Goal: Task Accomplishment & Management: Complete application form

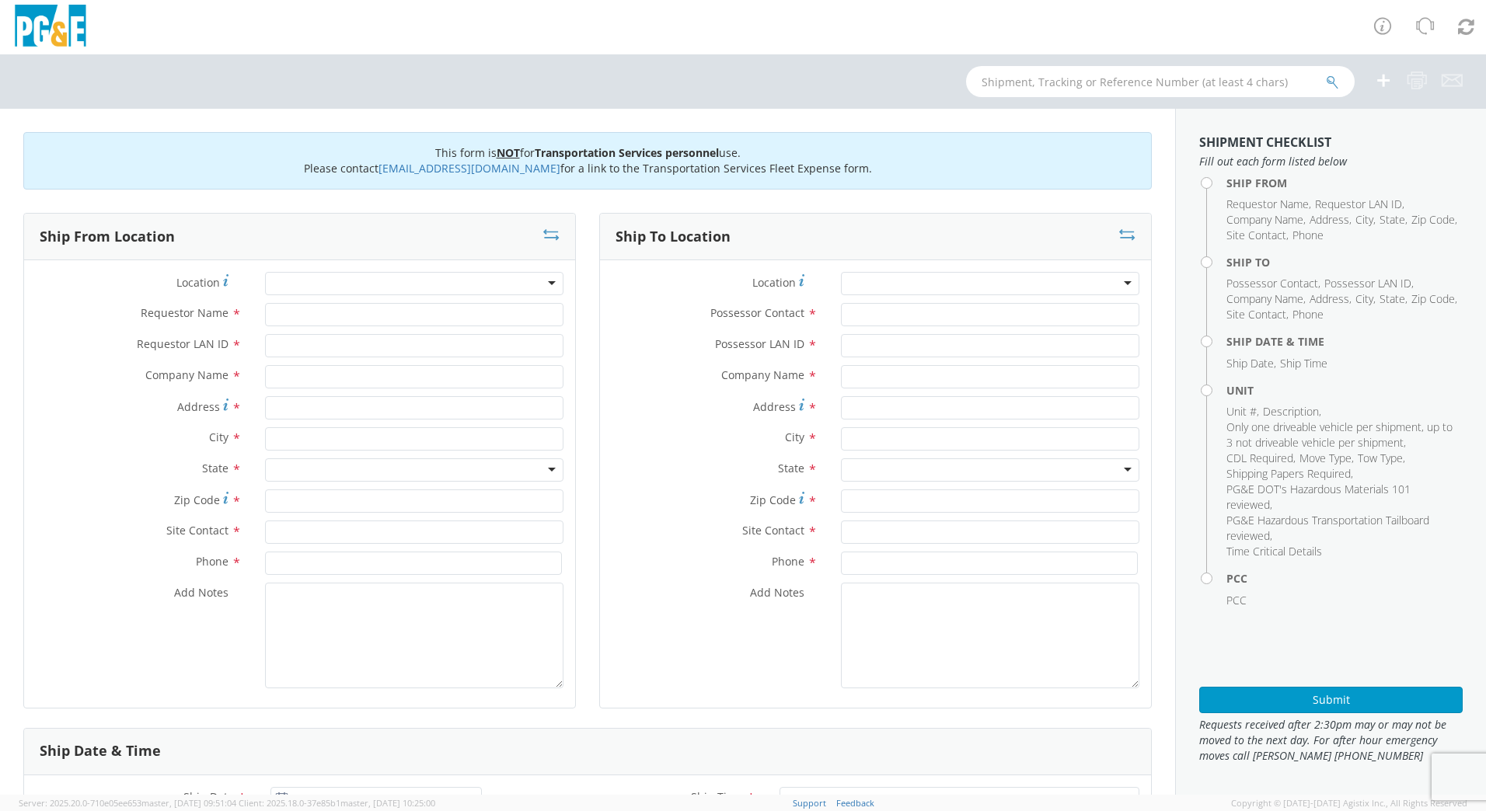
click at [302, 288] on div at bounding box center [414, 283] width 298 height 23
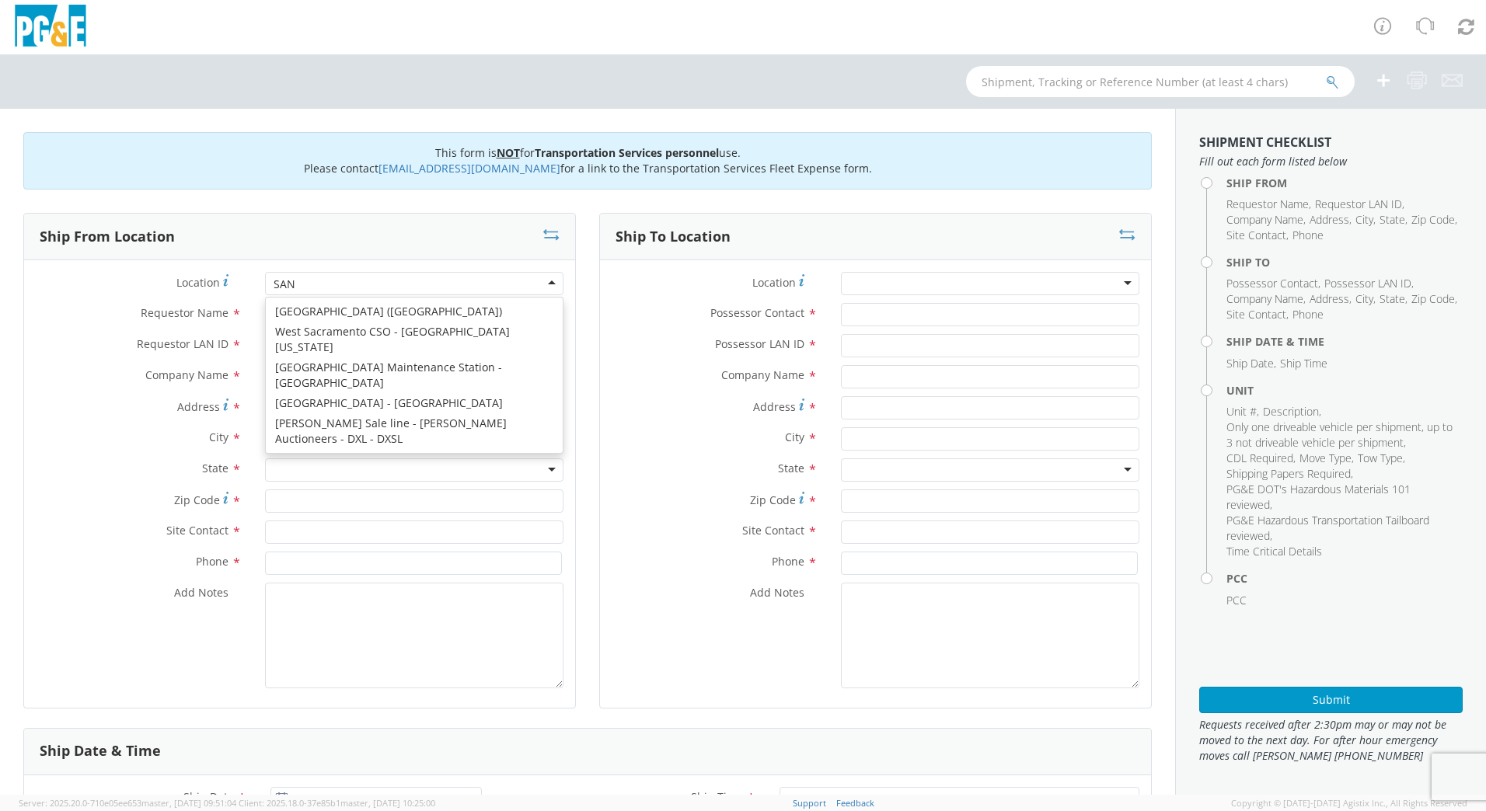
scroll to position [4, 0]
type input "SAN [PERSON_NAME]"
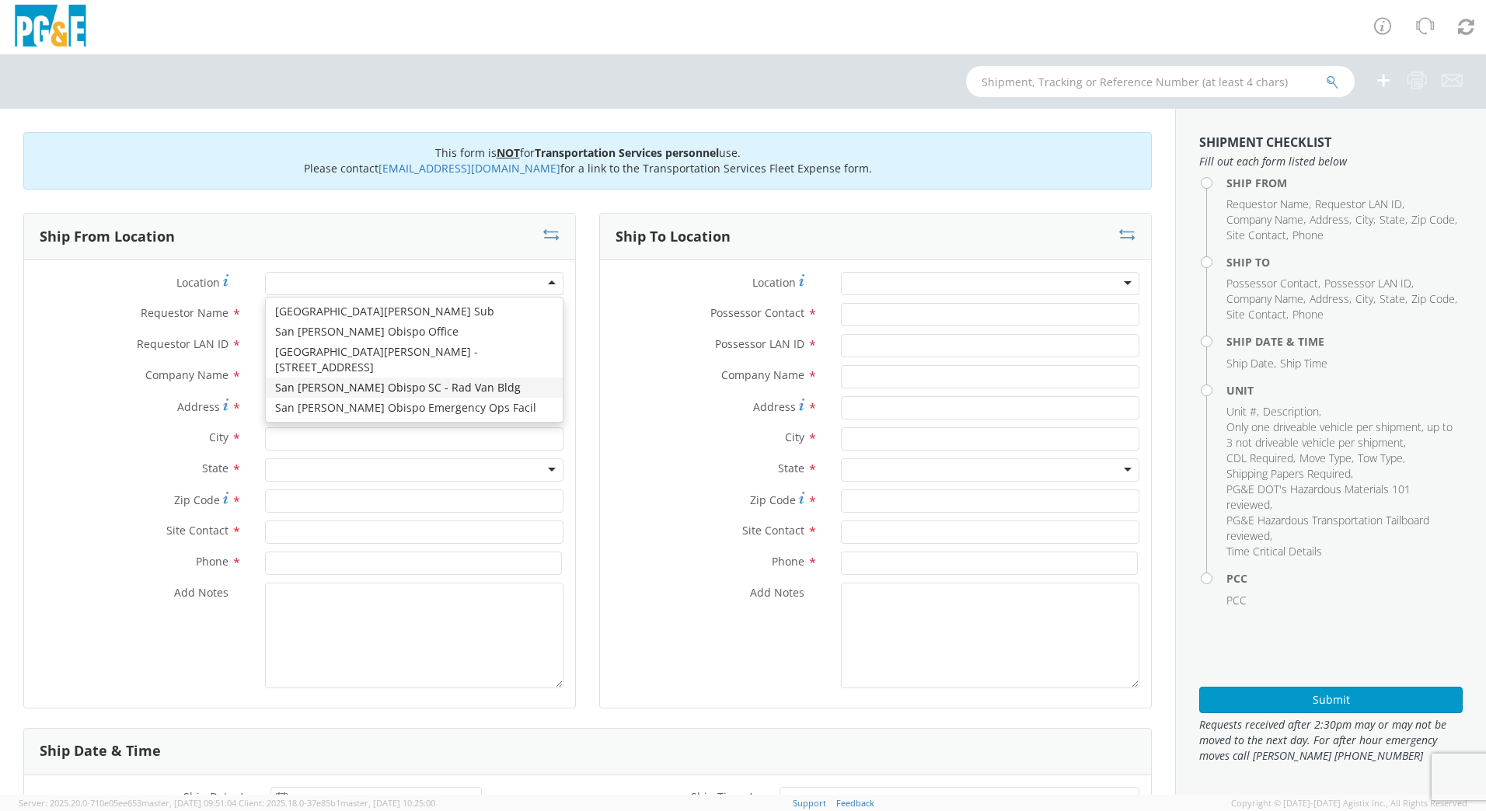
type input "PG&E"
type input "[STREET_ADDRESS][PERSON_NAME]"
type input "SAN [PERSON_NAME] OBISPO"
type input "93401"
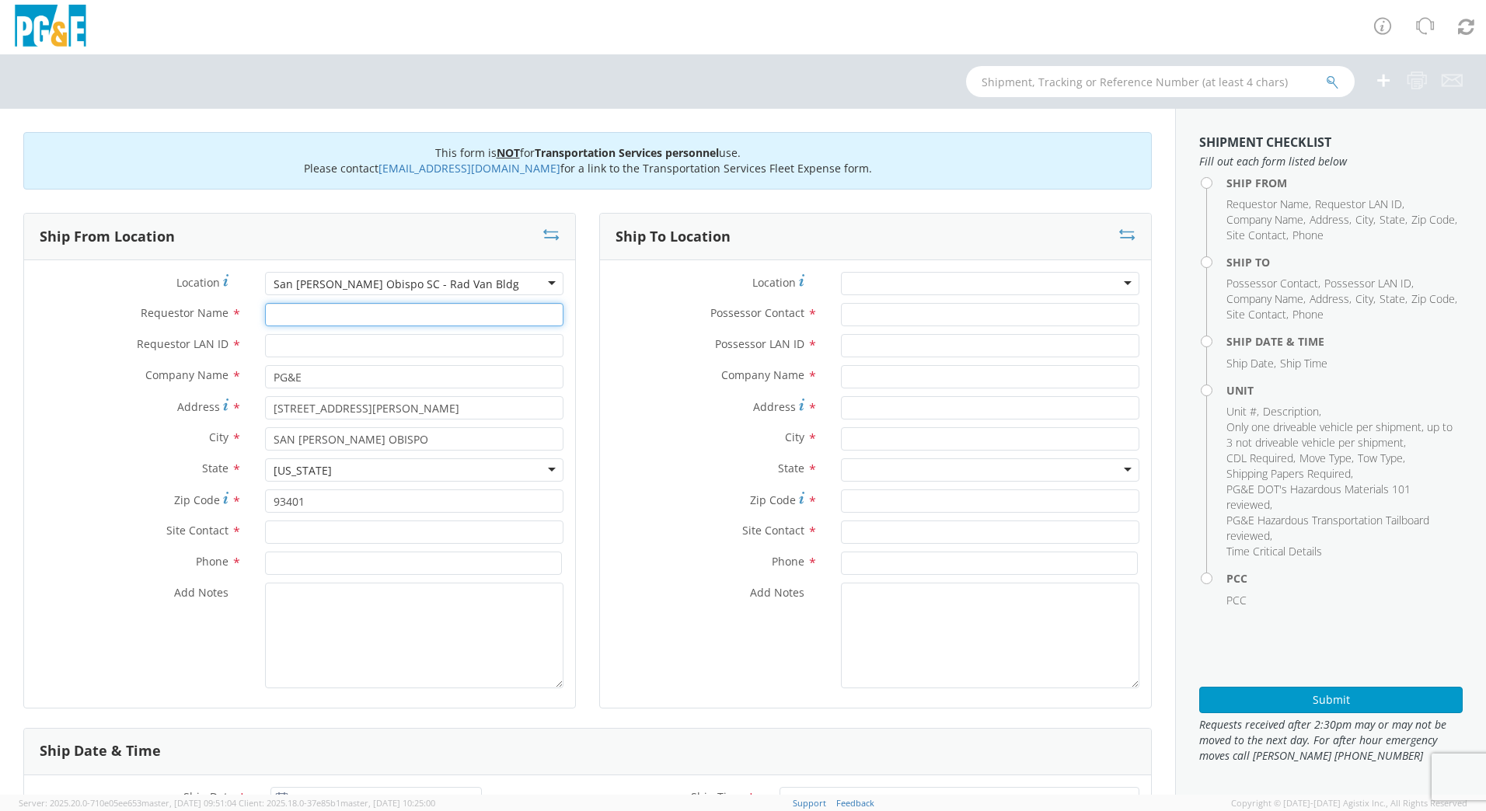
click at [316, 319] on input "Requestor Name *" at bounding box center [414, 314] width 298 height 23
type input "[PERSON_NAME]"
type input "TJSX"
click at [337, 536] on input "text" at bounding box center [414, 532] width 298 height 23
type input "[PERSON_NAME]"
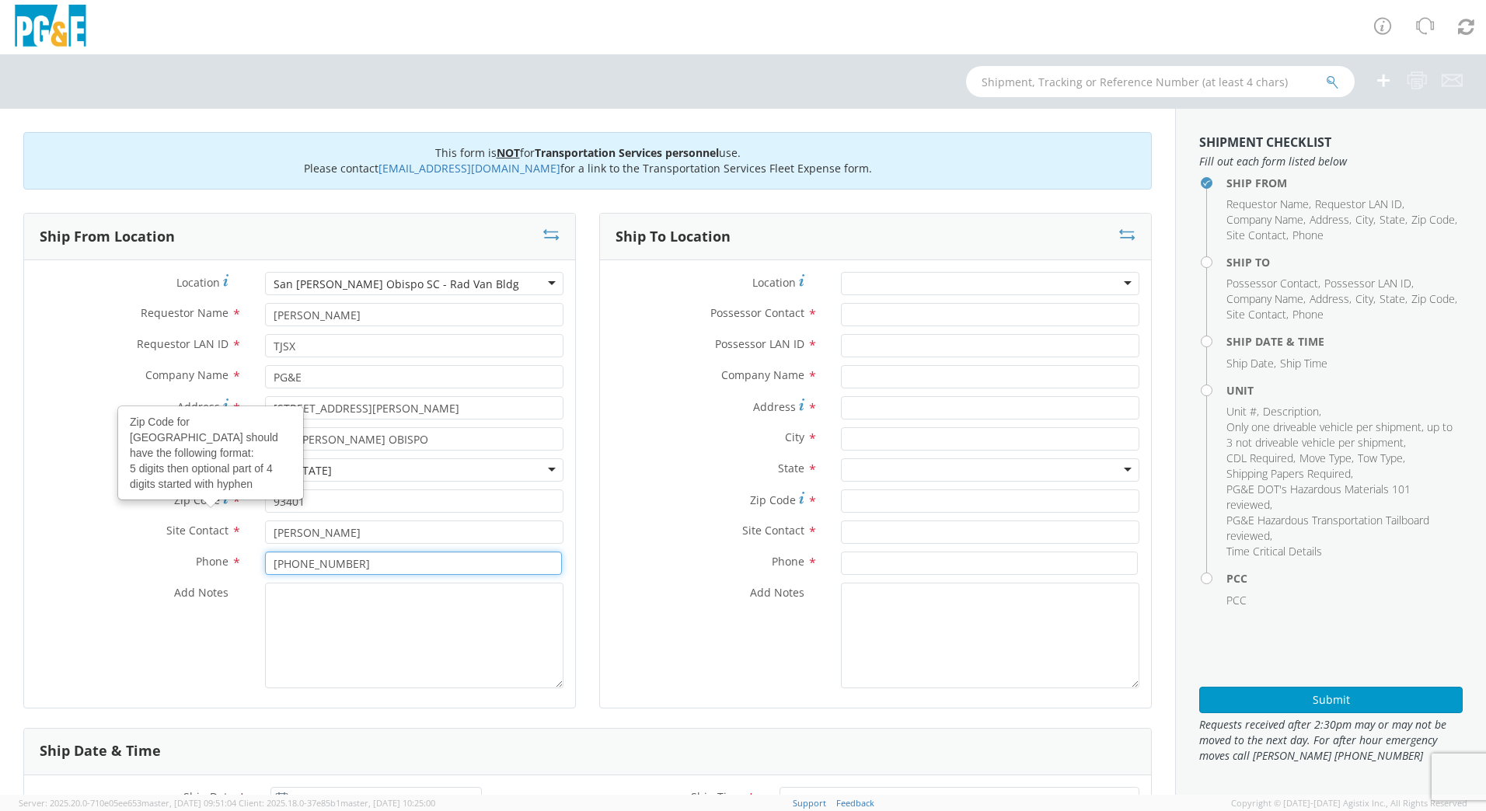
type input "[PHONE_NUMBER]"
click at [320, 612] on textarea "Add Notes *" at bounding box center [414, 636] width 298 height 106
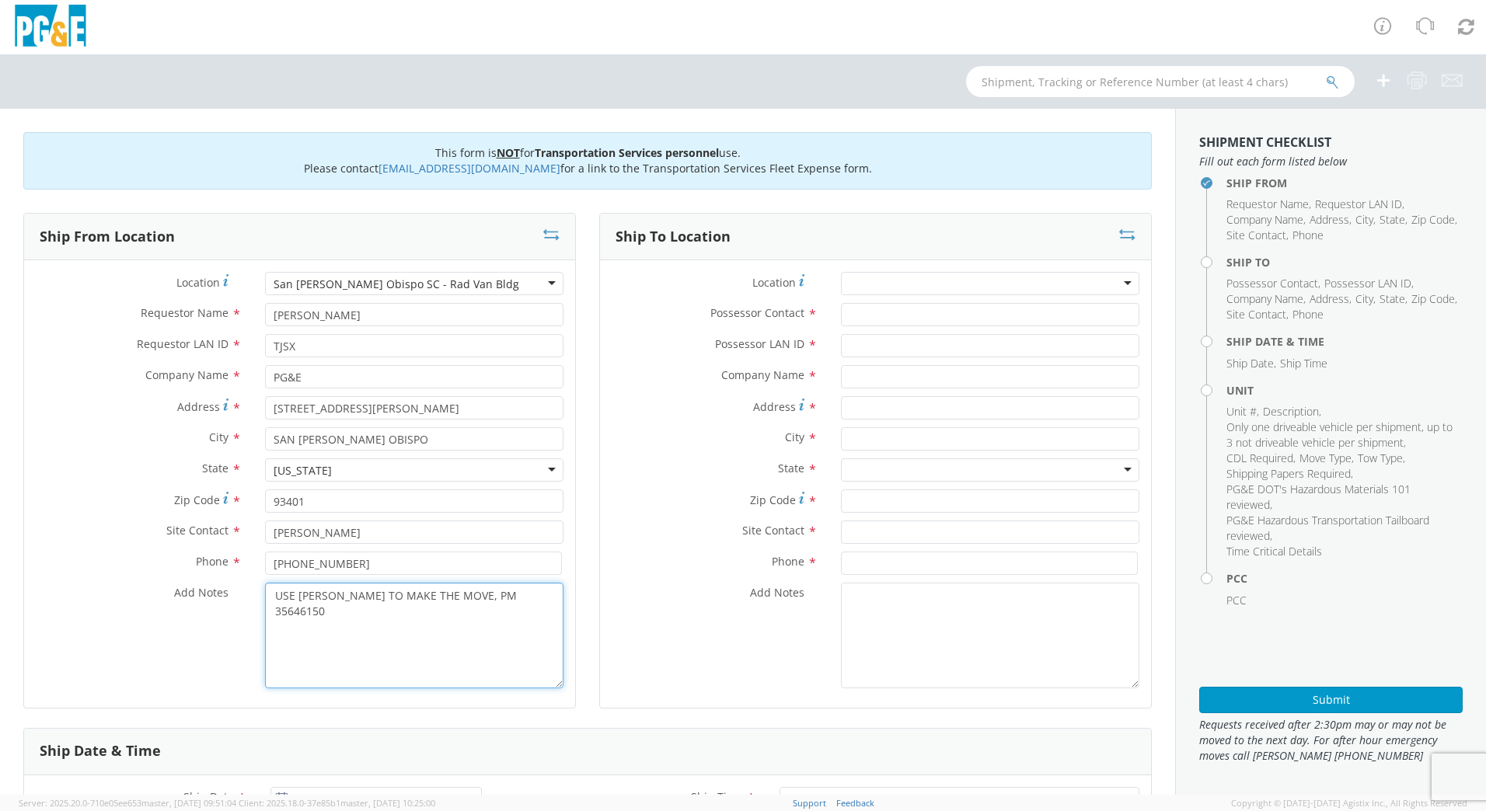
type textarea "USE [PERSON_NAME] TO MAKE THE MOVE, PM 35646150"
click at [852, 318] on input "Possessor Contact *" at bounding box center [990, 314] width 298 height 23
type input "[PERSON_NAME]"
type input "TJSX"
type input "PG&E"
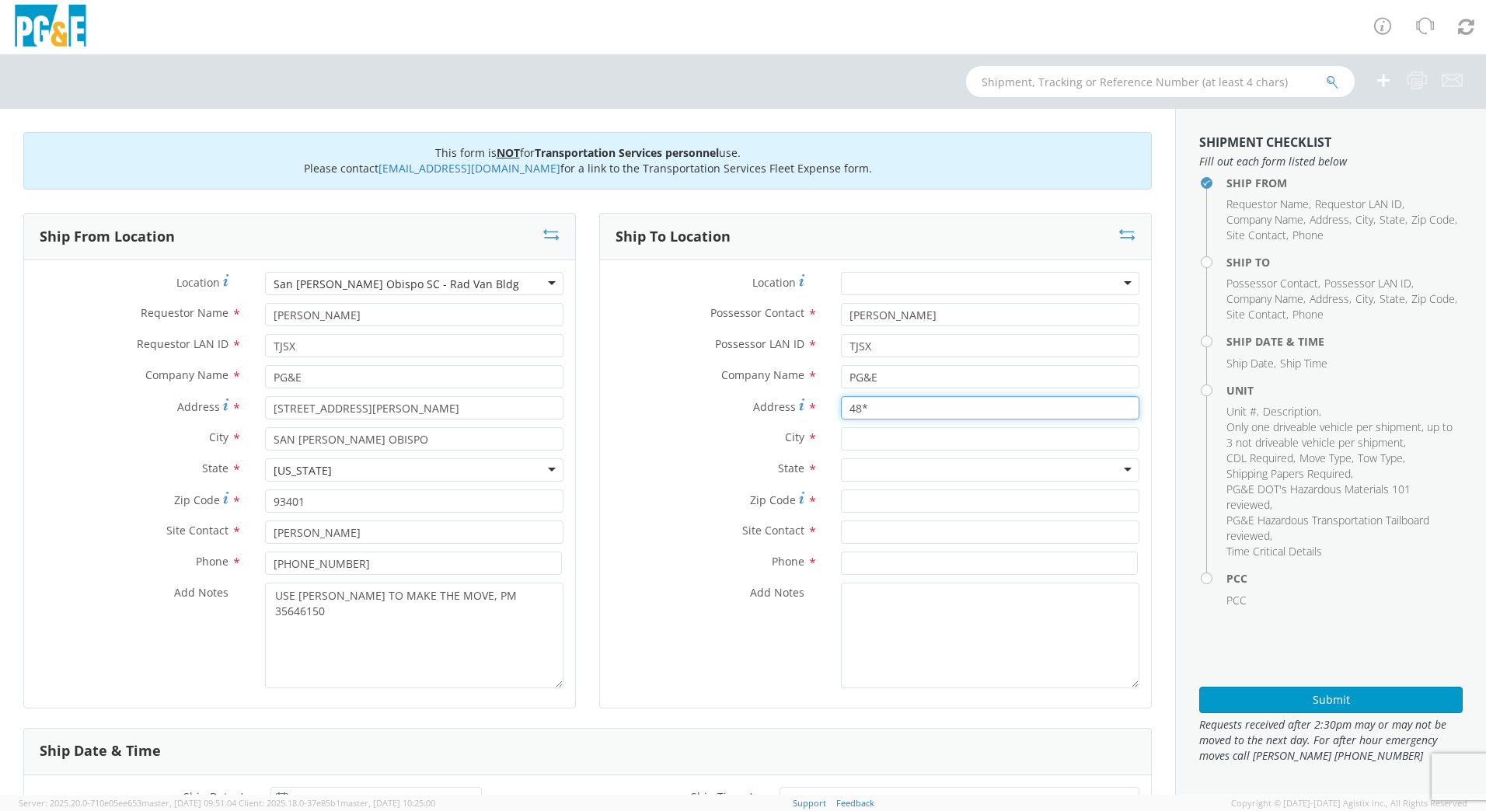
click at [881, 417] on input "48*" at bounding box center [990, 407] width 298 height 23
type input "4"
type input "159 BROAD SR"
type input "SAN [PERSON_NAME] OBISPO"
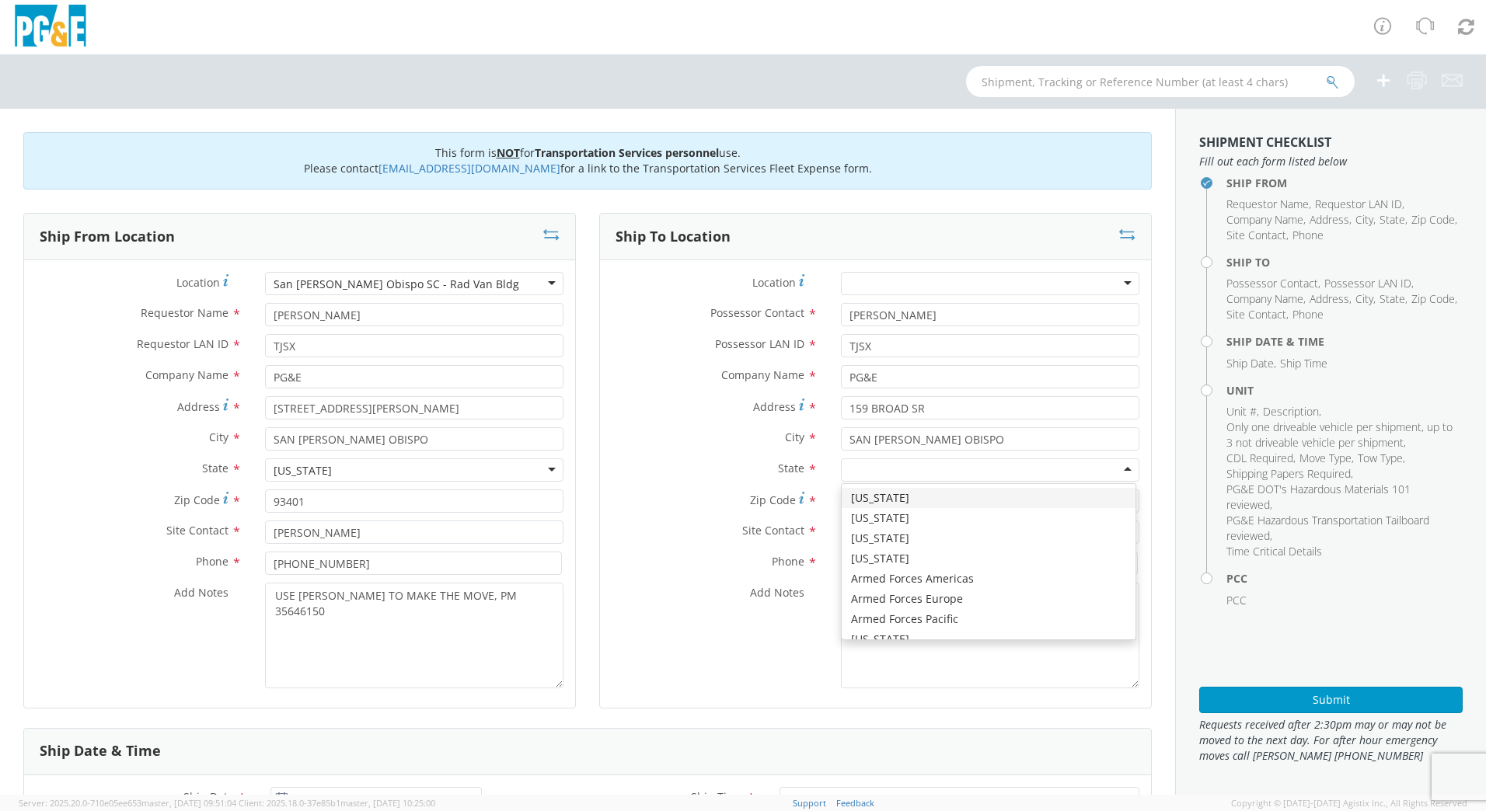
type input "C"
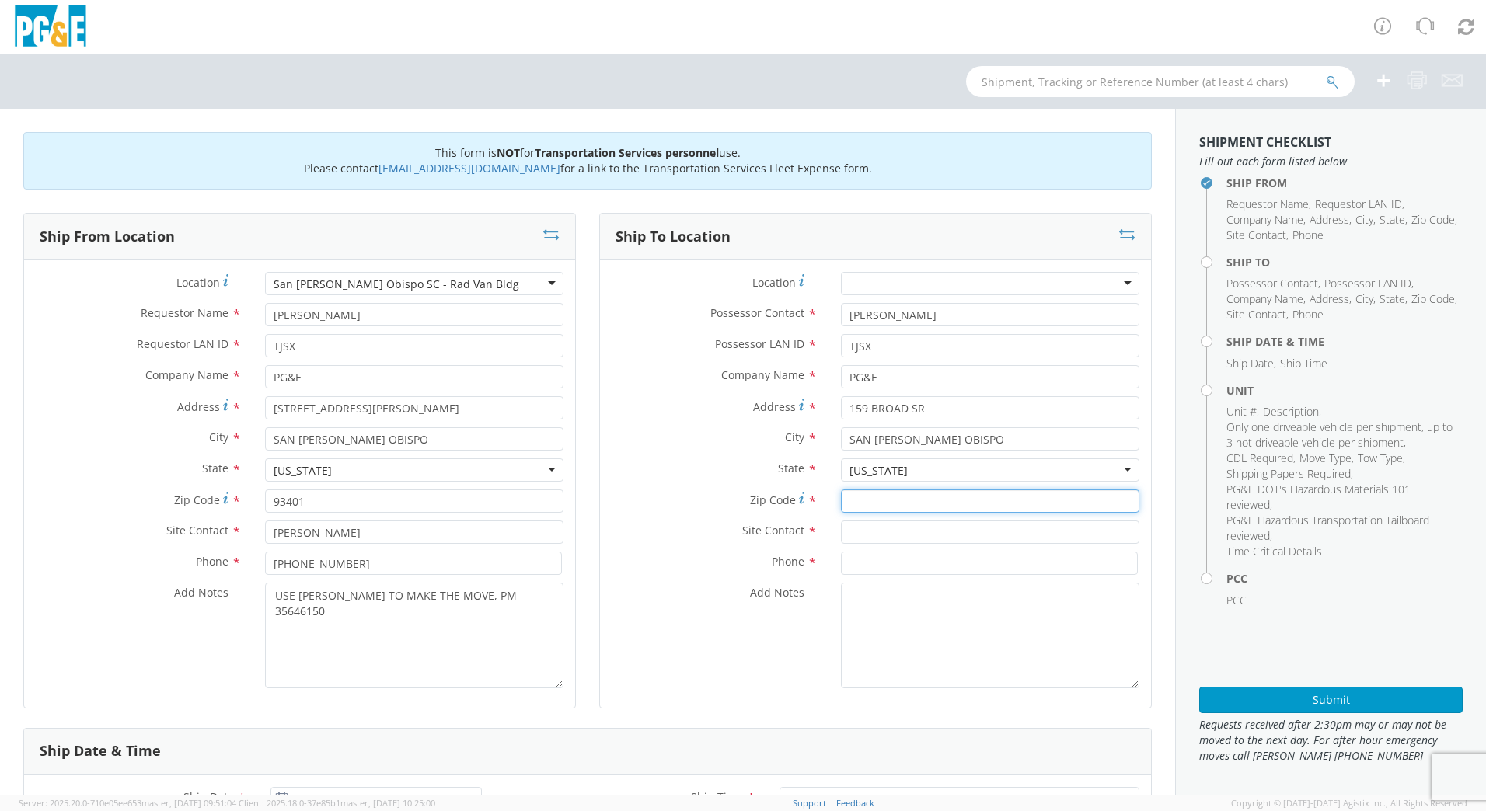
click at [891, 498] on input "Zip Code *" at bounding box center [990, 501] width 298 height 23
click at [980, 506] on input "Zip Code *" at bounding box center [990, 501] width 298 height 23
type input "93401"
click at [965, 518] on div "Zip Code * 93401" at bounding box center [875, 505] width 551 height 31
click at [966, 529] on input "text" at bounding box center [990, 532] width 298 height 23
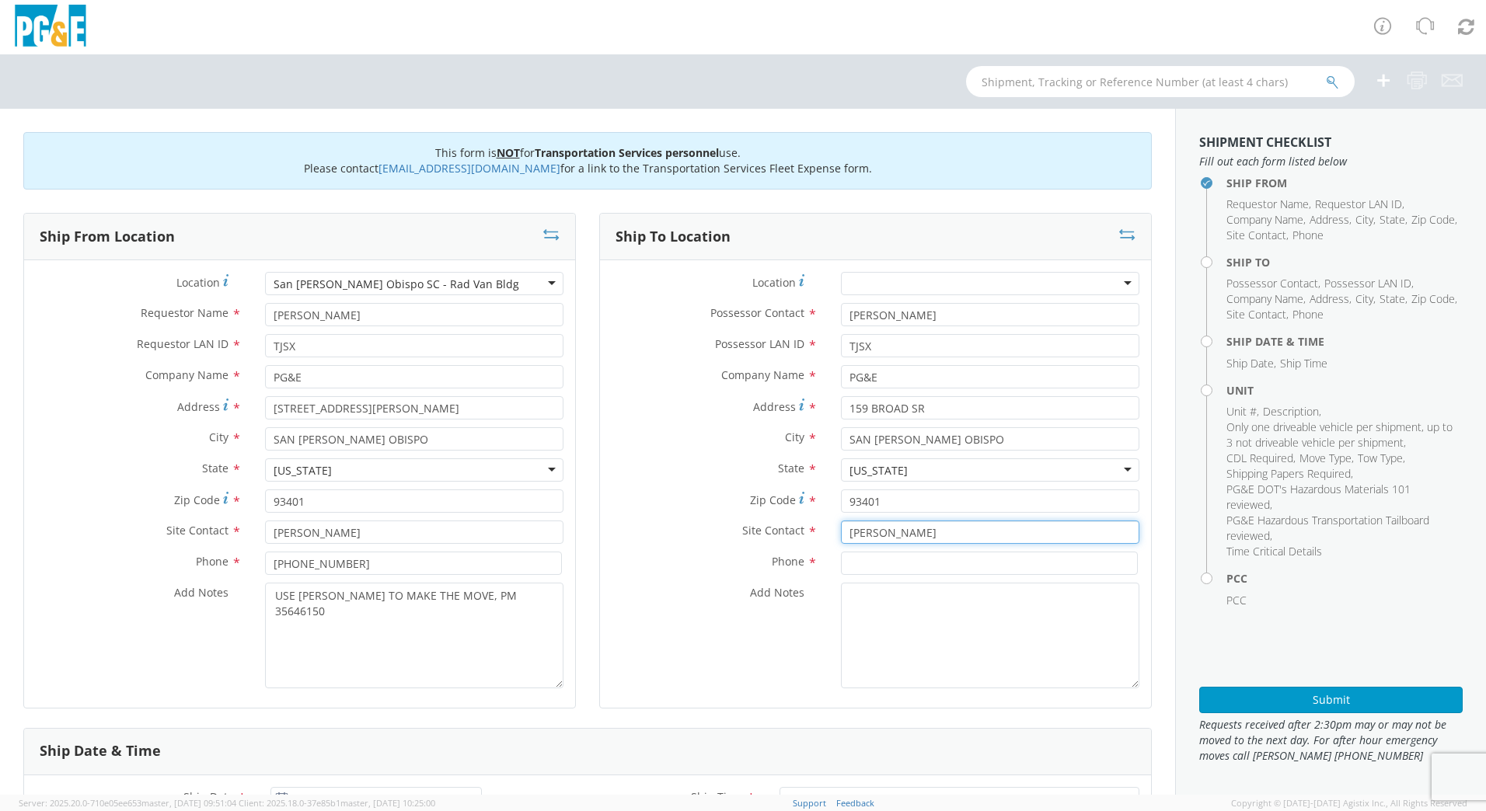
type input "[PERSON_NAME]"
click at [933, 566] on input at bounding box center [989, 563] width 297 height 23
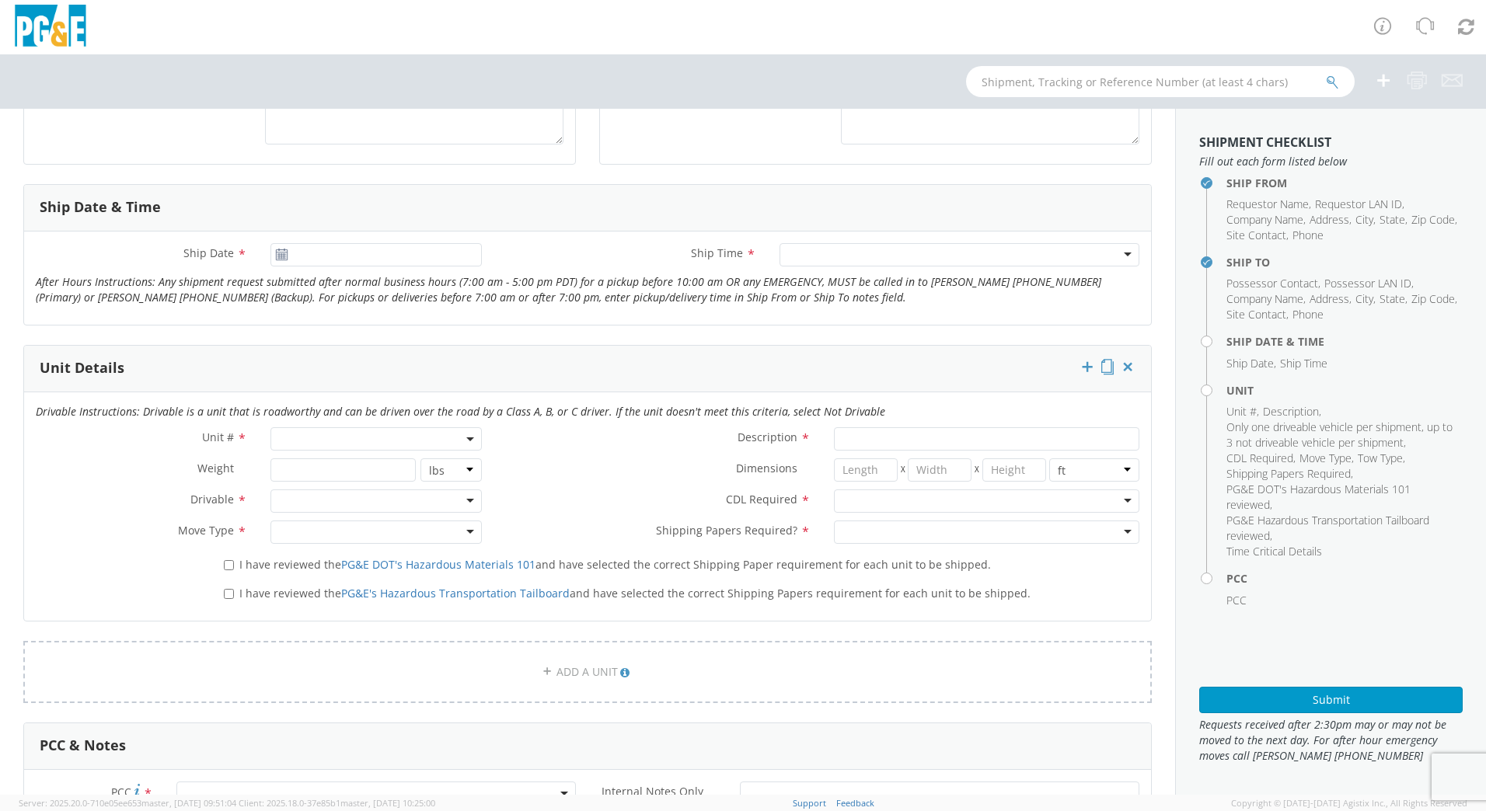
scroll to position [556, 0]
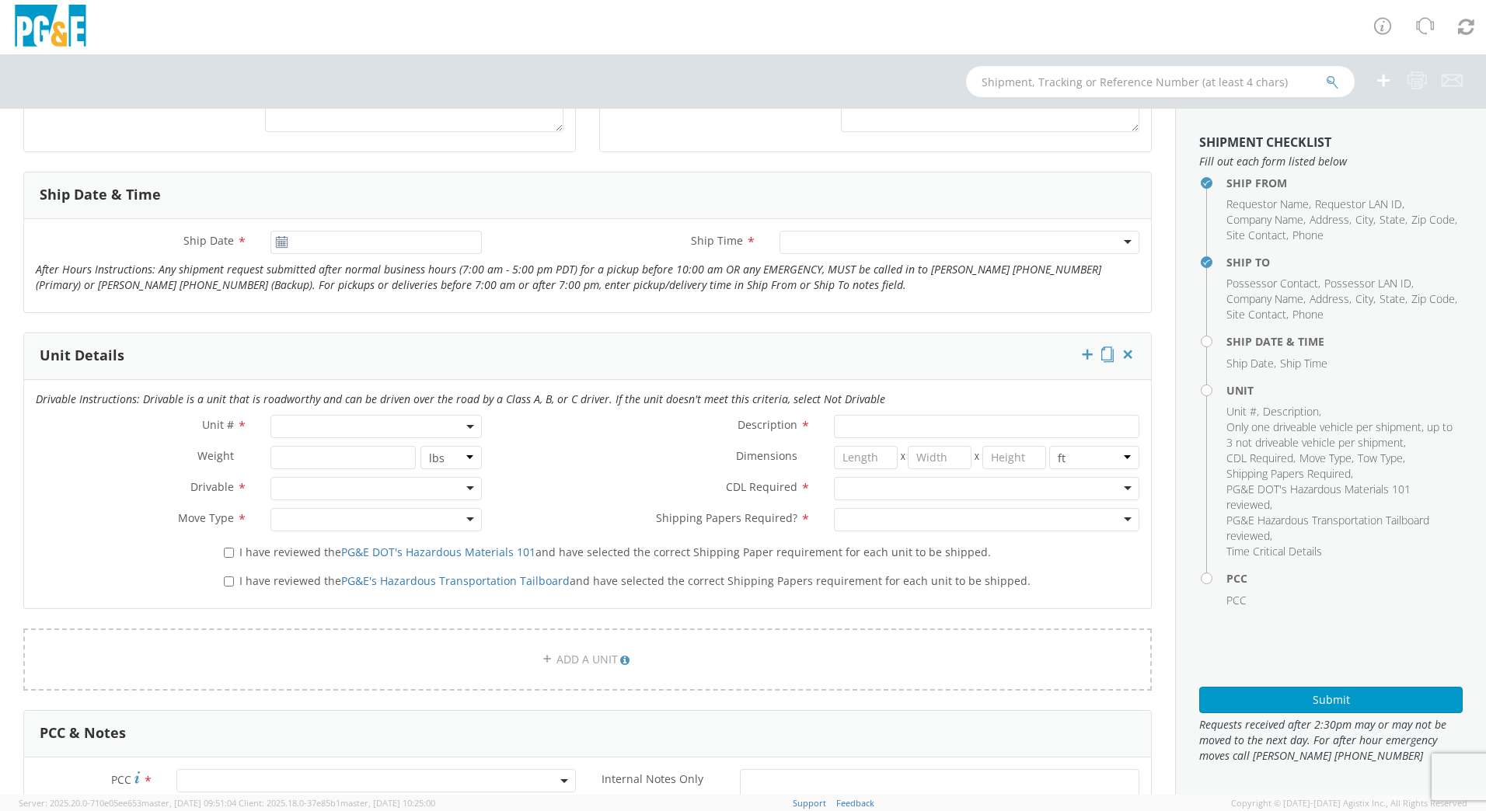
type input "[PHONE_NUMBER]"
click at [298, 241] on input "[DATE]" at bounding box center [375, 242] width 211 height 23
click at [344, 242] on input "[DATE]" at bounding box center [375, 242] width 211 height 23
click at [462, 270] on span at bounding box center [460, 270] width 11 height 11
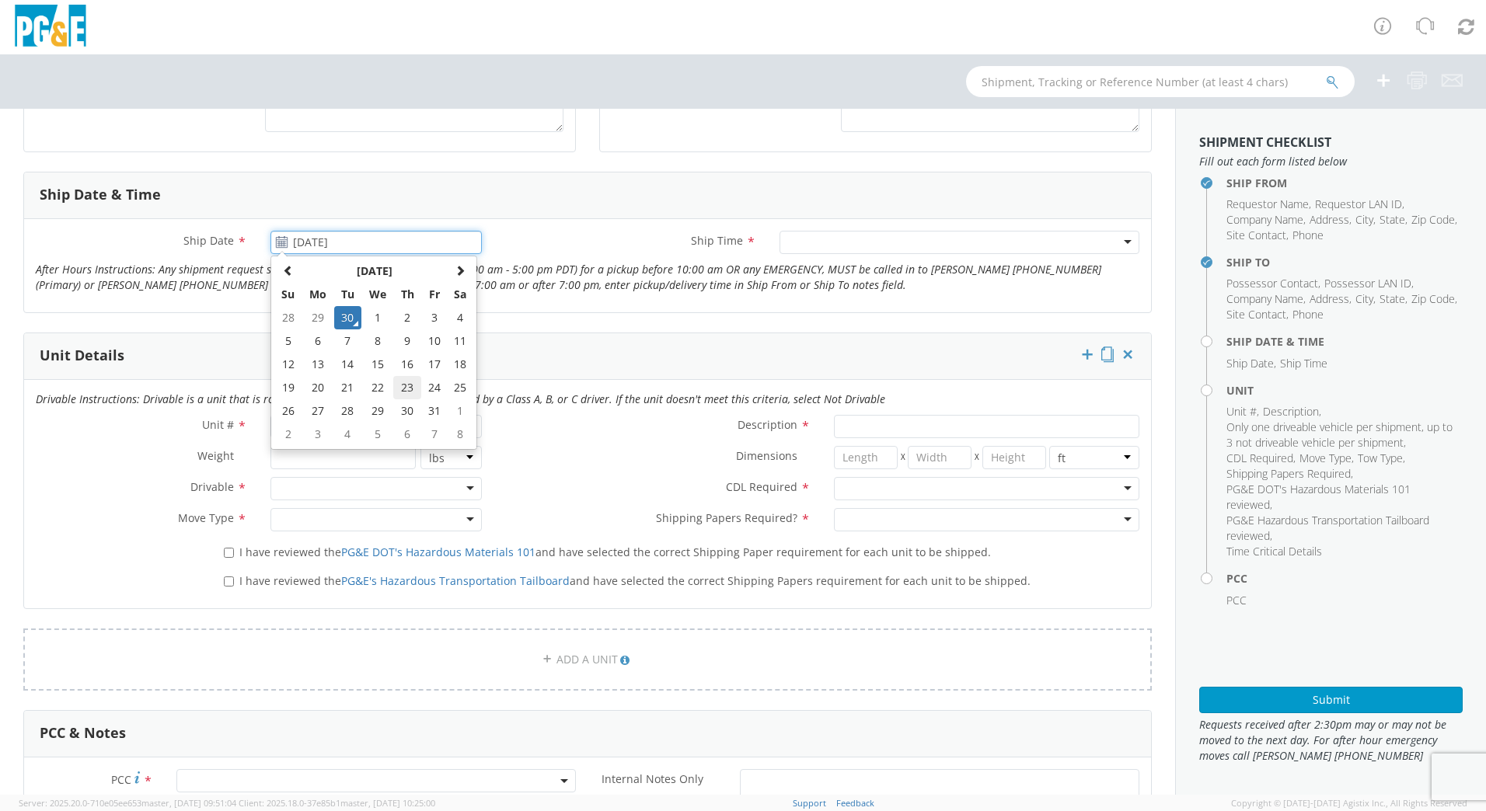
click at [403, 392] on td "23" at bounding box center [406, 387] width 27 height 23
type input "[DATE]"
click at [855, 237] on div at bounding box center [960, 242] width 360 height 23
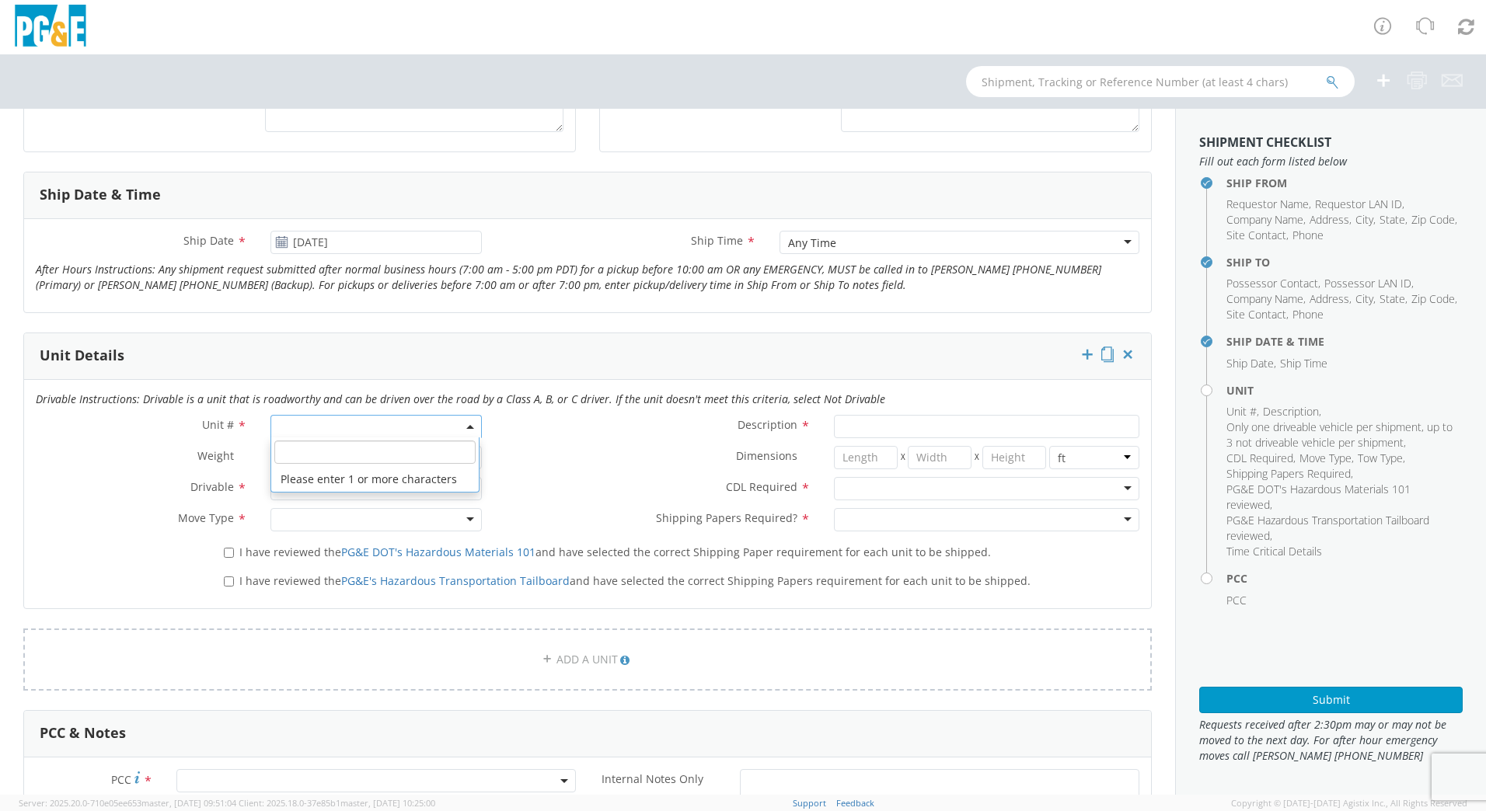
click at [386, 430] on span at bounding box center [375, 426] width 211 height 23
click at [385, 449] on input "search" at bounding box center [374, 452] width 201 height 23
type input "OTHER"
select select "Other"
select select "? undefined:undefined ?"
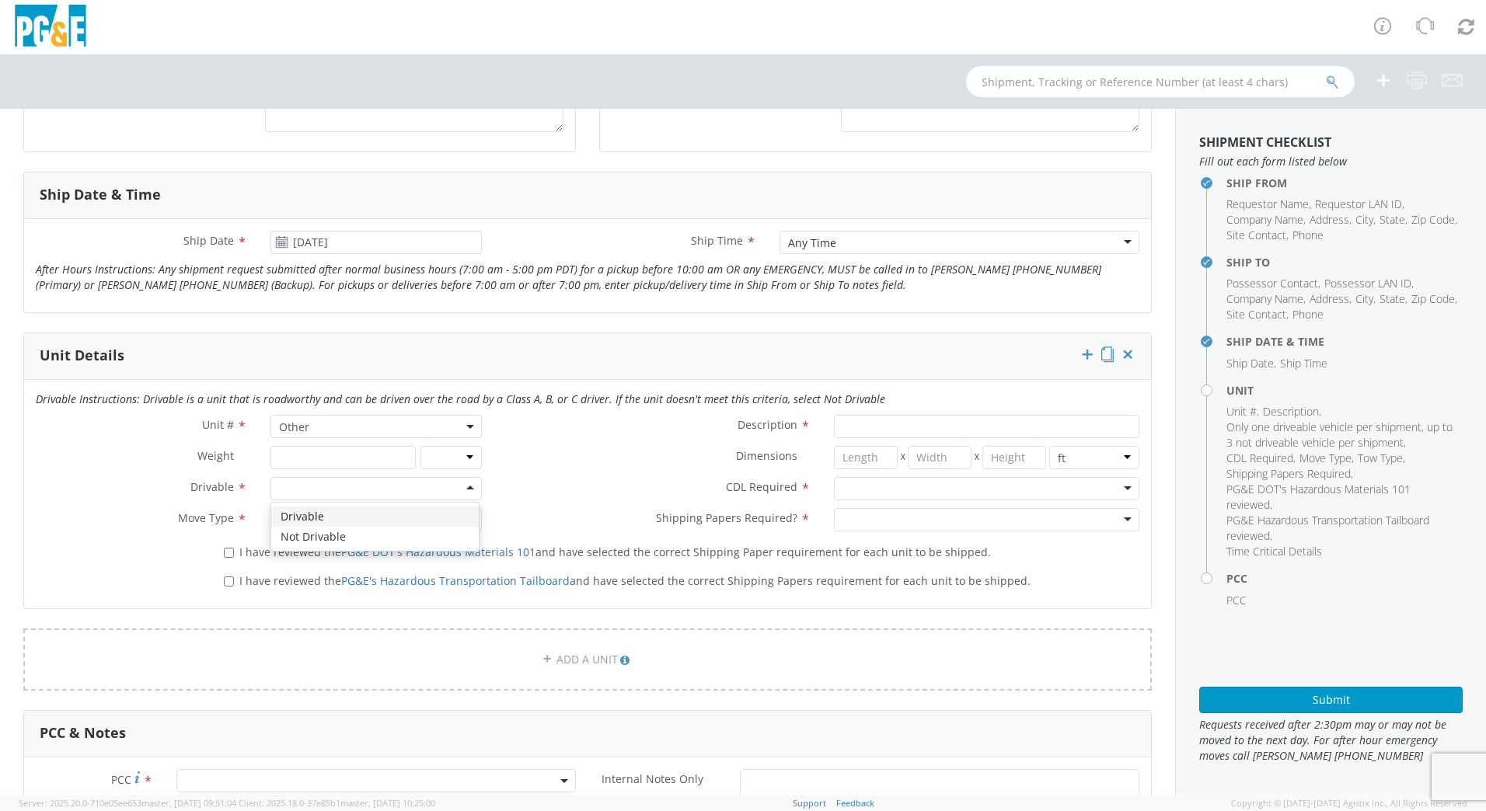
click at [343, 483] on div at bounding box center [375, 488] width 211 height 23
click at [340, 528] on div at bounding box center [375, 519] width 211 height 23
click at [895, 431] on input "Description *" at bounding box center [986, 426] width 305 height 23
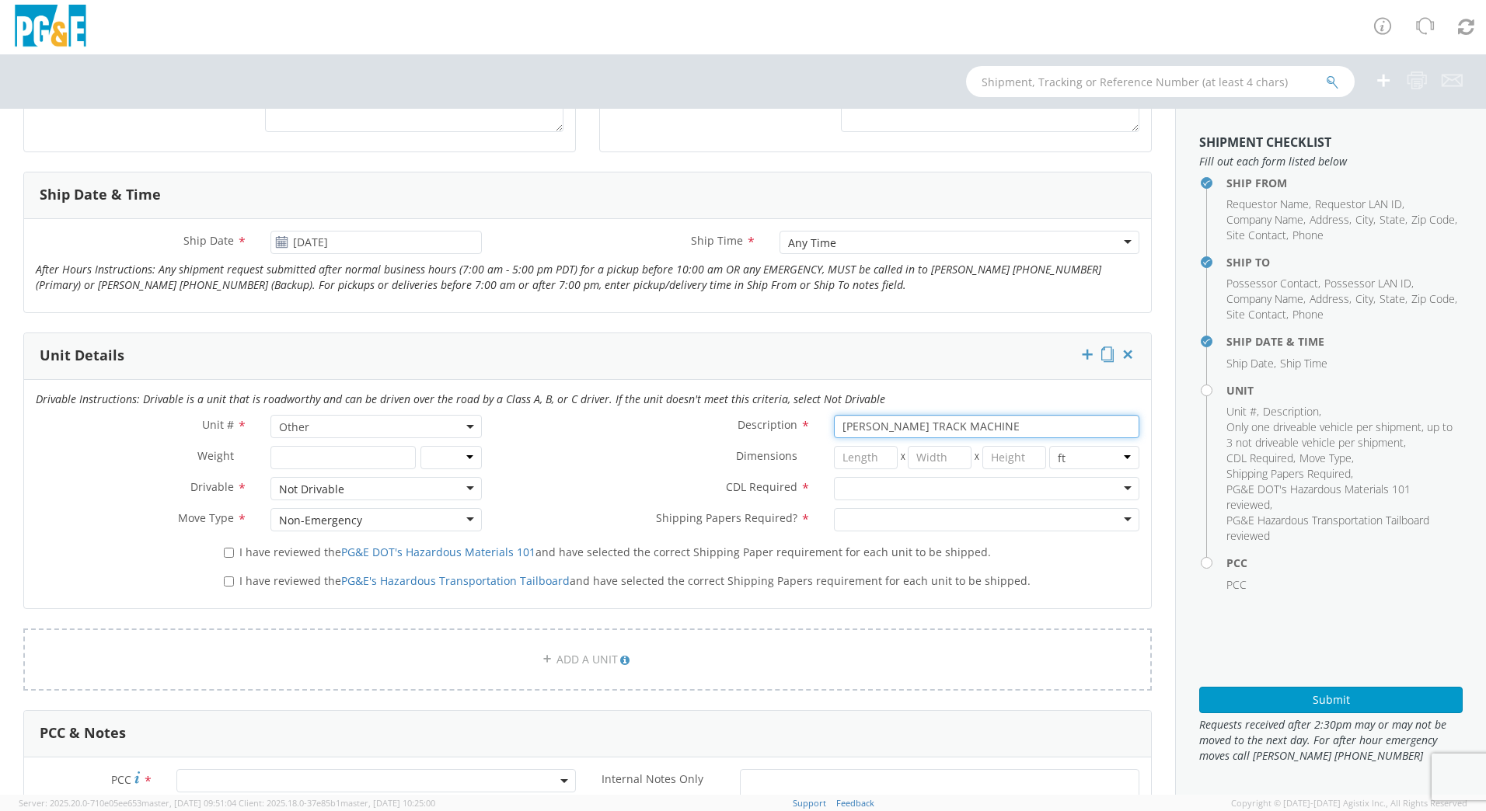
type input "[PERSON_NAME] TRACK MACHINE"
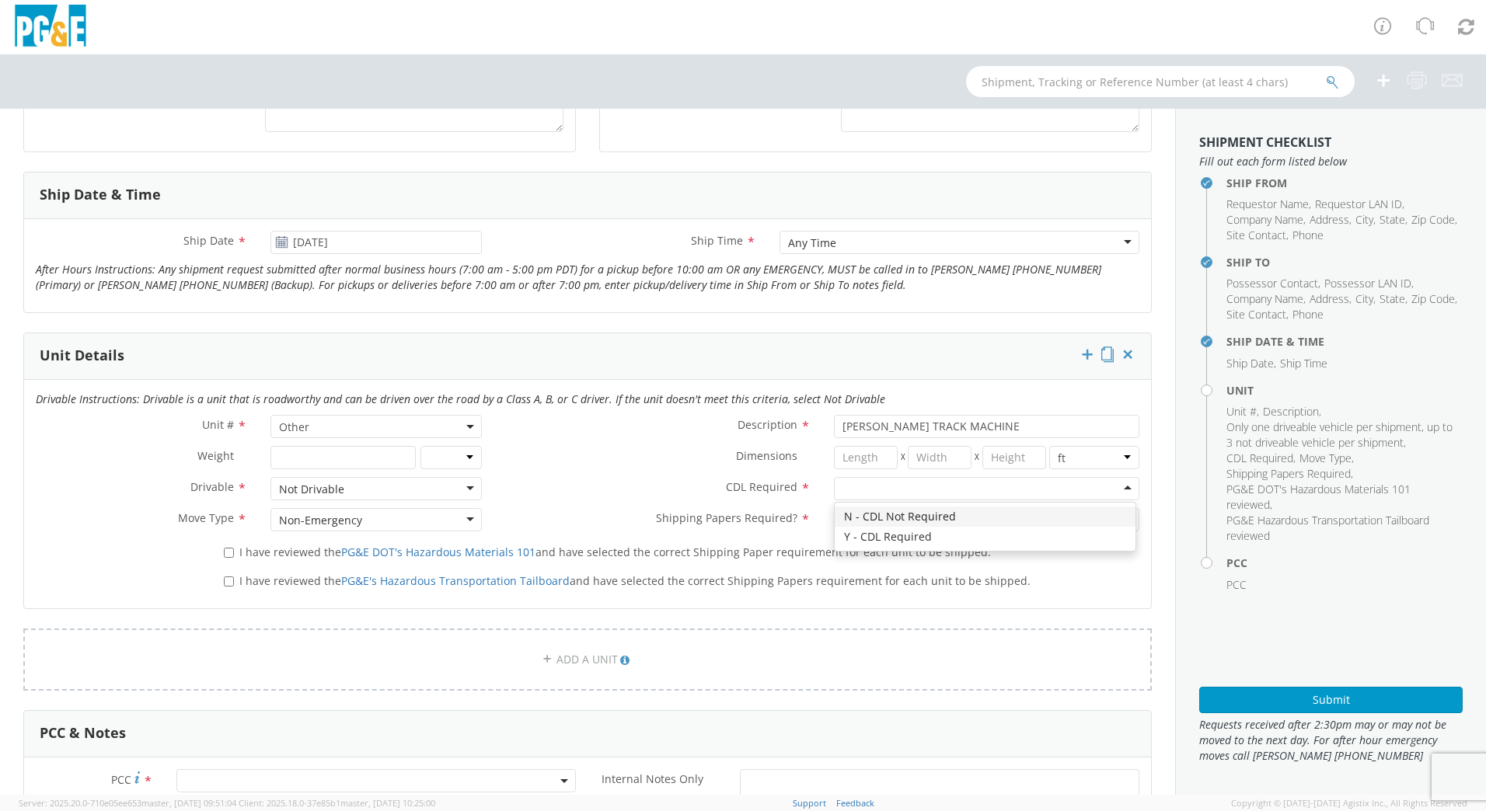
click at [926, 480] on div at bounding box center [986, 488] width 305 height 23
click at [925, 522] on div at bounding box center [986, 519] width 305 height 23
drag, startPoint x: 224, startPoint y: 554, endPoint x: 228, endPoint y: 577, distance: 23.8
click at [225, 557] on input "I have reviewed the PG&E DOT's Hazardous Materials 101 and have selected the co…" at bounding box center [229, 553] width 10 height 10
checkbox input "true"
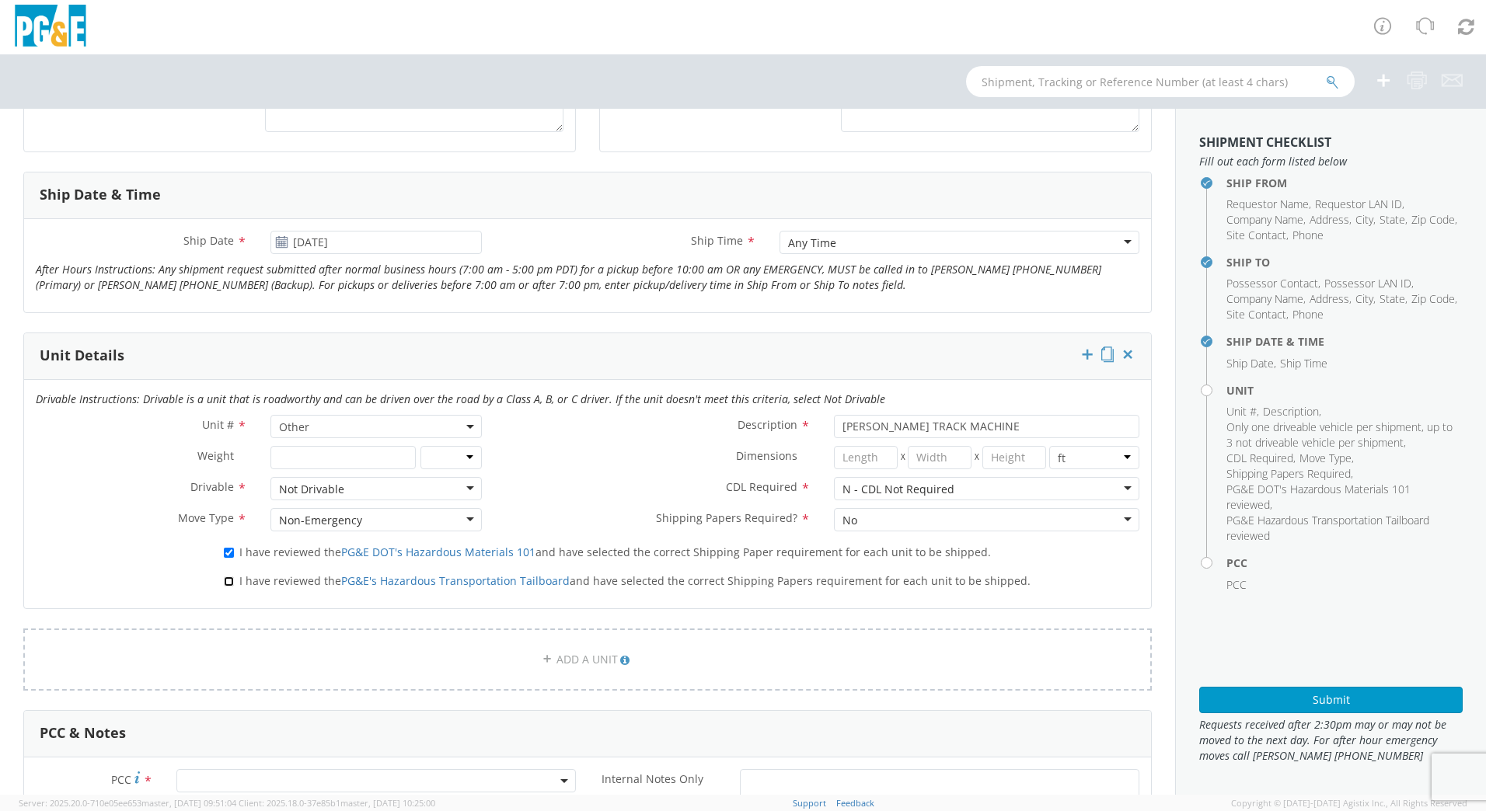
click at [228, 583] on input "I have reviewed the PG&E's Hazardous Transportation Tailboard and have selected…" at bounding box center [229, 582] width 10 height 10
checkbox input "true"
click at [309, 775] on span at bounding box center [375, 780] width 399 height 23
click at [260, 724] on input "number" at bounding box center [373, 730] width 387 height 23
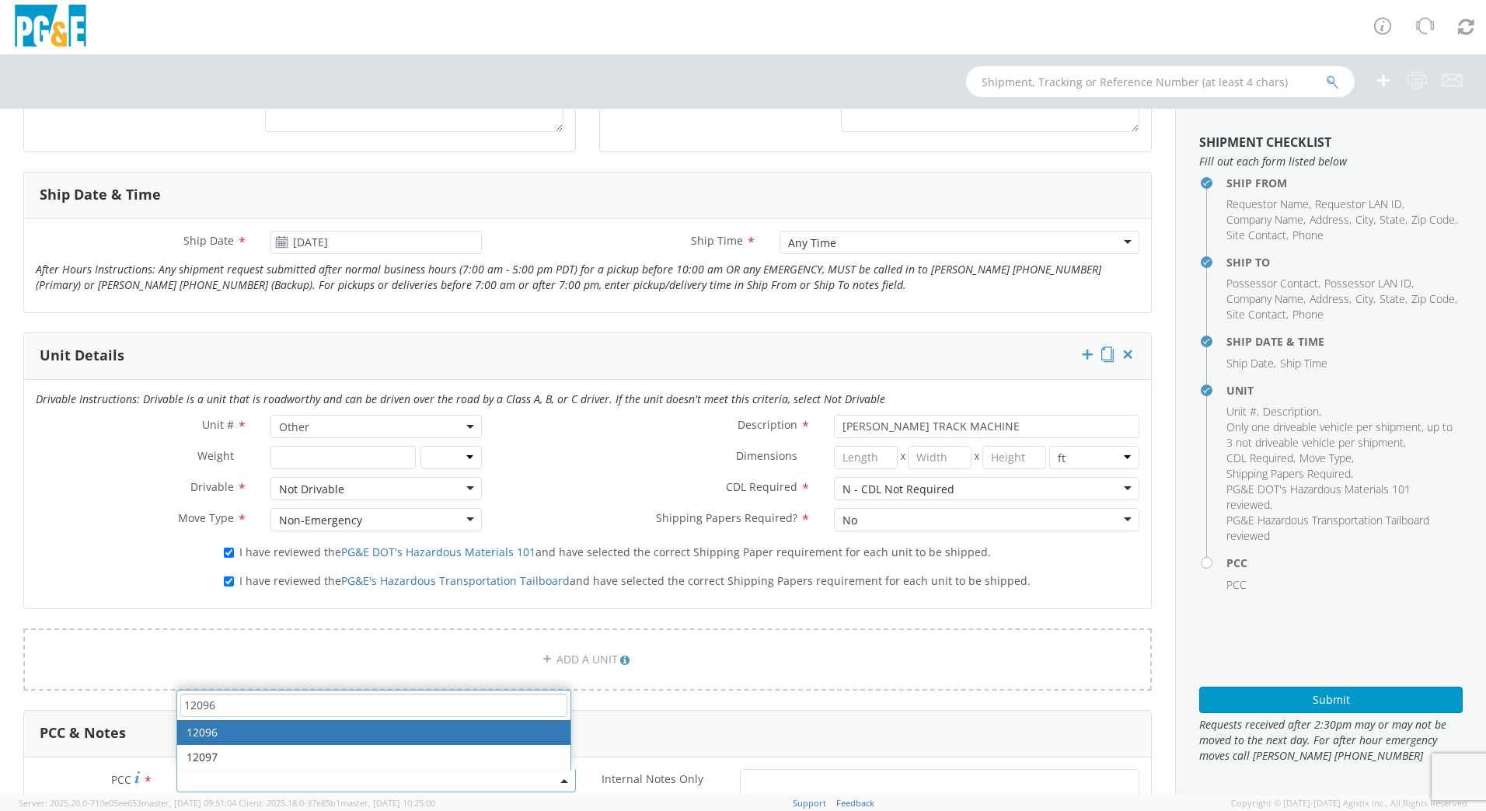
type input "12096"
select select "12096"
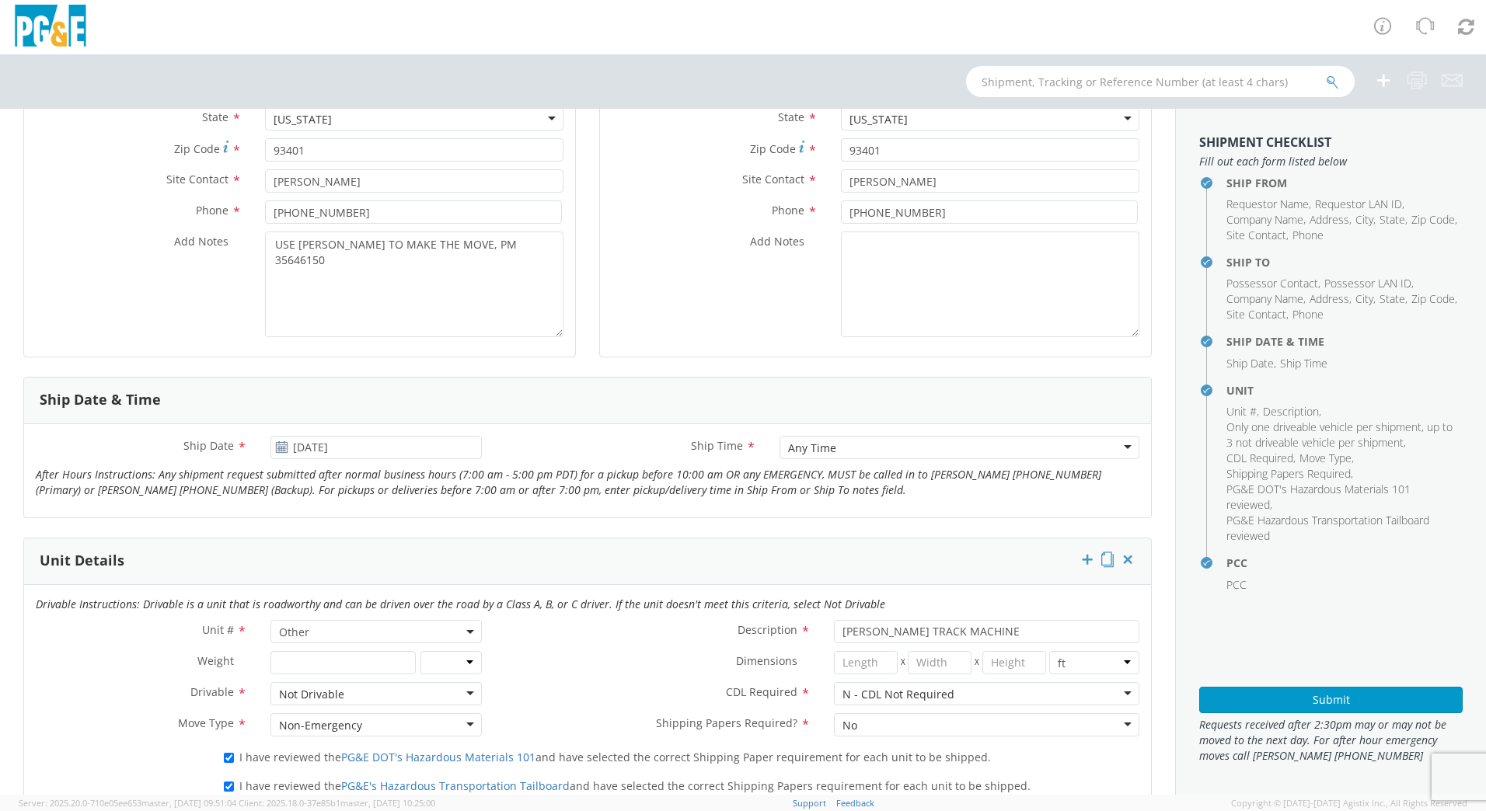
scroll to position [389, 0]
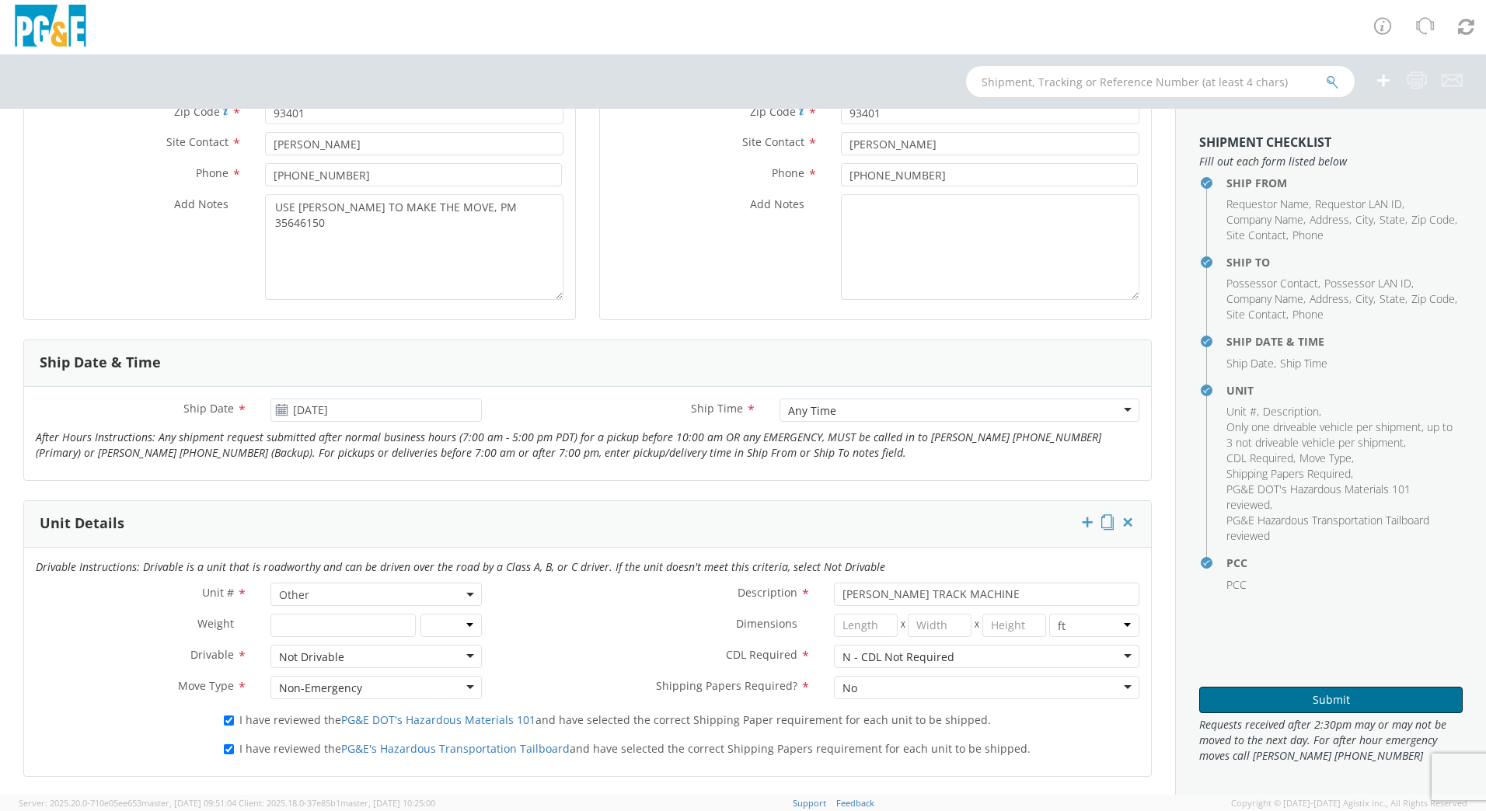
click at [1269, 703] on button "Submit" at bounding box center [1330, 700] width 263 height 26
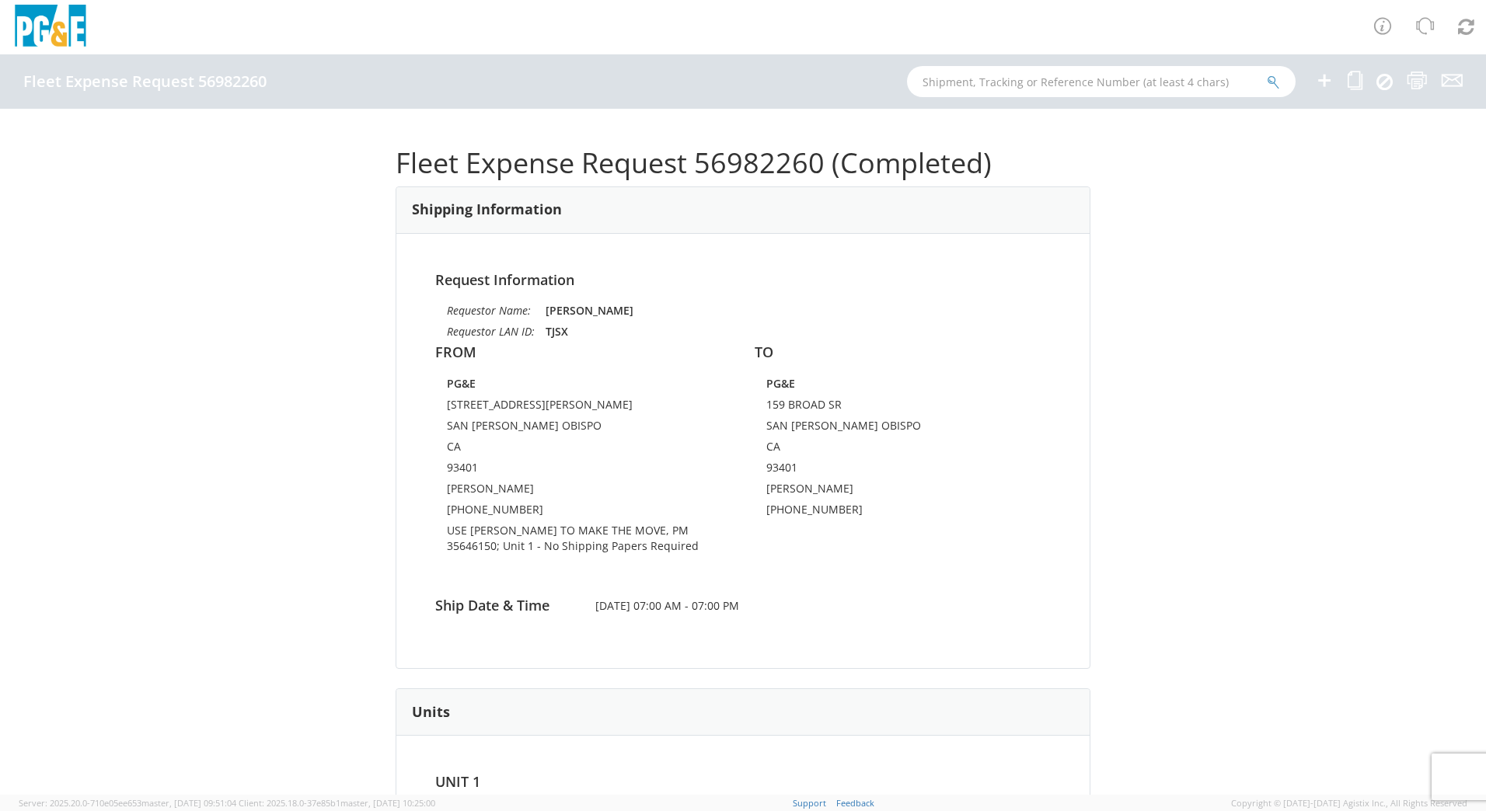
click at [1325, 86] on icon at bounding box center [1324, 80] width 19 height 19
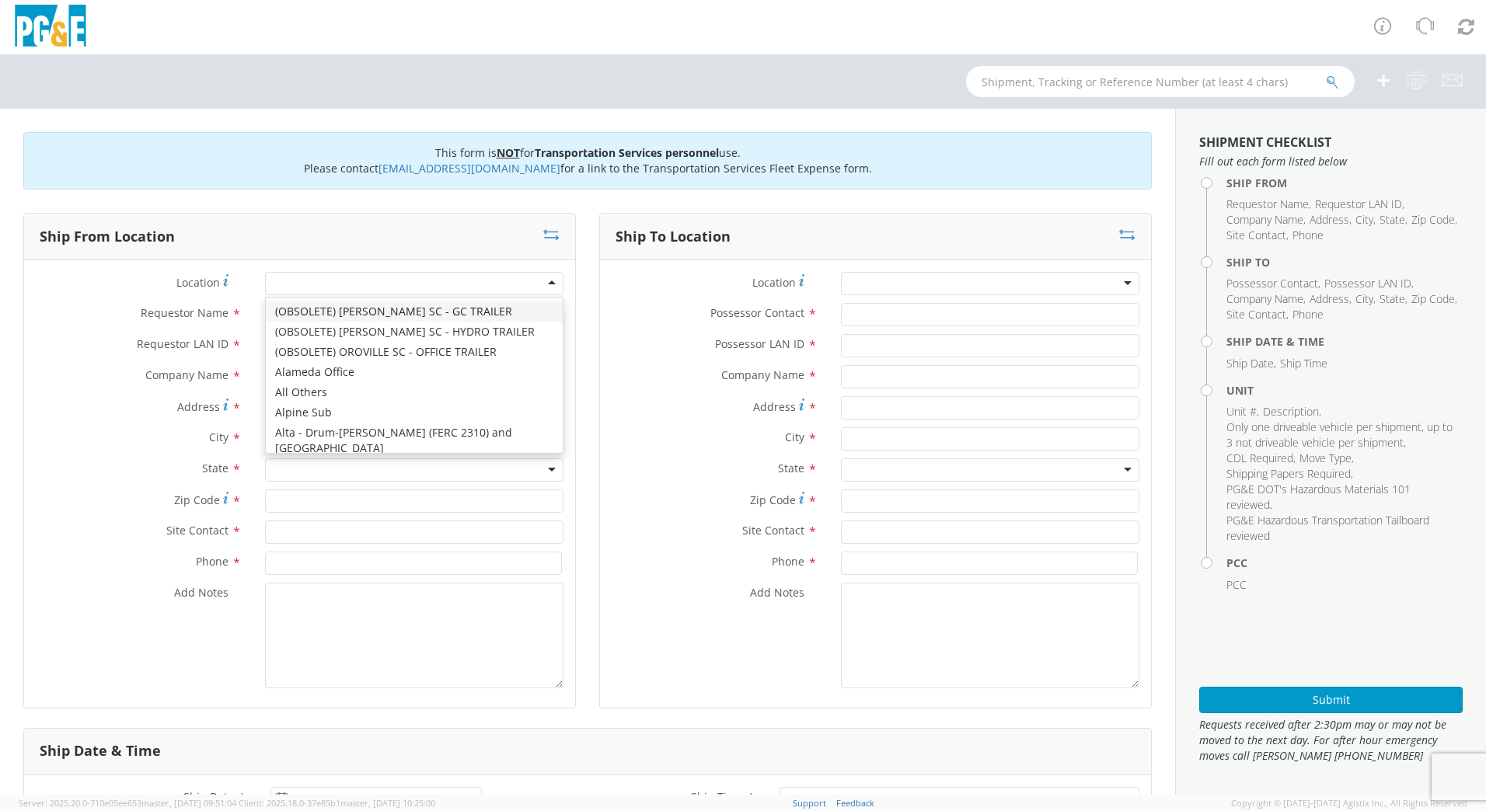
click at [291, 282] on div at bounding box center [414, 283] width 298 height 23
click at [339, 285] on div at bounding box center [414, 283] width 298 height 23
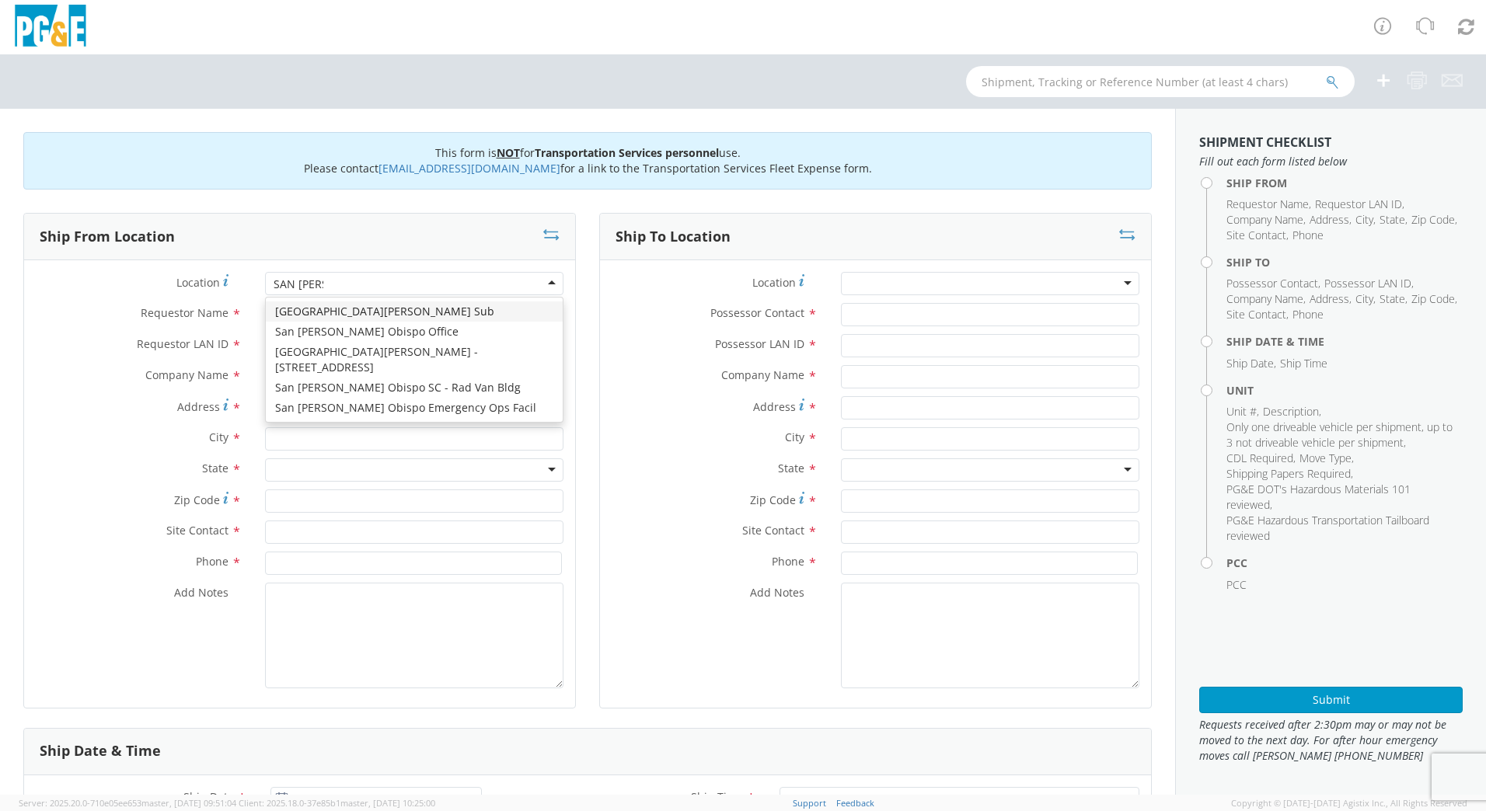
type input "SAN [PERSON_NAME]"
type input "PG&E"
type input "[STREET_ADDRESS][PERSON_NAME]"
type input "SAN [PERSON_NAME] OBISPO"
type input "93401"
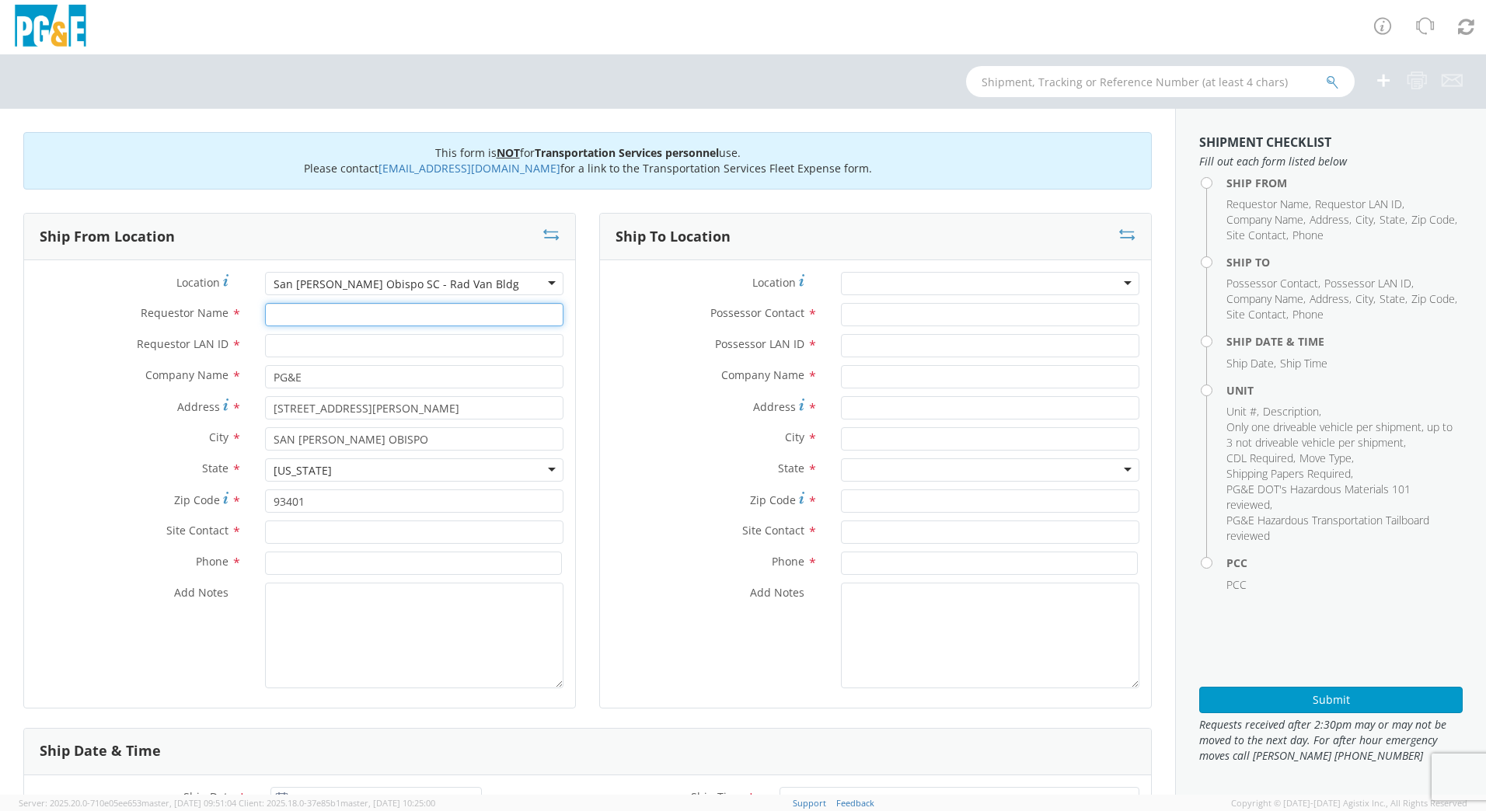
click at [362, 322] on input "Requestor Name *" at bounding box center [414, 314] width 298 height 23
type input "m"
click at [359, 313] on input "[PERSON_NAME]" at bounding box center [414, 314] width 298 height 23
type input "[PERSON_NAME]"
type input "M5AB"
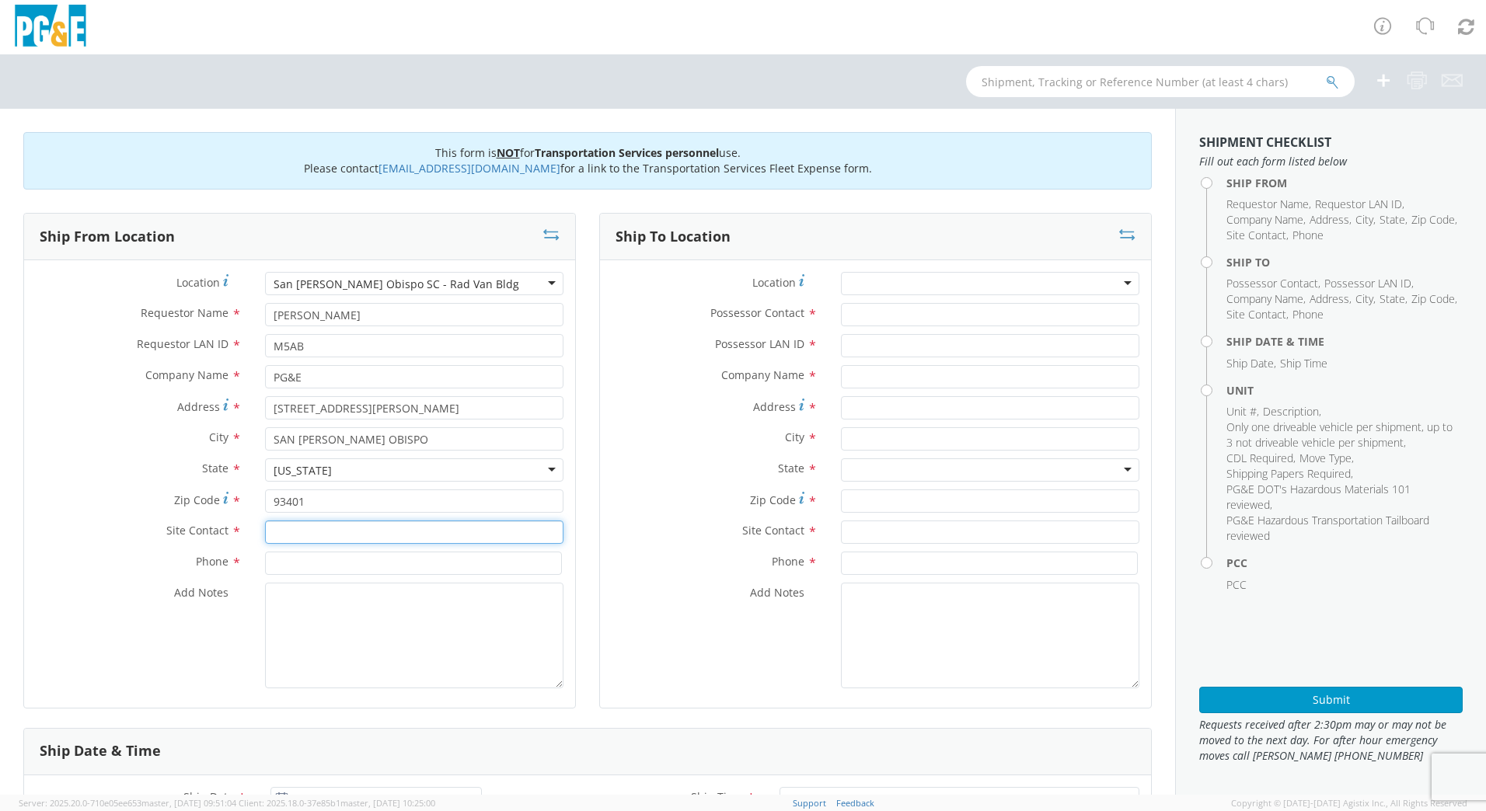
click at [330, 528] on input "text" at bounding box center [414, 532] width 298 height 23
type input "[PERSON_NAME]"
type input "8"
type input "[PHONE_NUMBER]"
click at [354, 591] on textarea "Add Notes *" at bounding box center [414, 636] width 298 height 106
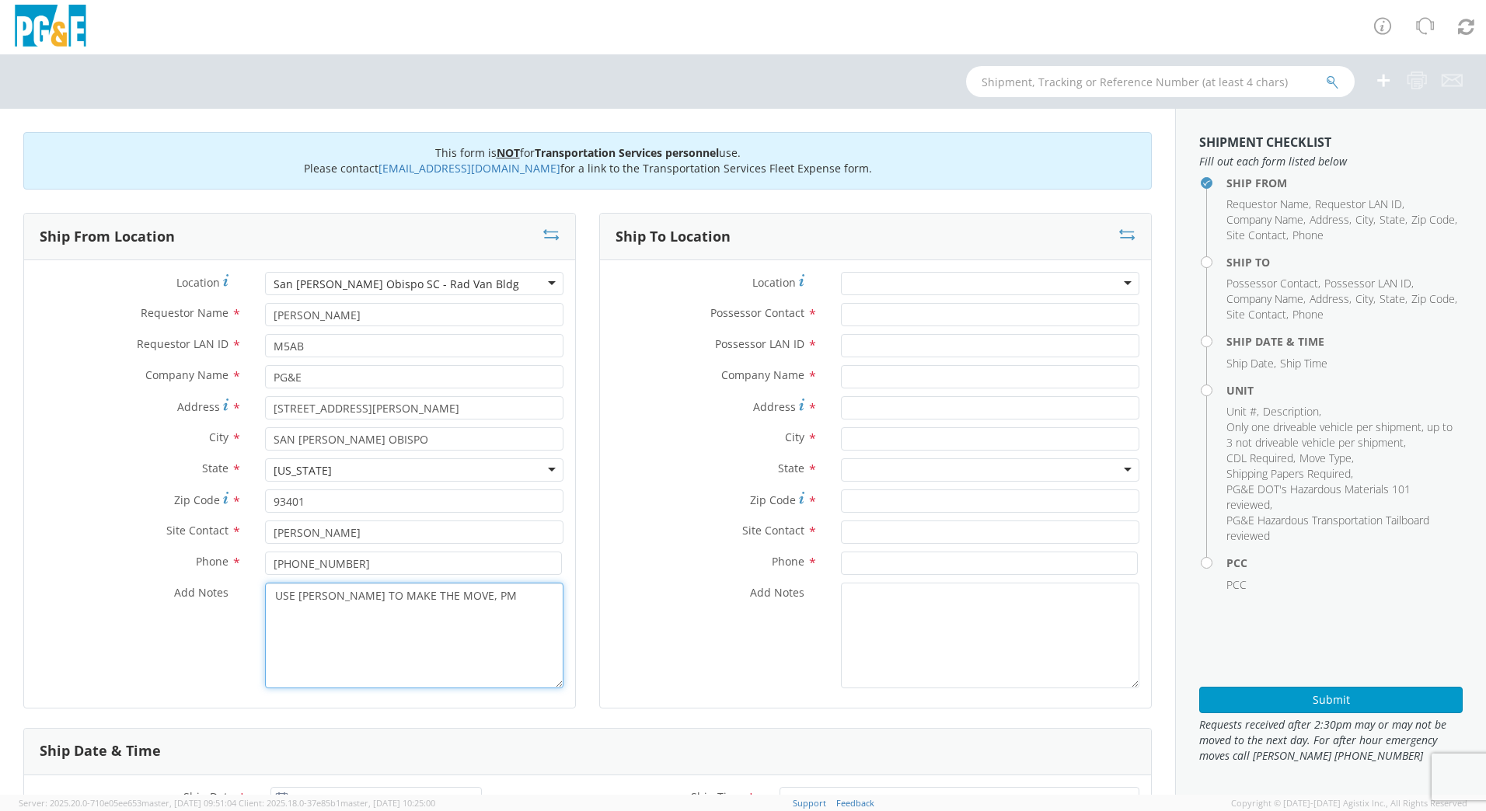
click at [502, 594] on textarea "USE [PERSON_NAME] TO MAKE THE MOVE, PM" at bounding box center [414, 636] width 298 height 106
type textarea "USE [PERSON_NAME] TO MAKE THE MOVE, PM 35596544"
click at [913, 318] on input "Possessor Contact *" at bounding box center [990, 314] width 298 height 23
type input "[PERSON_NAME]"
type input "M5AB"
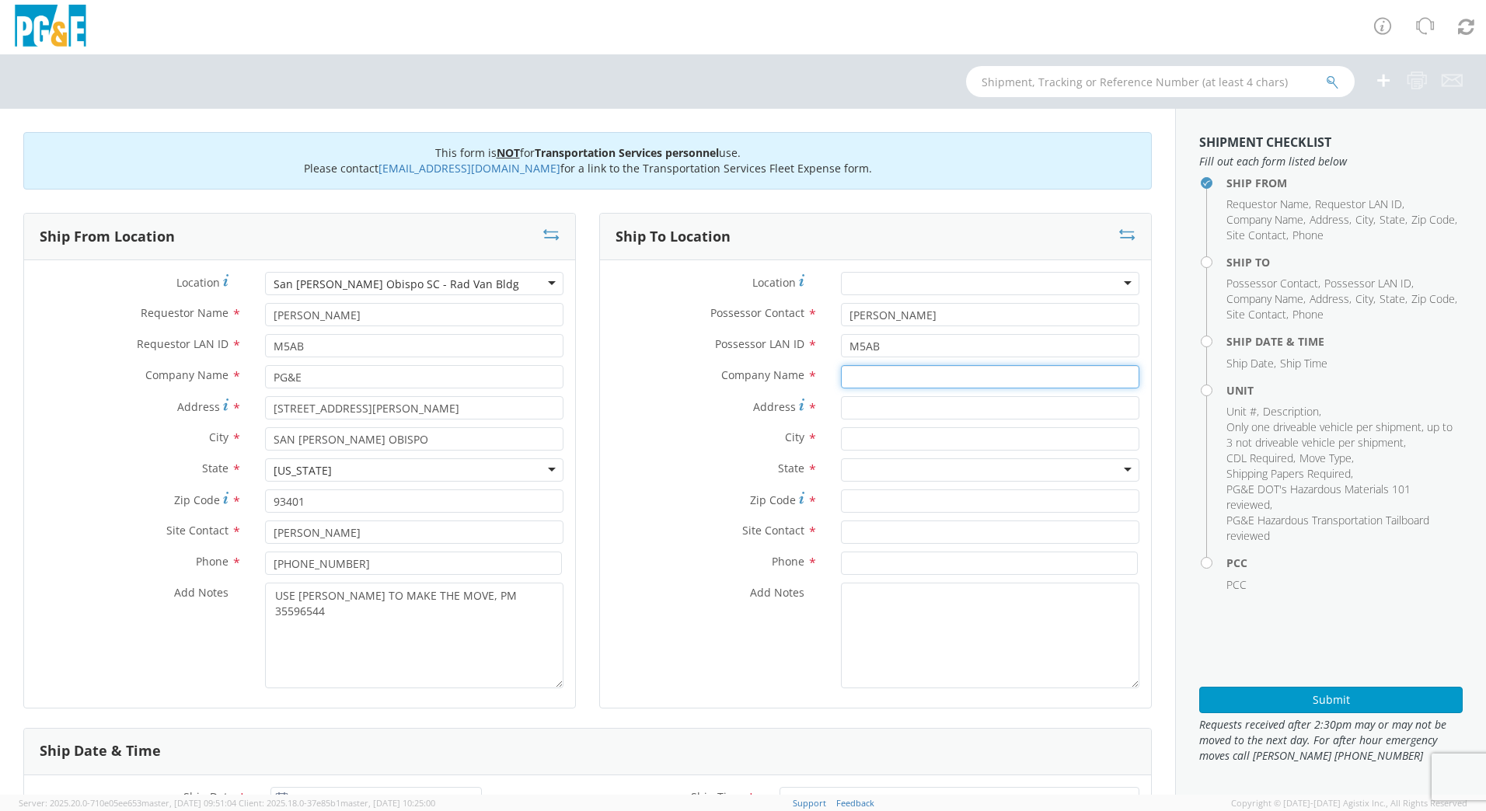
click at [863, 379] on input "text" at bounding box center [990, 376] width 298 height 23
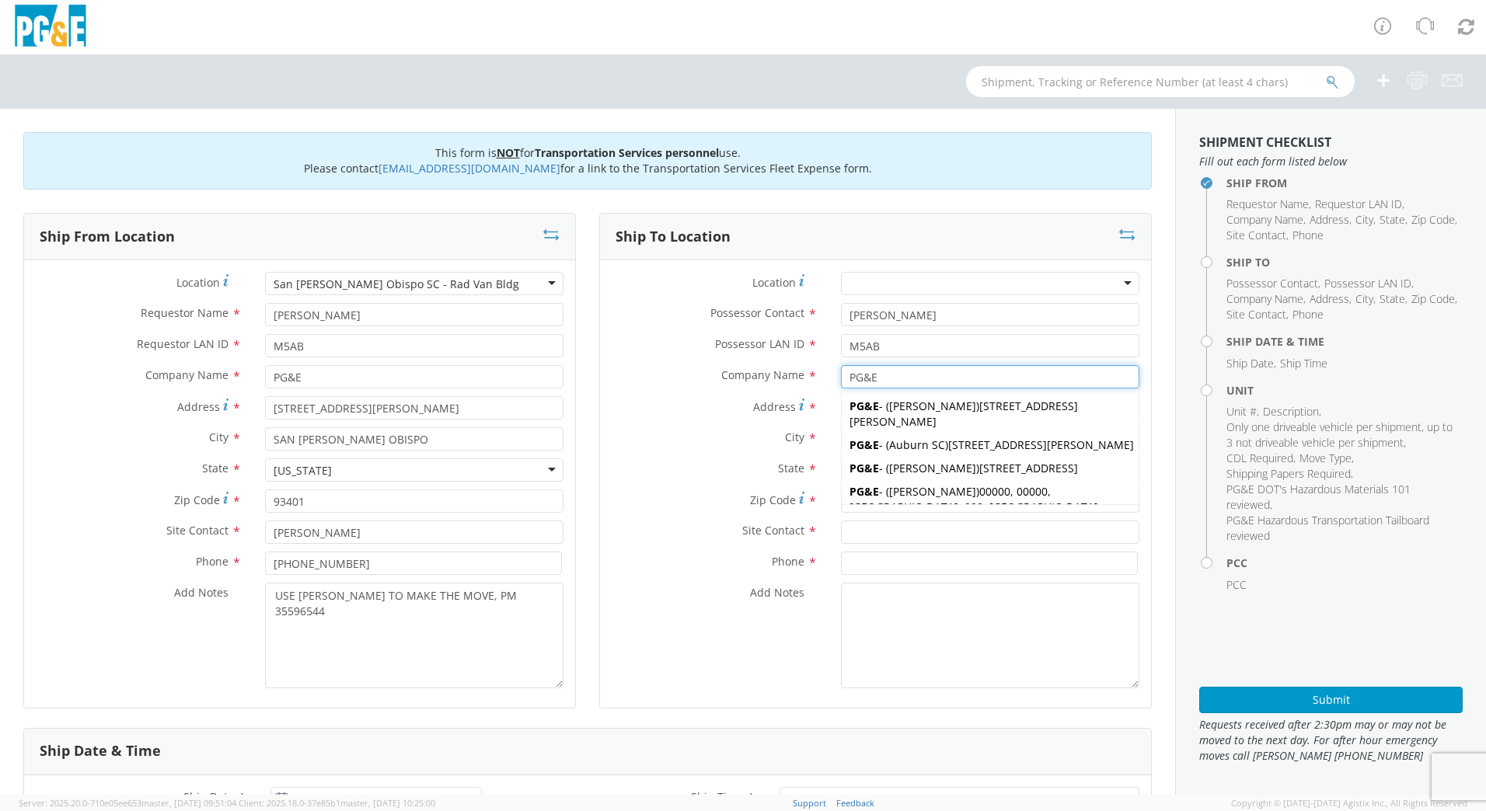
type input "PG&E"
click at [921, 538] on input "text" at bounding box center [990, 532] width 298 height 23
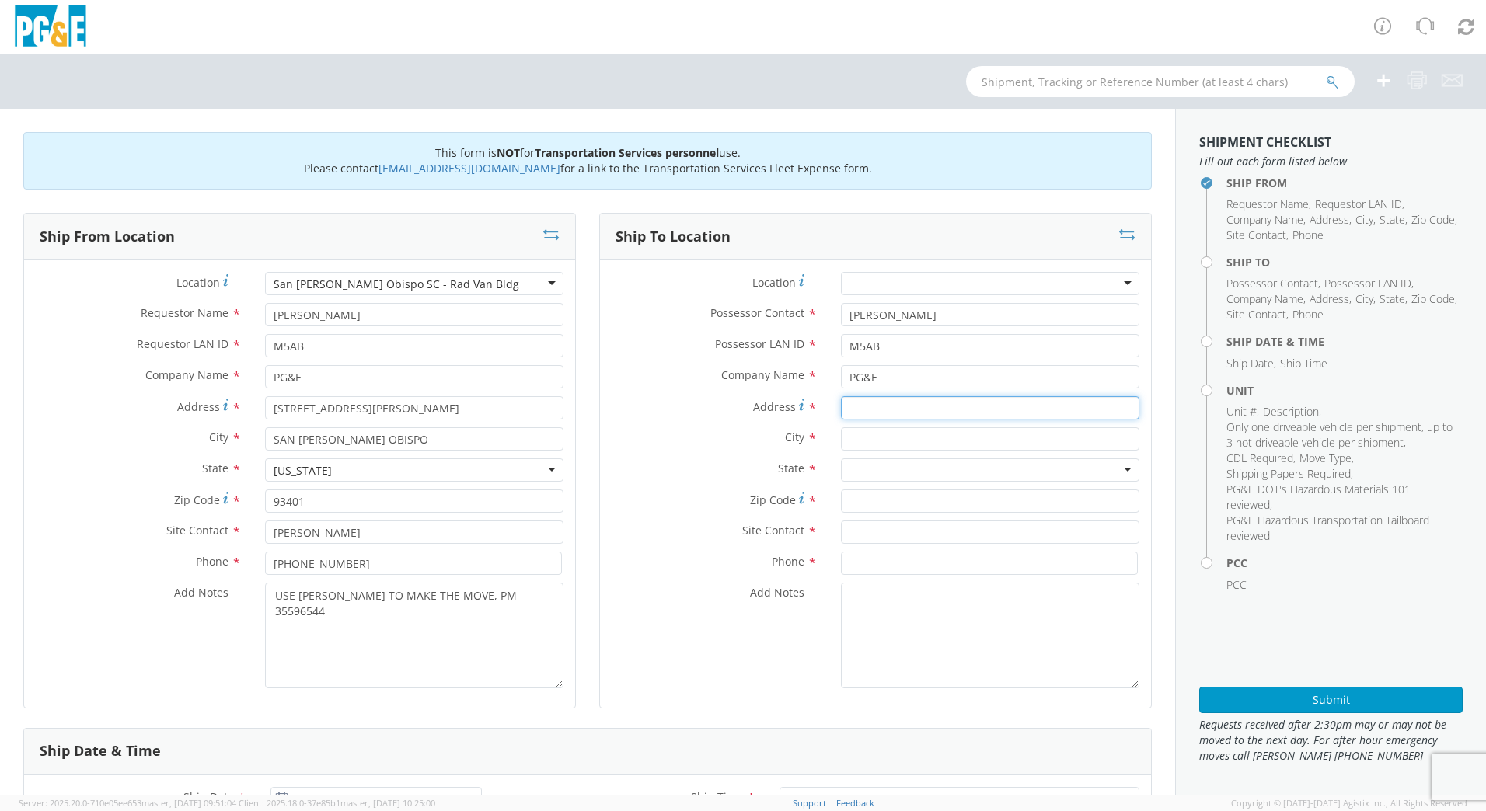
click at [851, 407] on input "Address *" at bounding box center [990, 407] width 298 height 23
type input "1"
type input "[STREET_ADDRESS]"
type input "[PERSON_NAME] GRANDE"
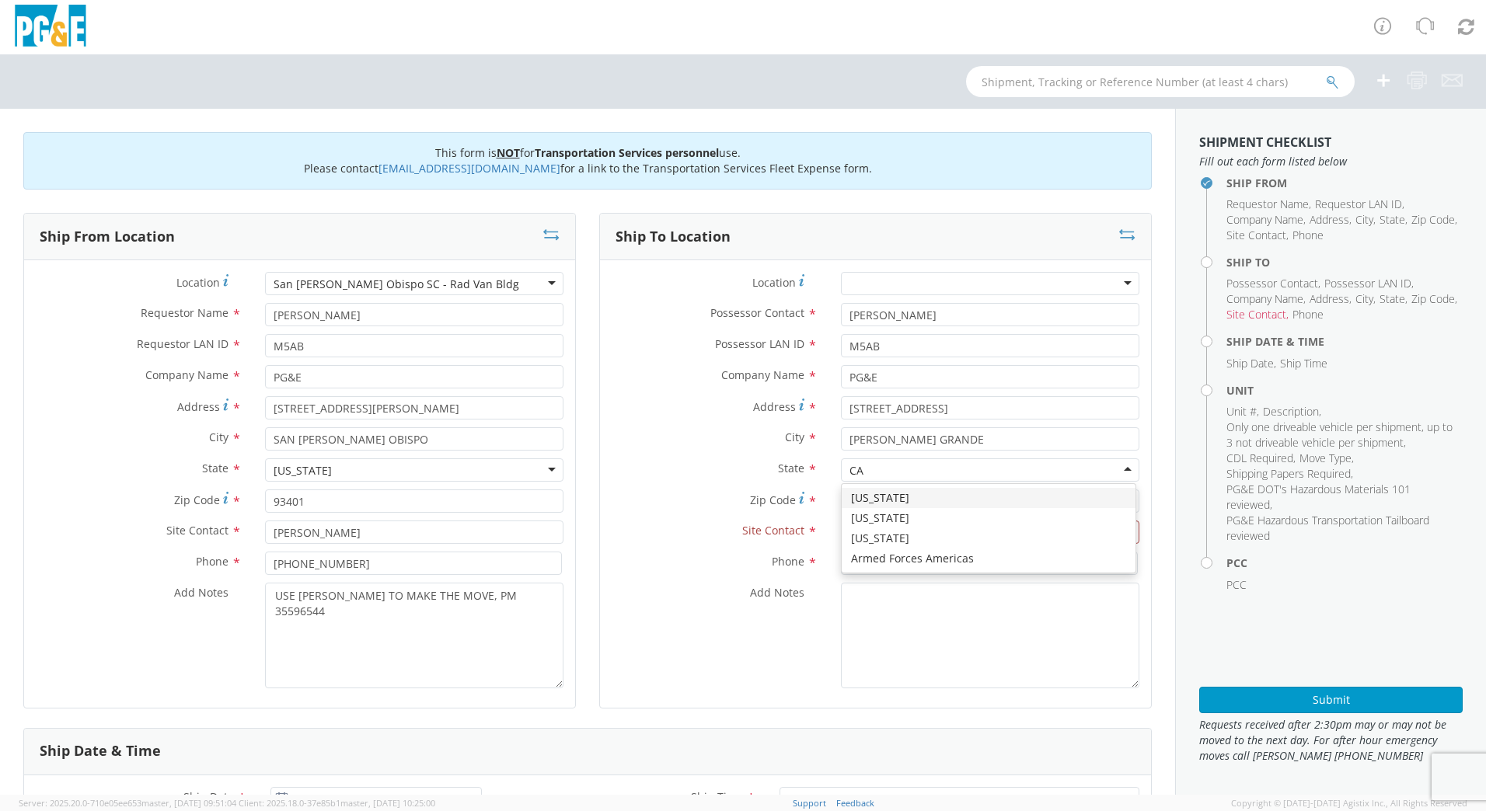
type input "CA"
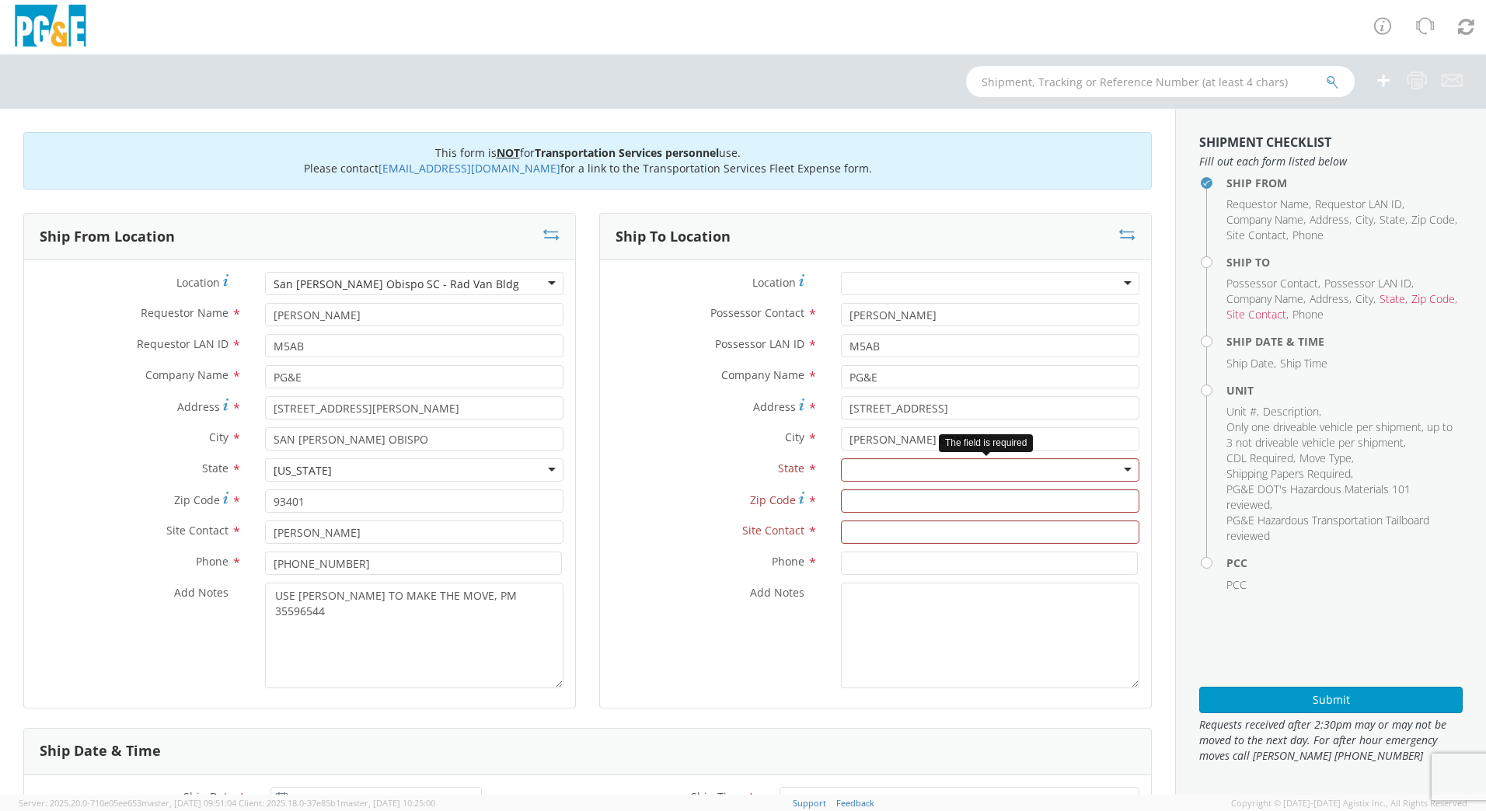
click at [853, 466] on div at bounding box center [990, 470] width 298 height 23
click at [861, 505] on input "Zip Code *" at bounding box center [990, 501] width 298 height 23
type input "93420"
click at [881, 532] on input "text" at bounding box center [990, 532] width 298 height 23
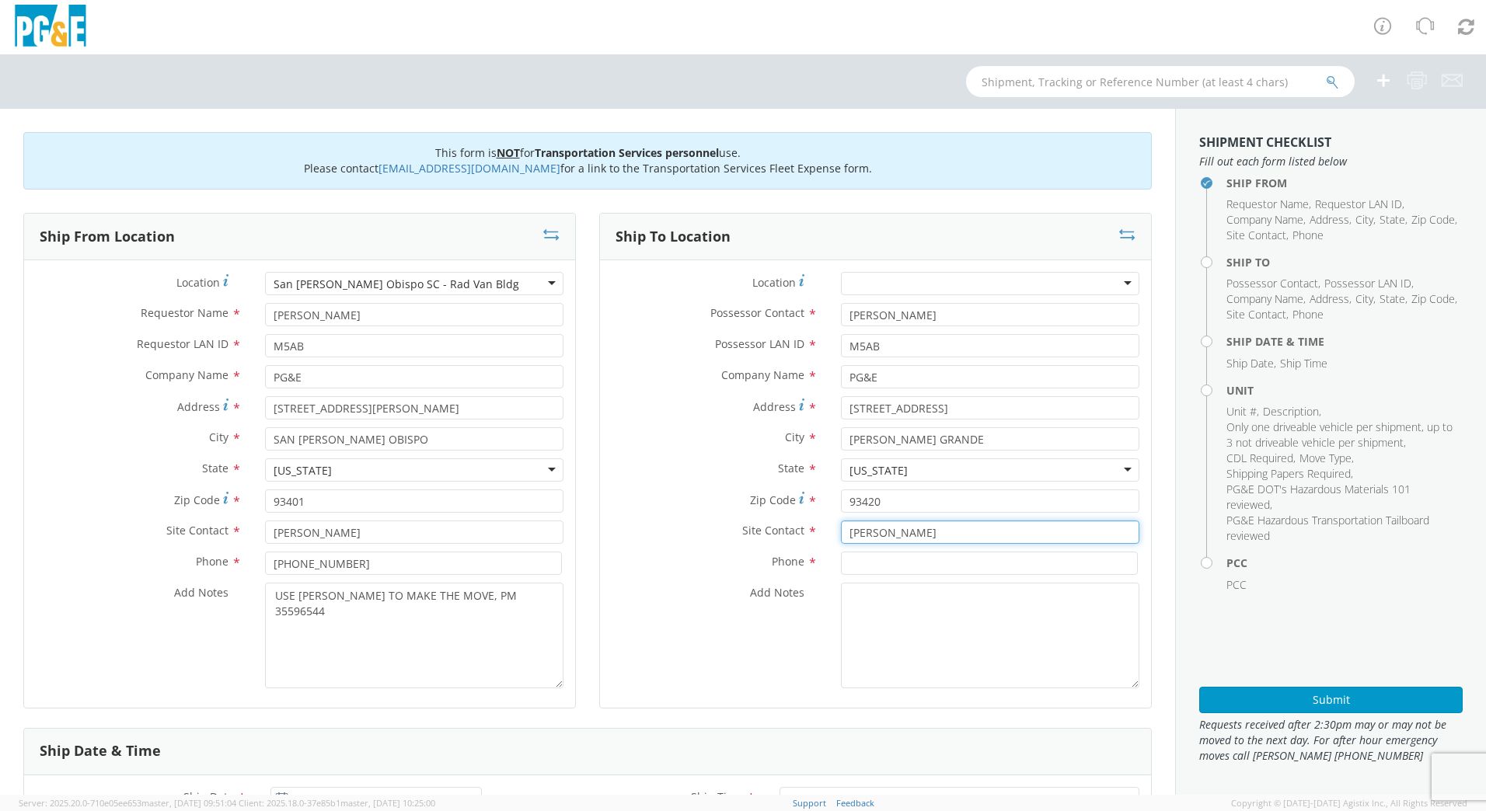
type input "[PERSON_NAME]"
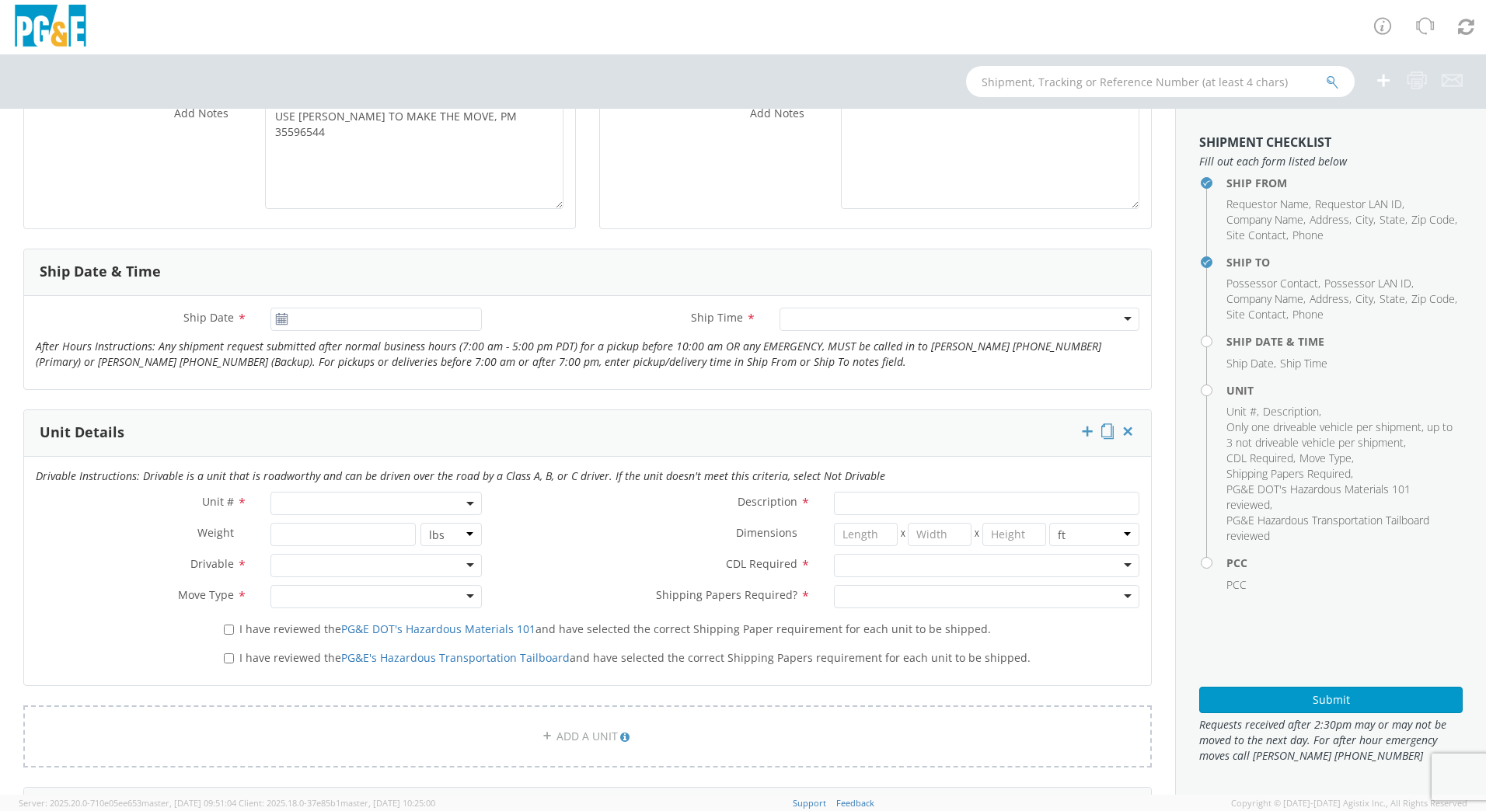
scroll to position [498, 0]
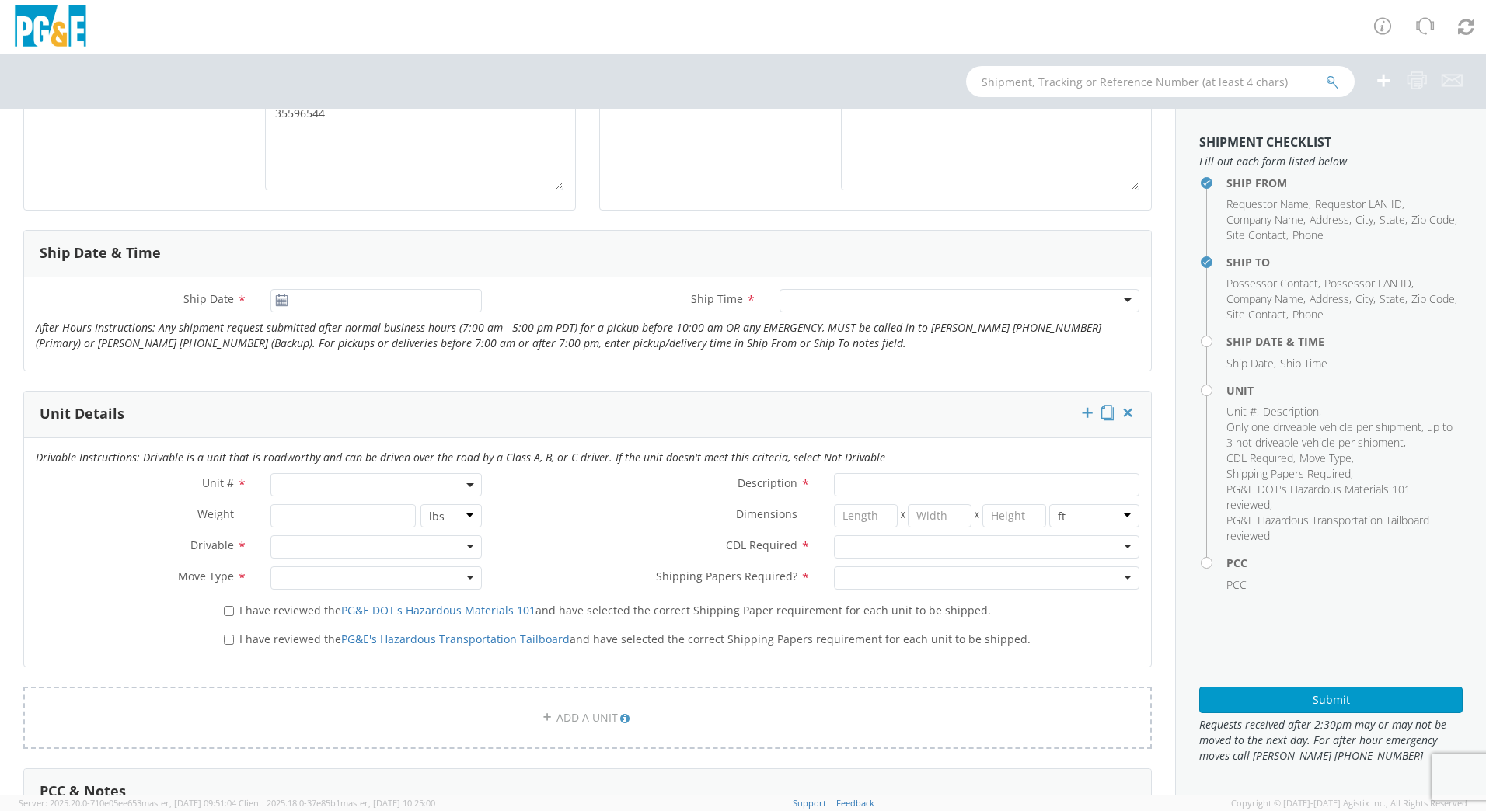
type input "[PHONE_NUMBER]"
click at [296, 305] on input "[DATE]" at bounding box center [375, 300] width 211 height 23
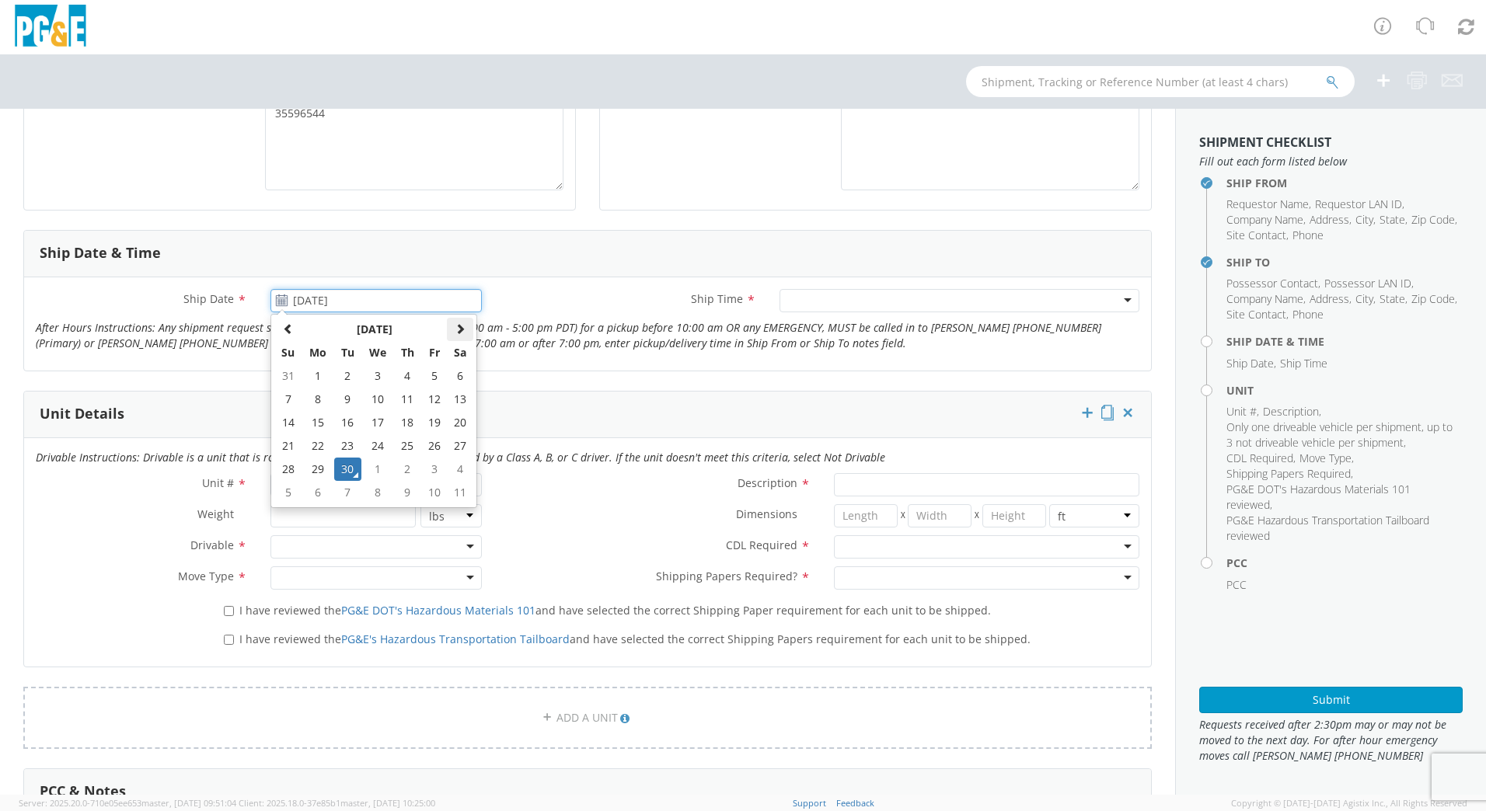
click at [460, 330] on span at bounding box center [460, 328] width 11 height 11
click at [378, 448] on td "22" at bounding box center [377, 445] width 33 height 23
type input "[DATE]"
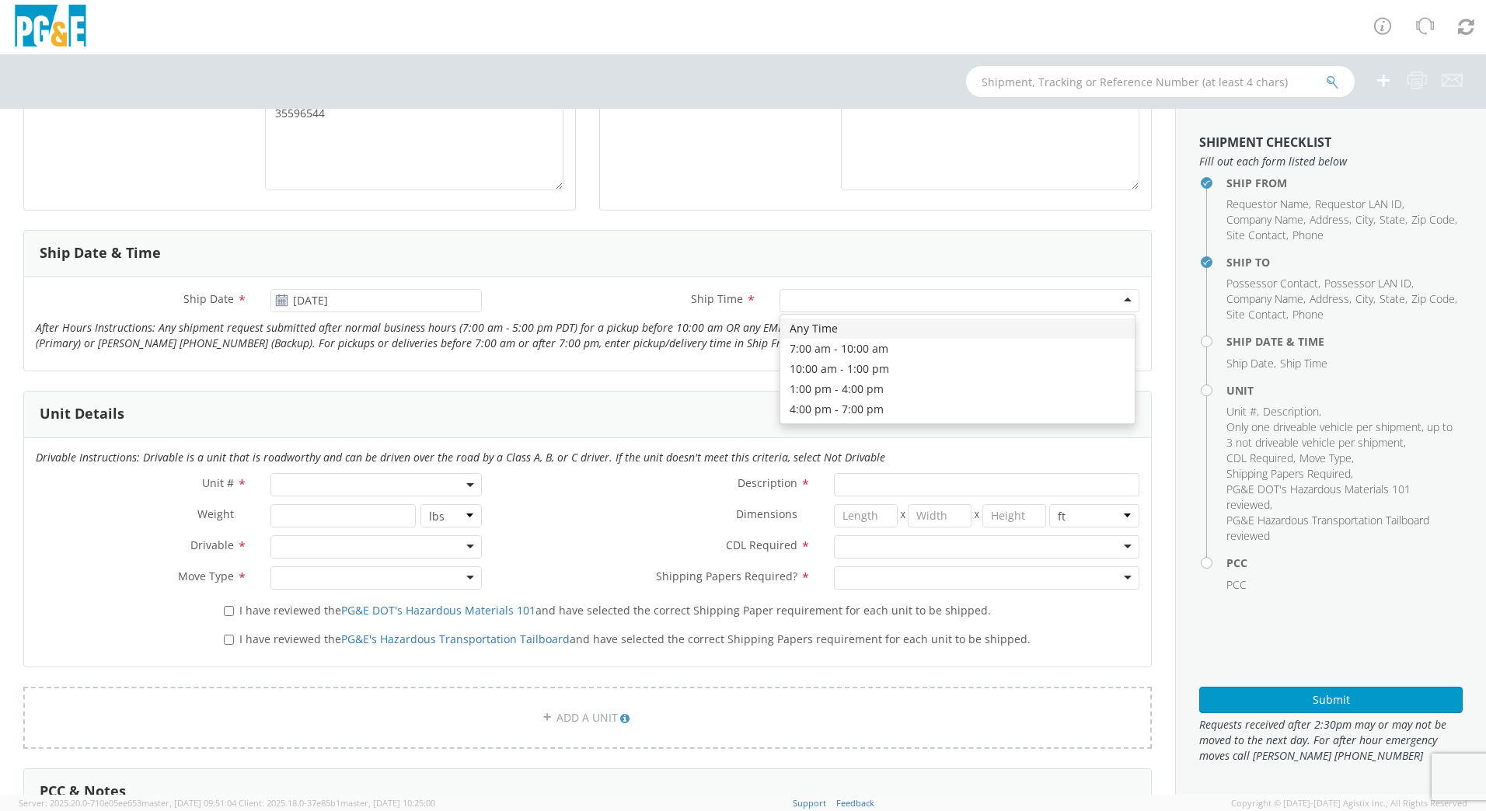
click at [861, 302] on div at bounding box center [960, 300] width 360 height 23
click at [380, 482] on span at bounding box center [375, 484] width 211 height 23
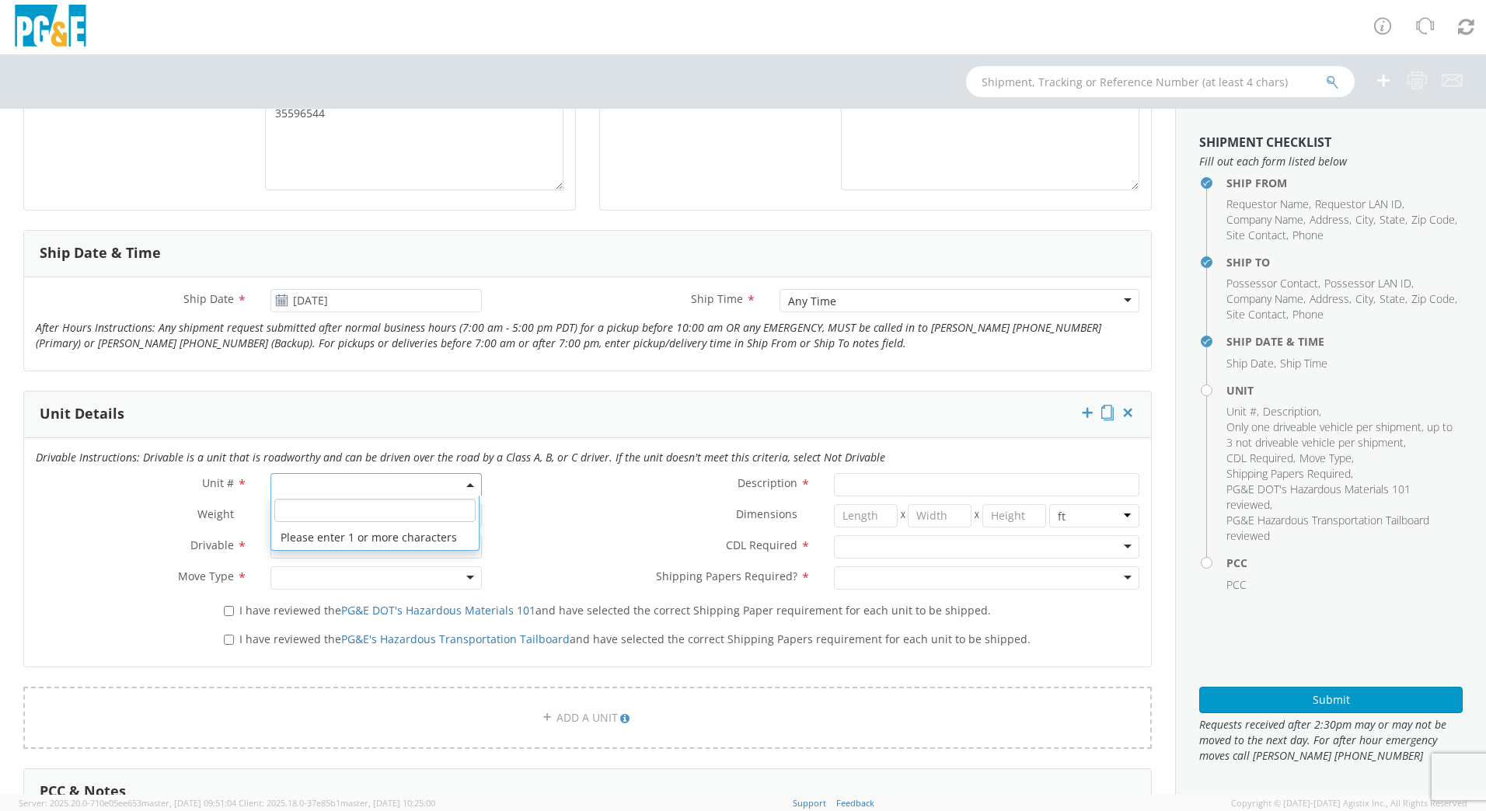
click at [360, 524] on span at bounding box center [375, 511] width 208 height 30
click at [358, 515] on input "search" at bounding box center [374, 510] width 201 height 23
type input "OTHER"
select select "Other"
select select "? undefined:undefined ?"
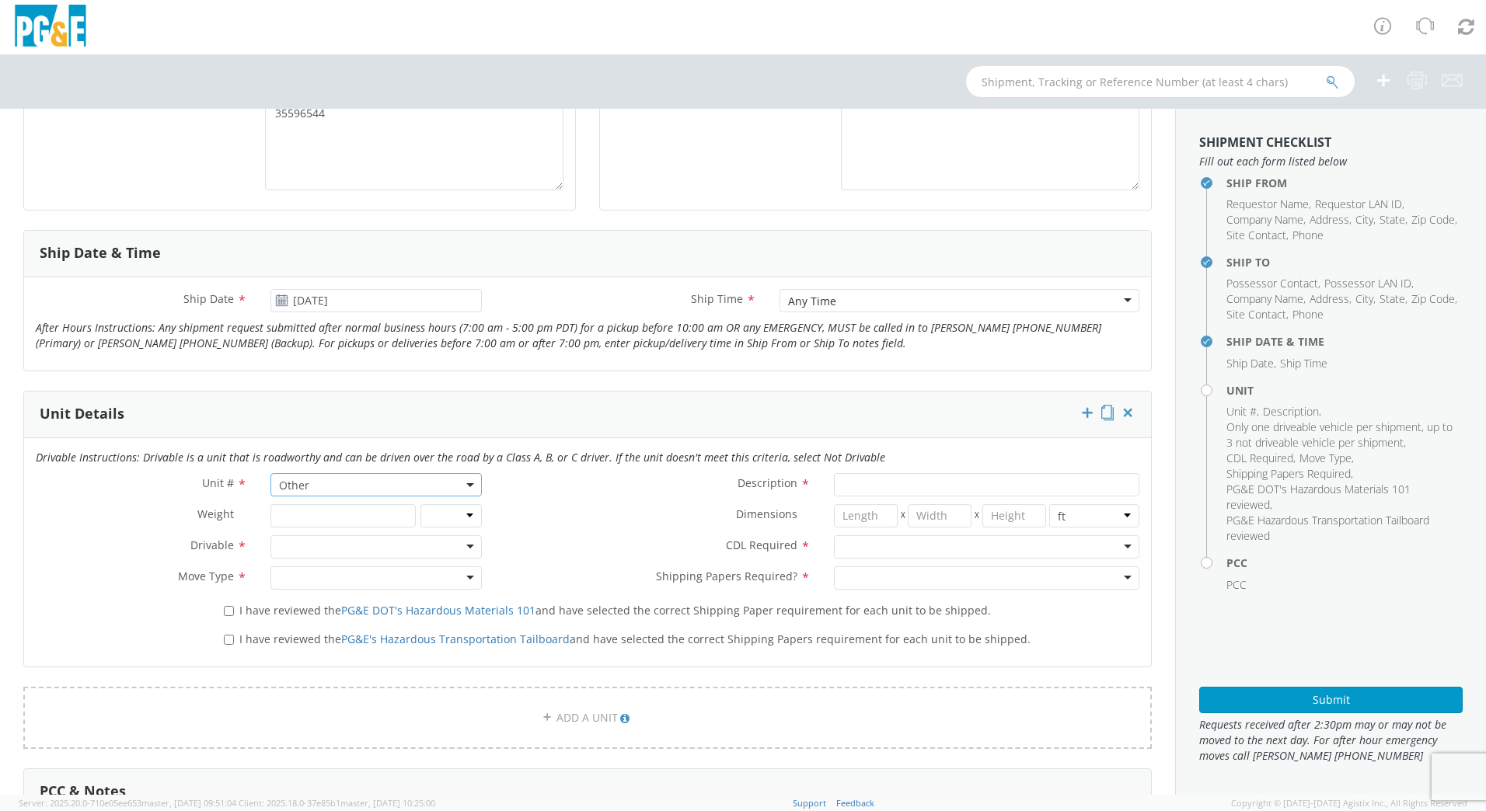
click at [319, 550] on div at bounding box center [375, 546] width 211 height 23
click at [313, 581] on div at bounding box center [375, 578] width 211 height 23
click at [837, 487] on input "Description *" at bounding box center [986, 484] width 305 height 23
type input "[PERSON_NAME] TRACK MACHINE"
click at [854, 549] on div at bounding box center [986, 546] width 305 height 23
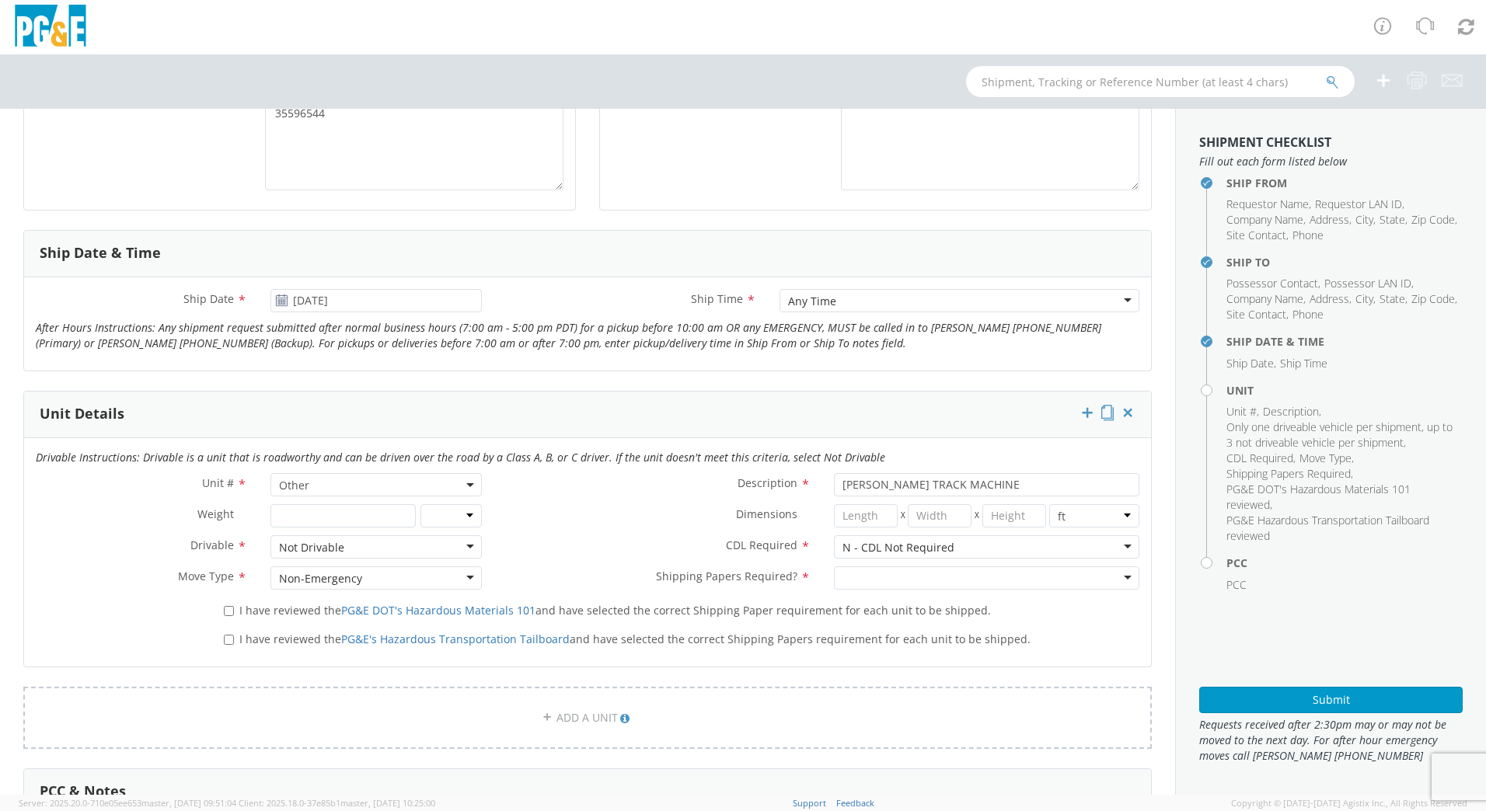
click at [871, 571] on div at bounding box center [986, 578] width 305 height 23
click at [222, 618] on div "I have reviewed the PG&E DOT's Hazardous Materials 101 and have selected the co…" at bounding box center [681, 608] width 939 height 21
drag, startPoint x: 224, startPoint y: 619, endPoint x: 228, endPoint y: 631, distance: 13.0
click at [226, 633] on label "I have reviewed the PG&E's Hazardous Transportation Tailboard and have selected…" at bounding box center [629, 639] width 810 height 18
click at [232, 609] on input "I have reviewed the PG&E DOT's Hazardous Materials 101 and have selected the co…" at bounding box center [229, 611] width 10 height 10
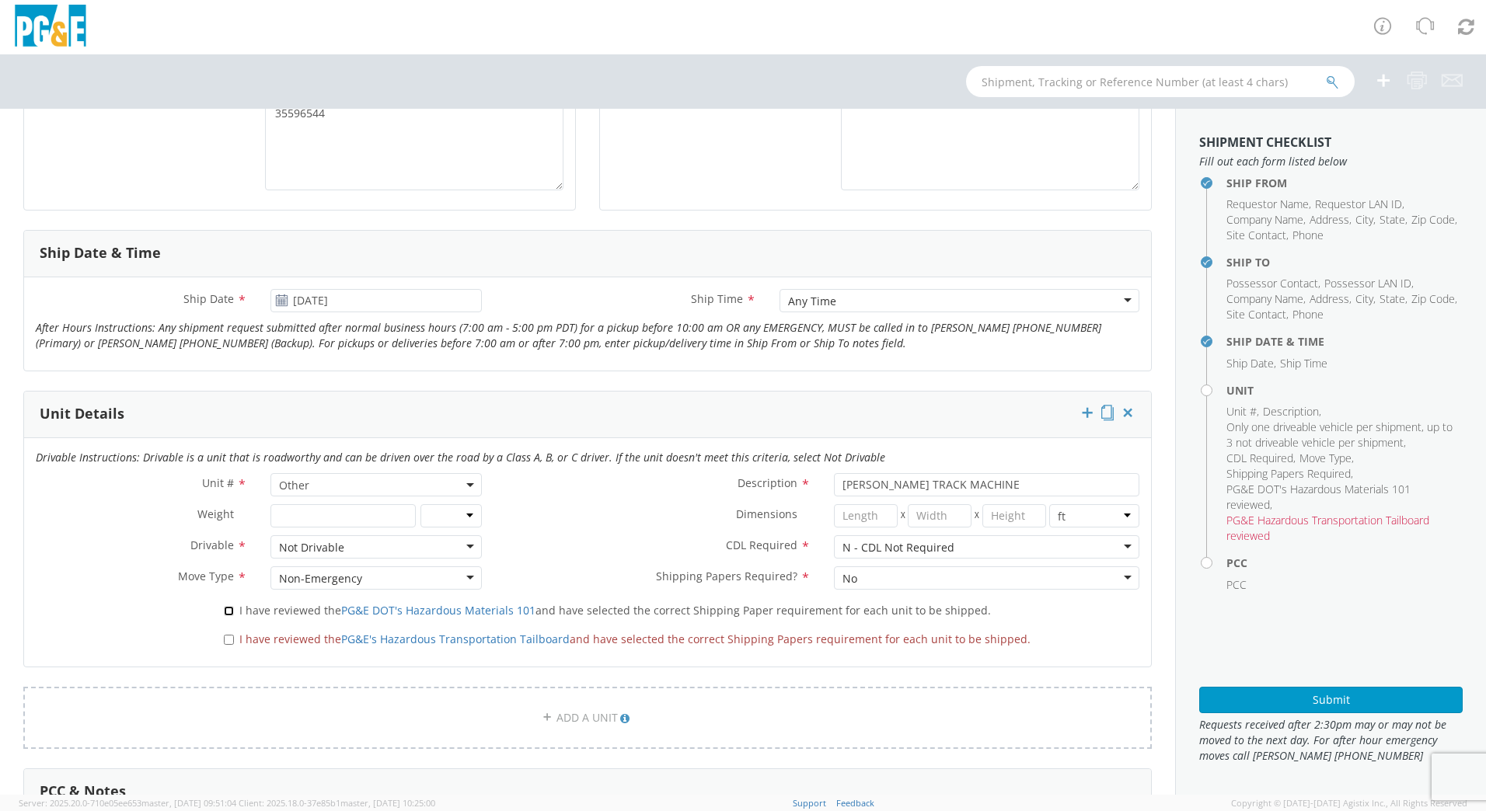
checkbox input "true"
click at [227, 640] on input "I have reviewed the PG&E's Hazardous Transportation Tailboard and have selected…" at bounding box center [229, 640] width 10 height 10
checkbox input "true"
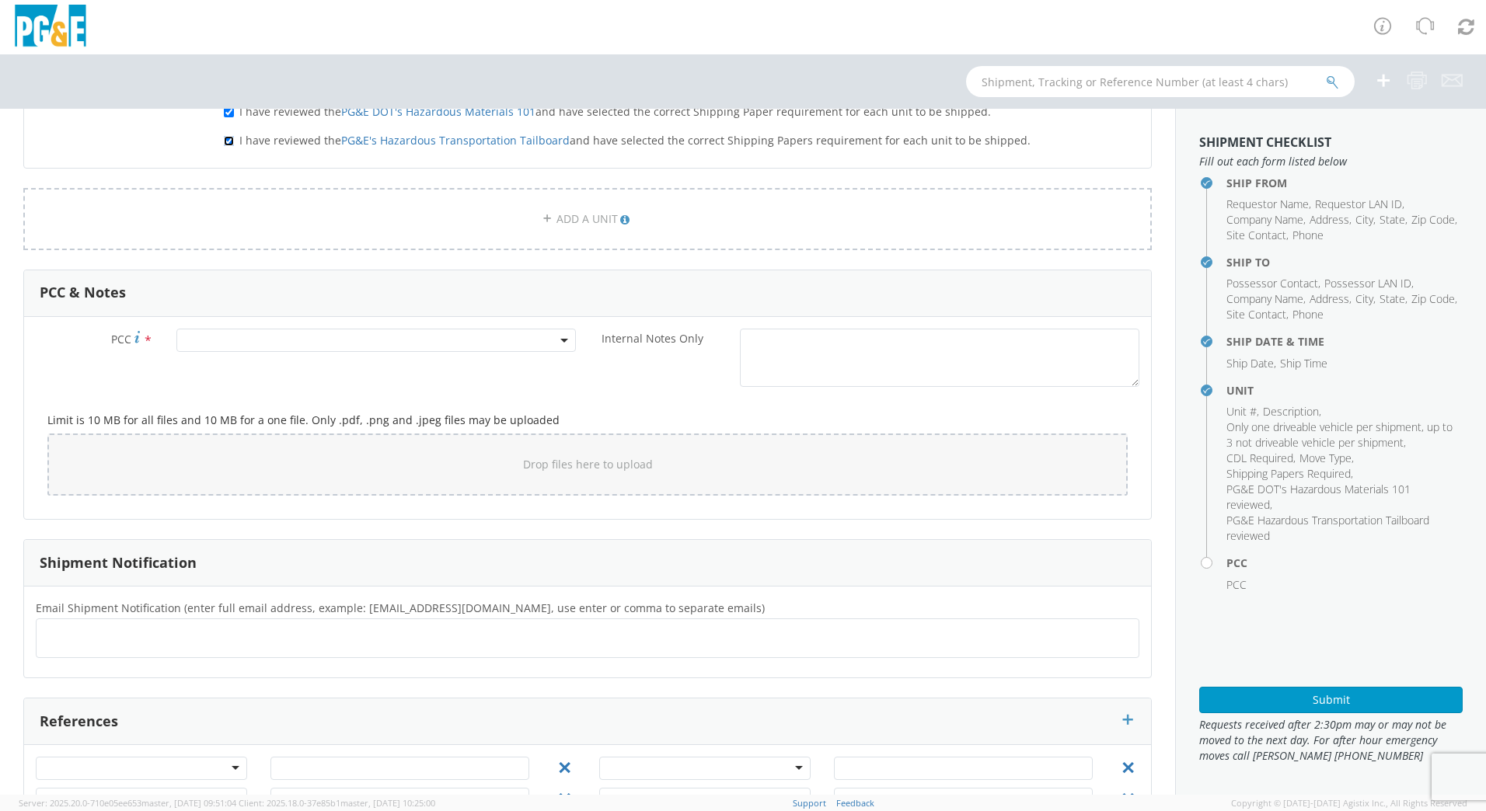
scroll to position [1003, 0]
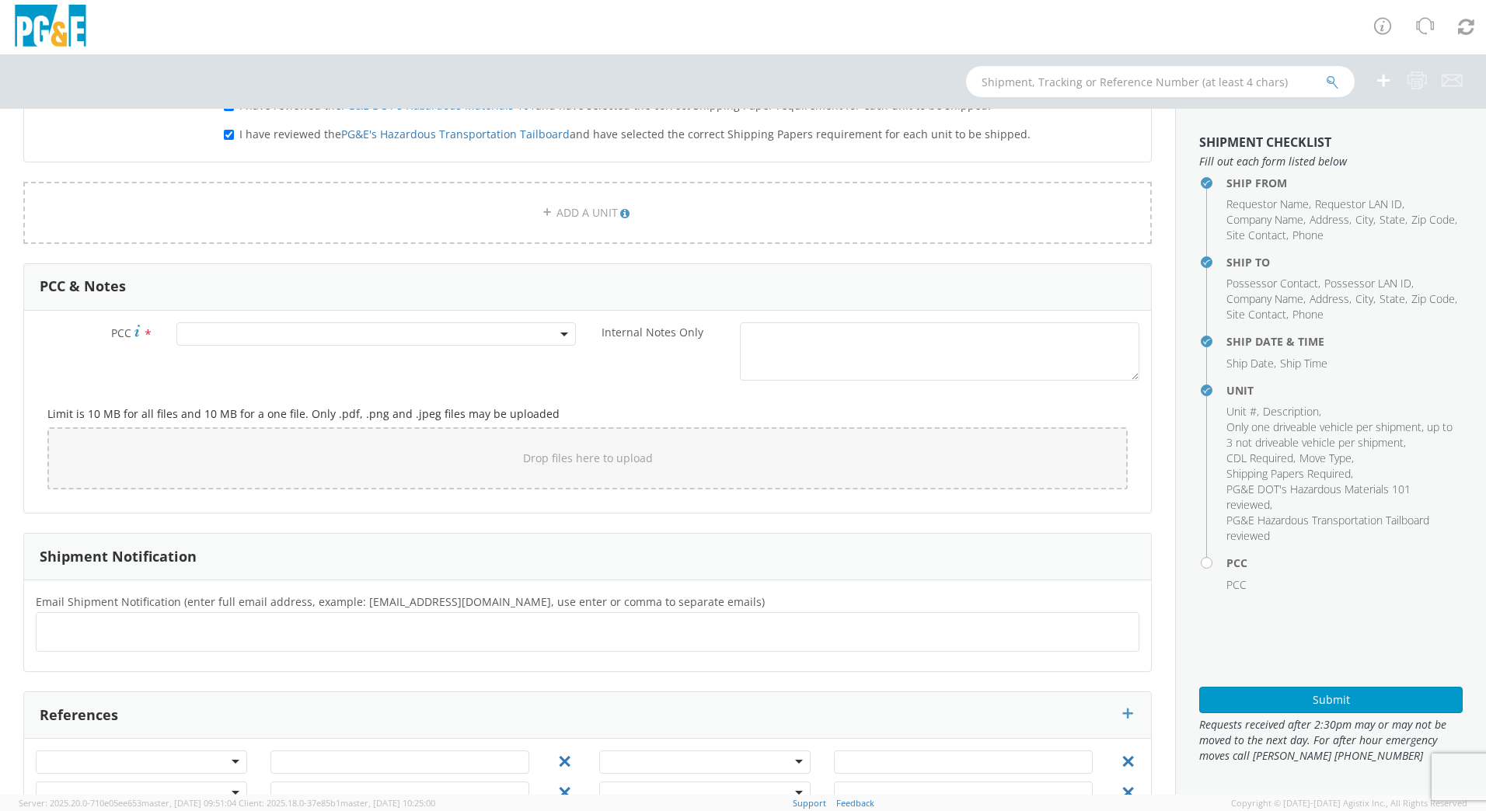
click at [438, 335] on span at bounding box center [375, 334] width 399 height 23
click at [445, 355] on input "number" at bounding box center [373, 359] width 387 height 23
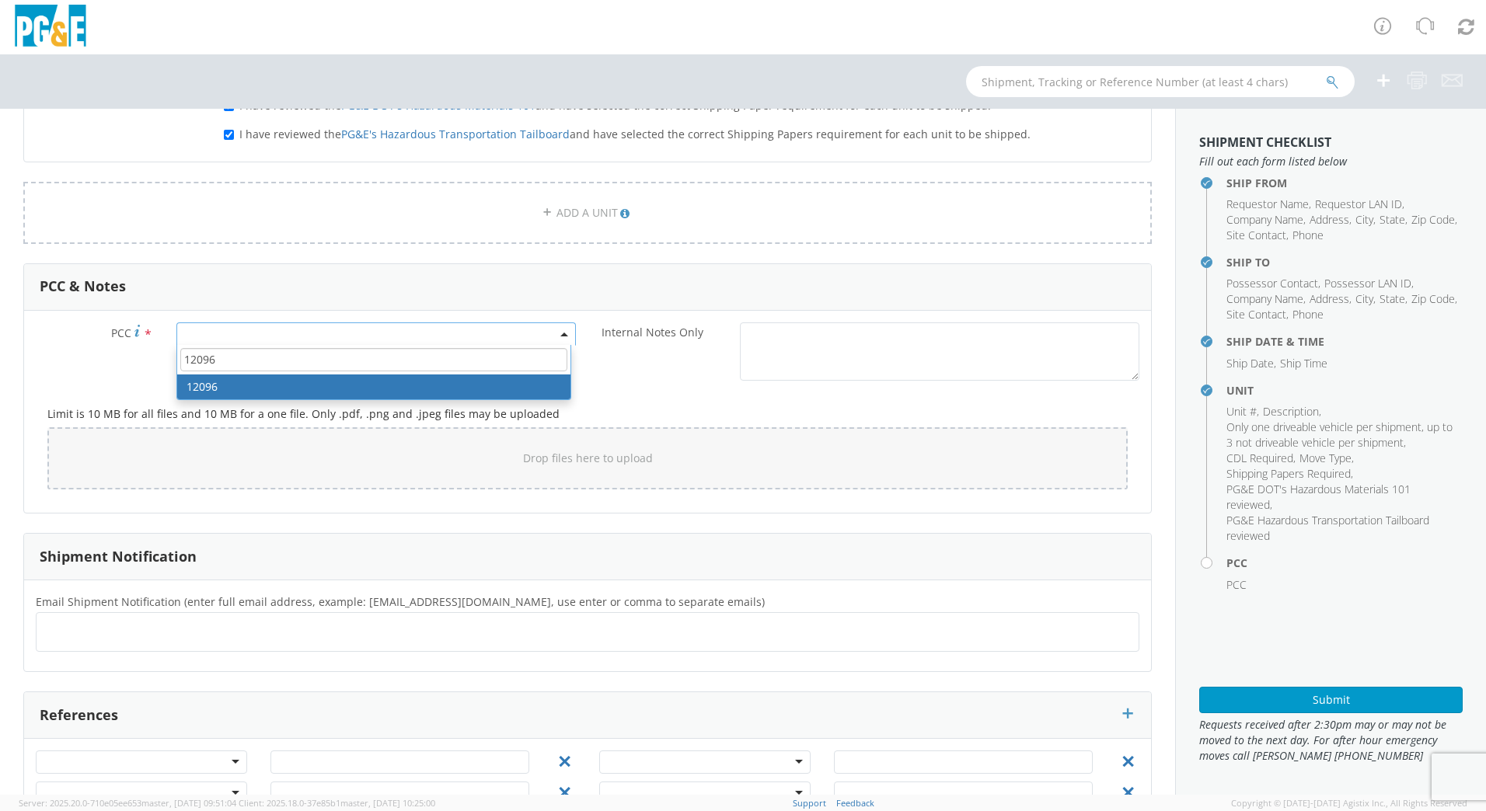
type input "12096"
select select "12096"
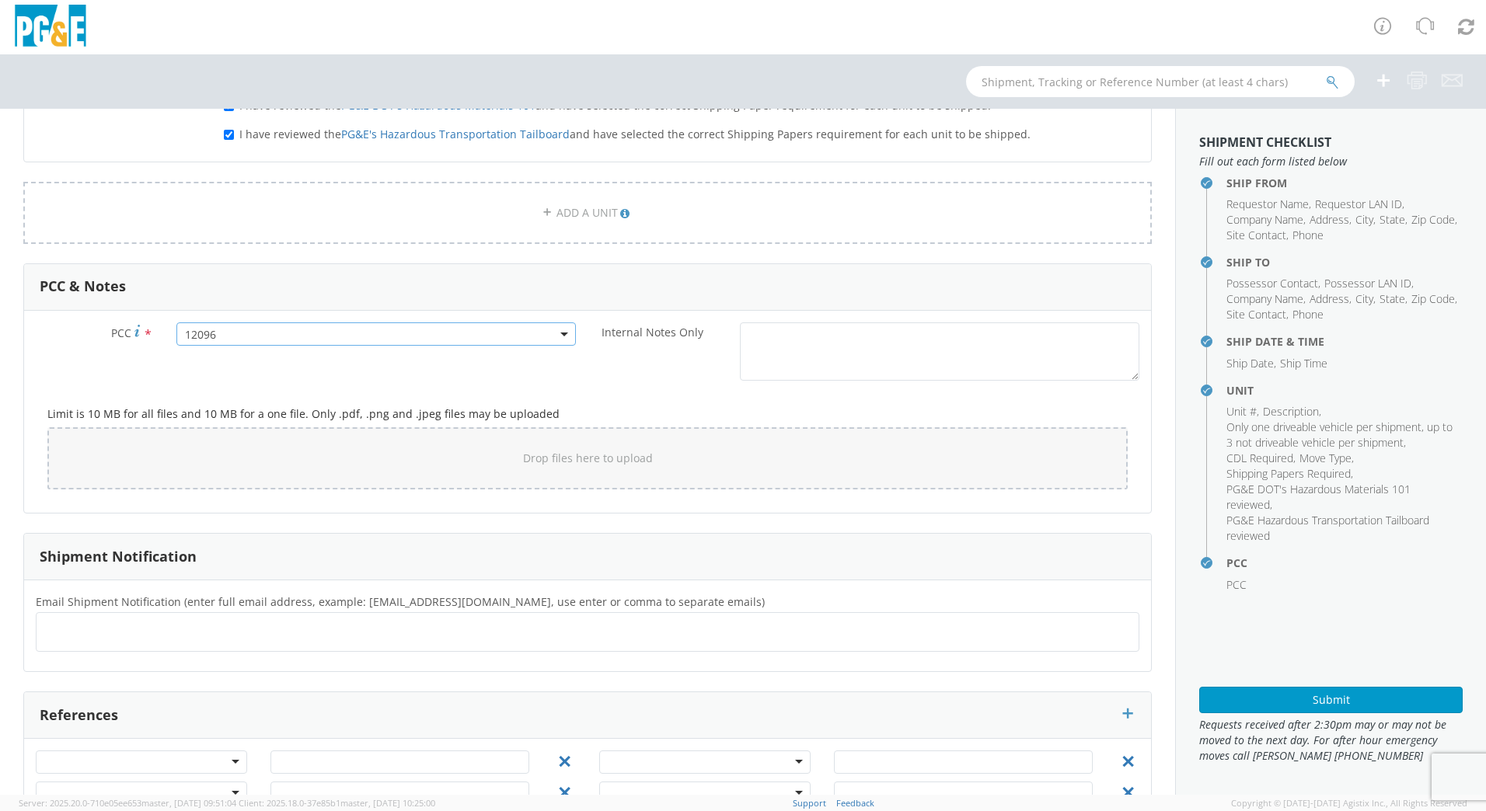
scroll to position [1053, 0]
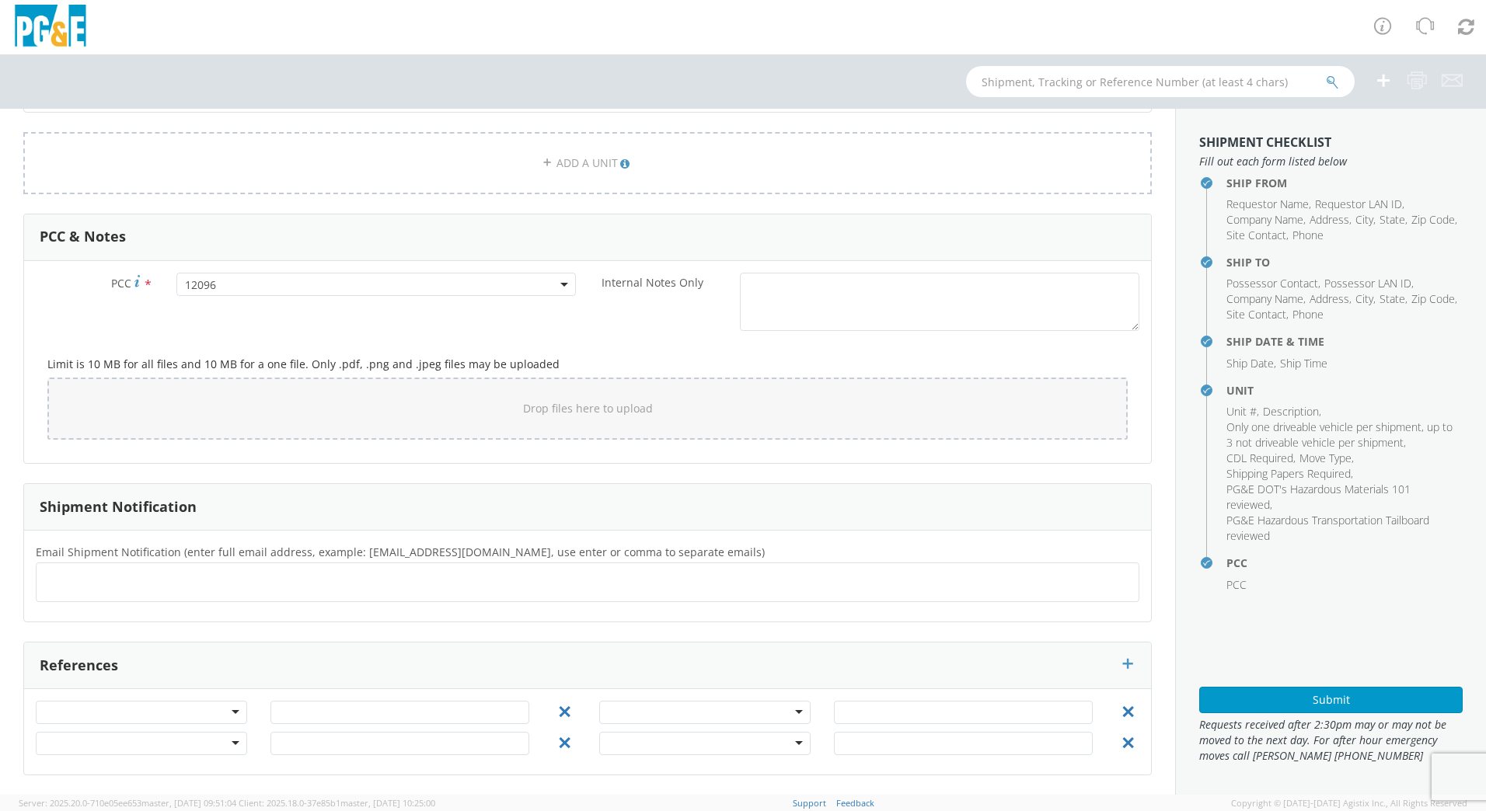
click at [139, 582] on ul at bounding box center [588, 583] width 1090 height 26
type input "[EMAIL_ADDRESS][DOMAIN_NAME]"
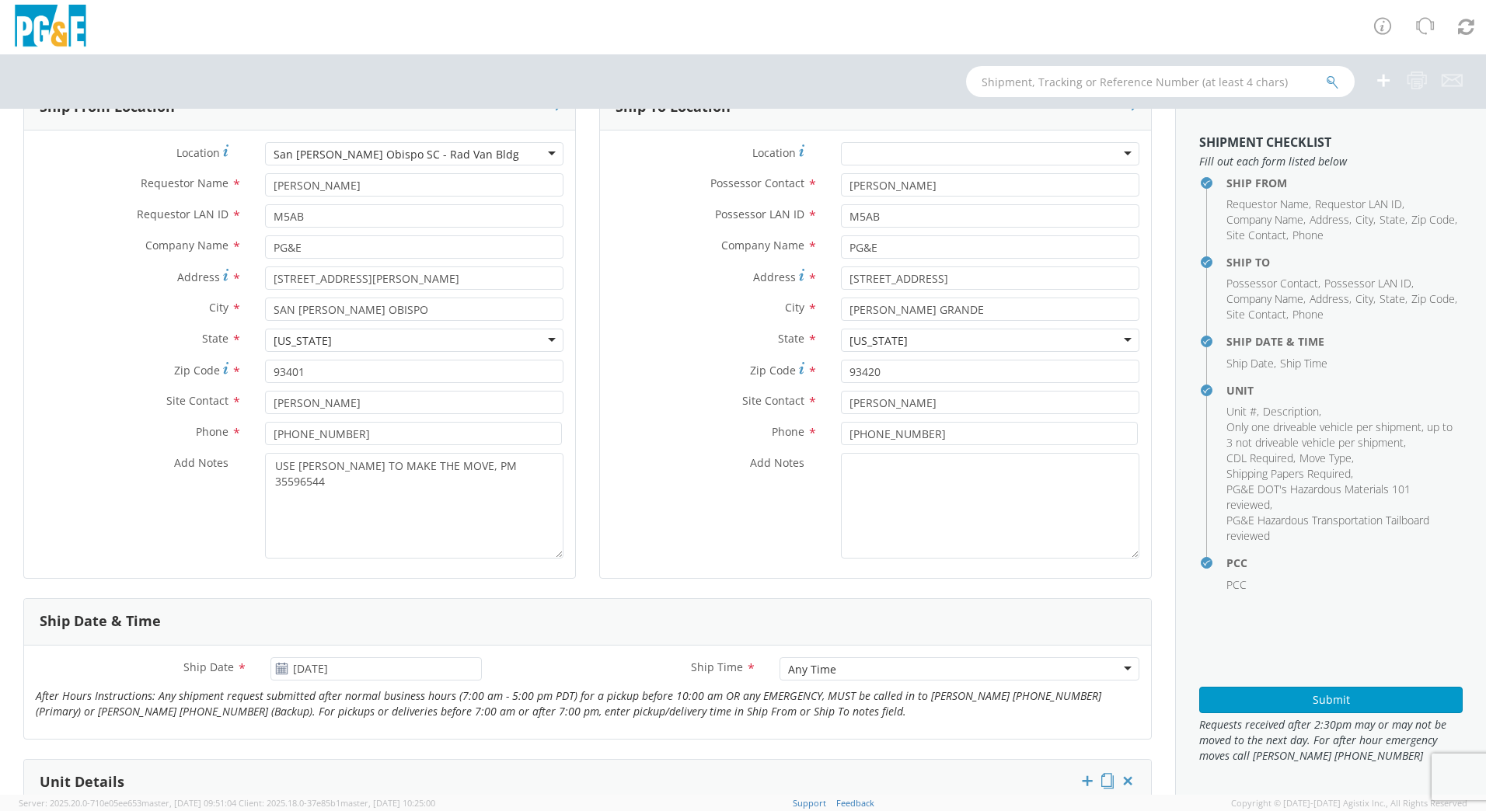
scroll to position [124, 0]
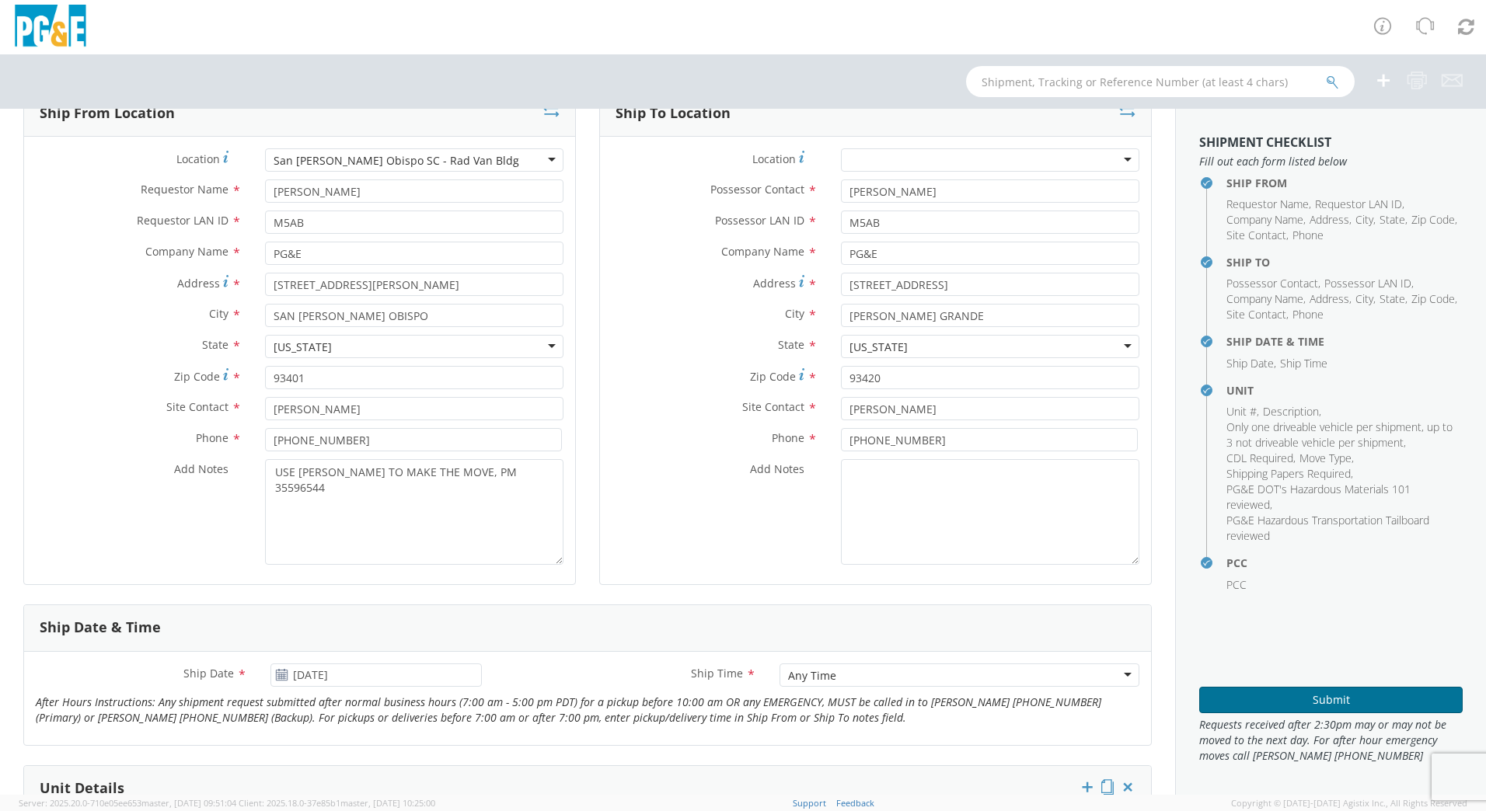
click at [1331, 702] on button "Submit" at bounding box center [1330, 700] width 263 height 26
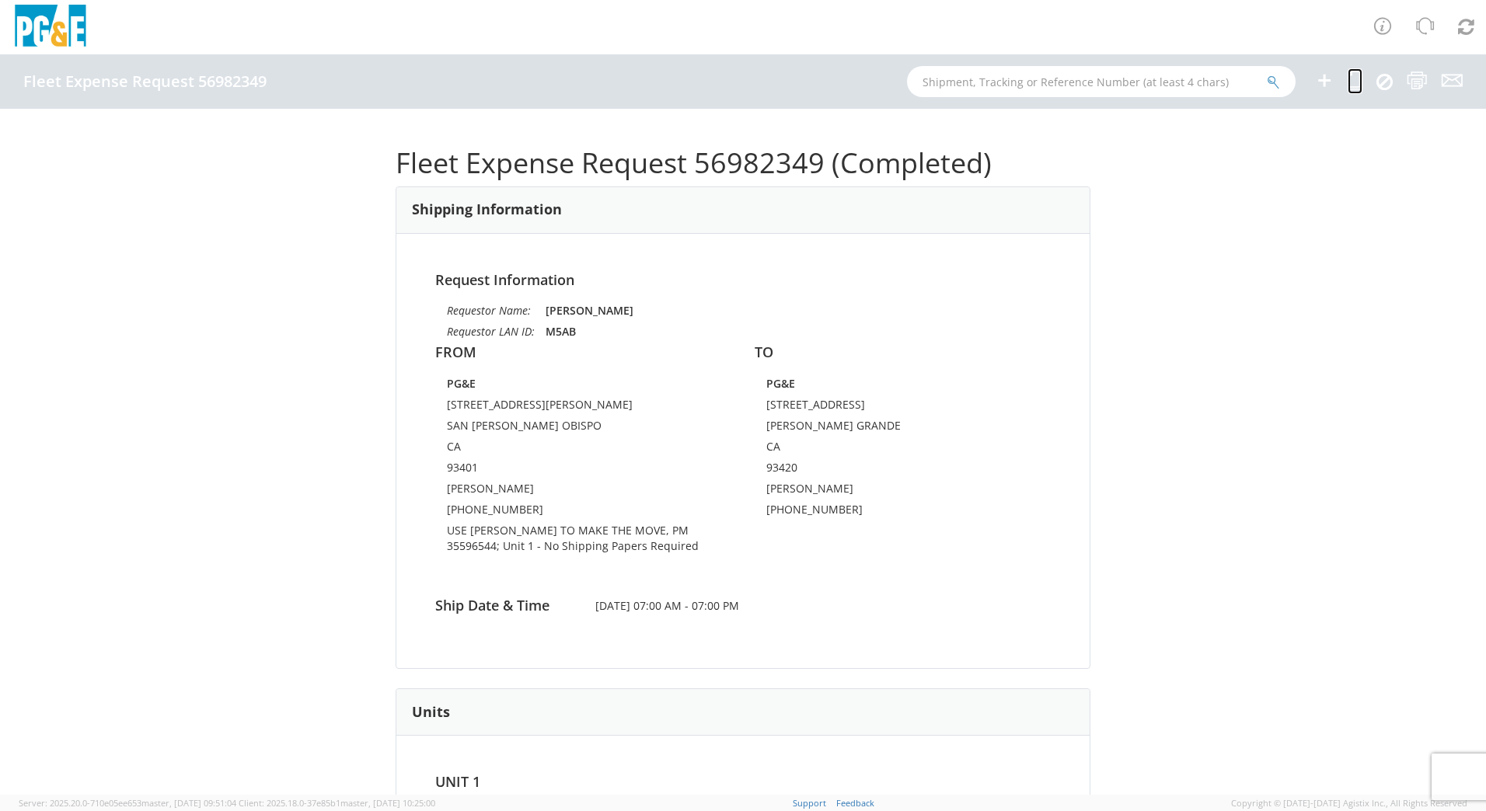
click at [1357, 80] on icon at bounding box center [1355, 80] width 15 height 19
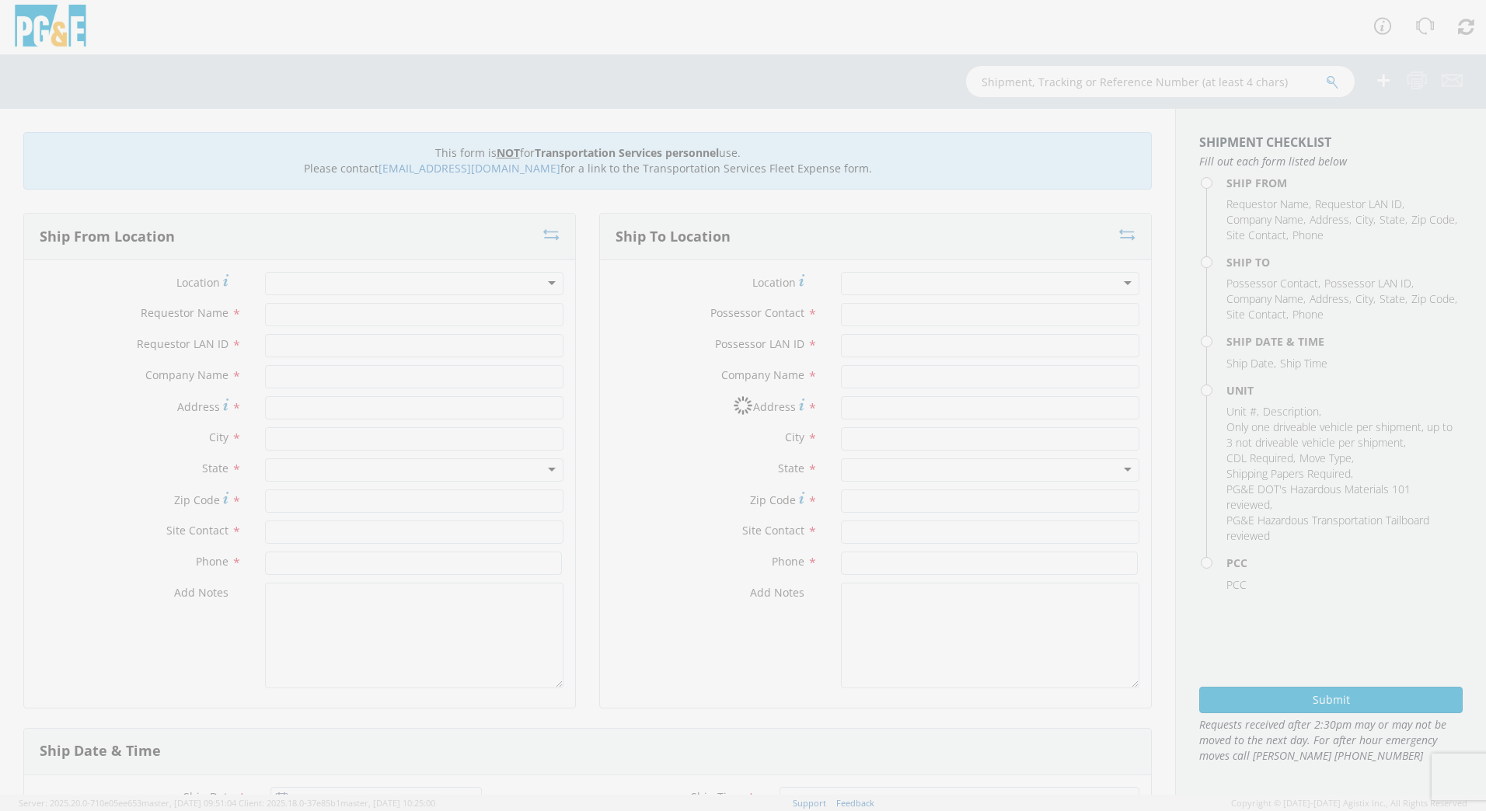
type input "[PERSON_NAME]"
type input "M5AB"
type input "PG&E"
type input "[STREET_ADDRESS][PERSON_NAME]"
type input "SAN [PERSON_NAME] OBISPO"
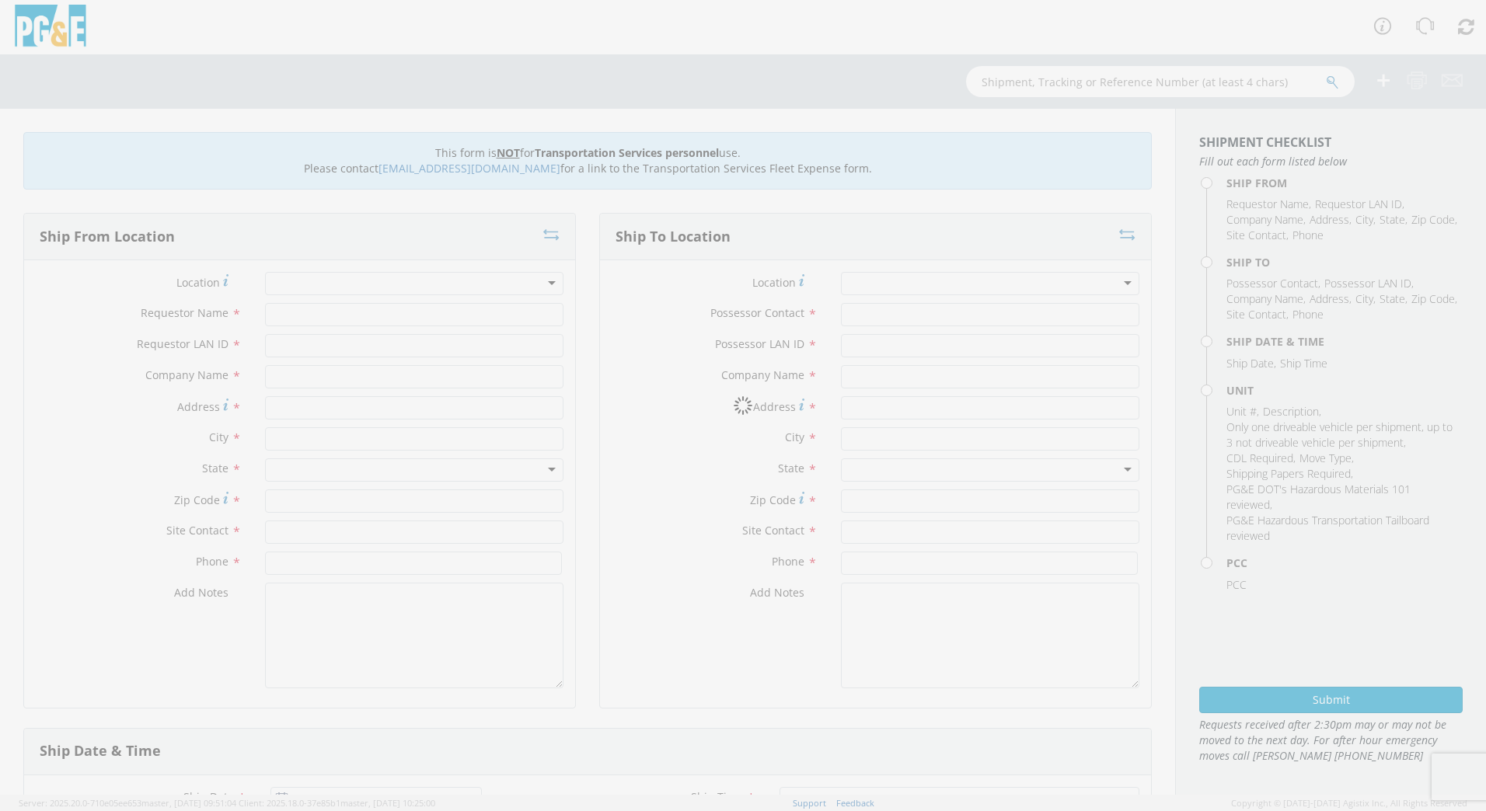
type input "93401"
type input "[PERSON_NAME]"
type input "[PHONE_NUMBER]"
type input "[PERSON_NAME]"
type input "M5AB"
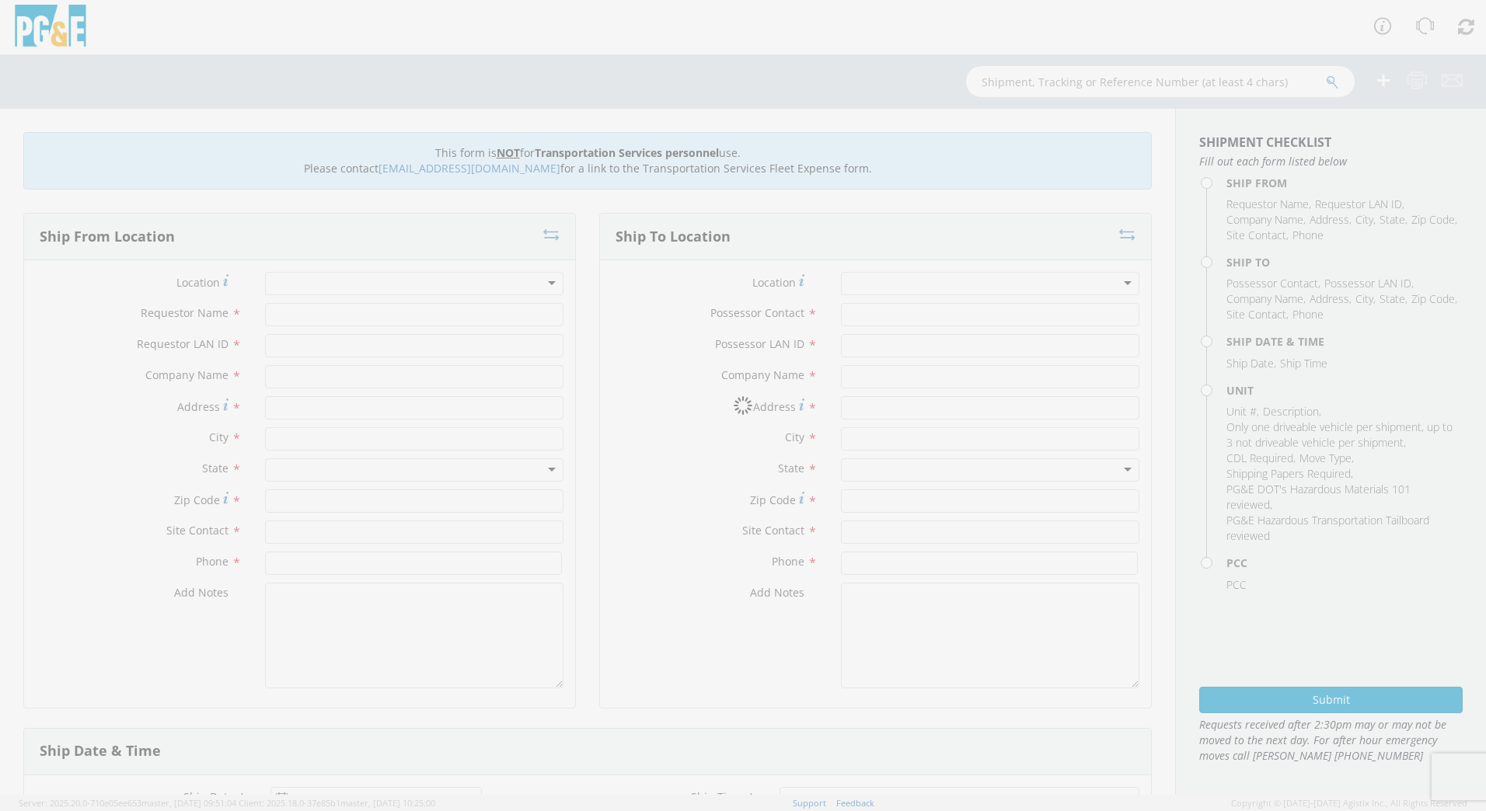
type input "PG&E"
type input "[STREET_ADDRESS]"
type input "[PERSON_NAME] GRANDE"
type input "93420"
type input "[PERSON_NAME]"
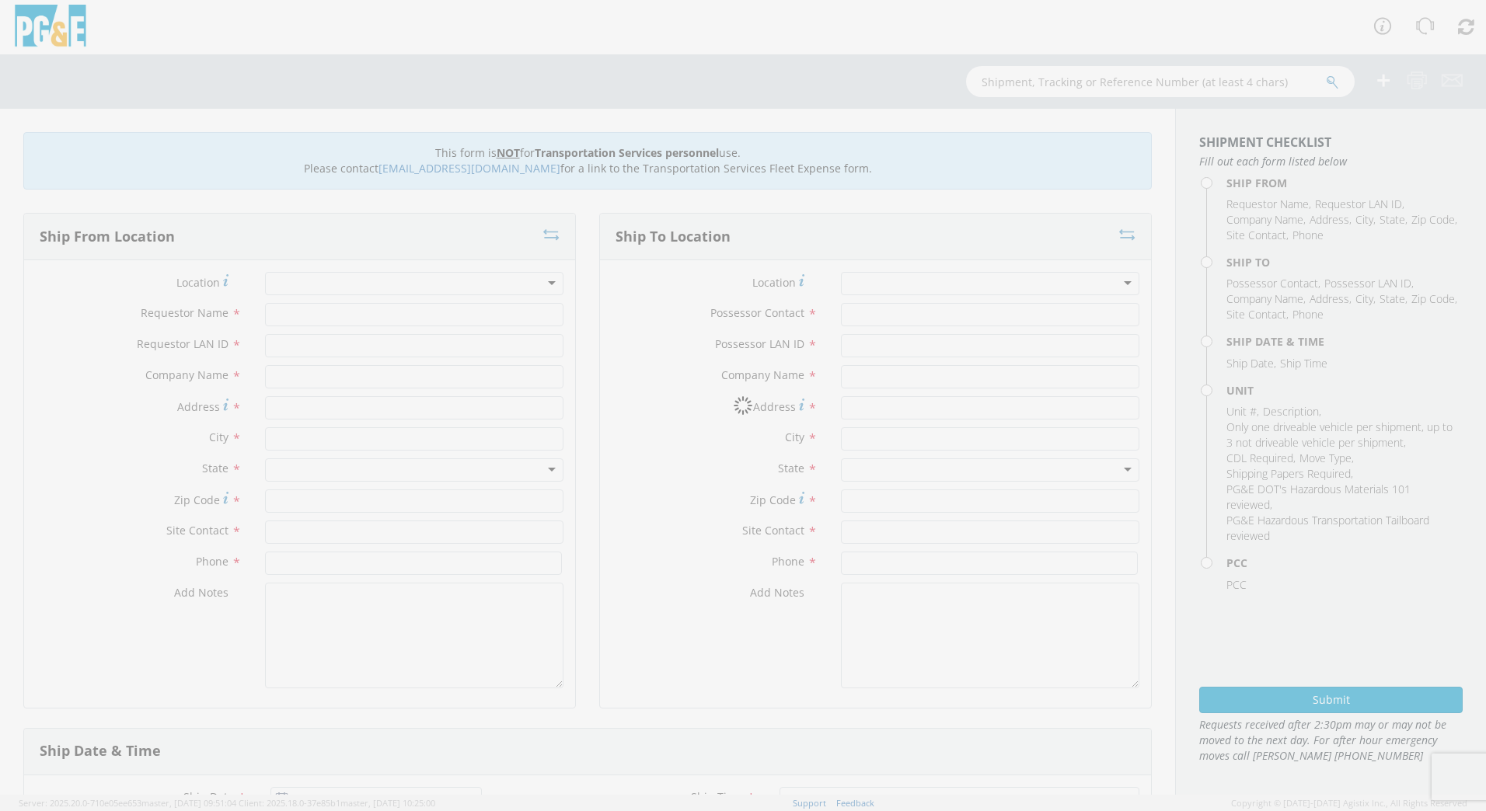
type input "[PHONE_NUMBER]"
type input "[DATE]"
type input "[PERSON_NAME] TRACK MACHINE"
type input "0"
select select "12096"
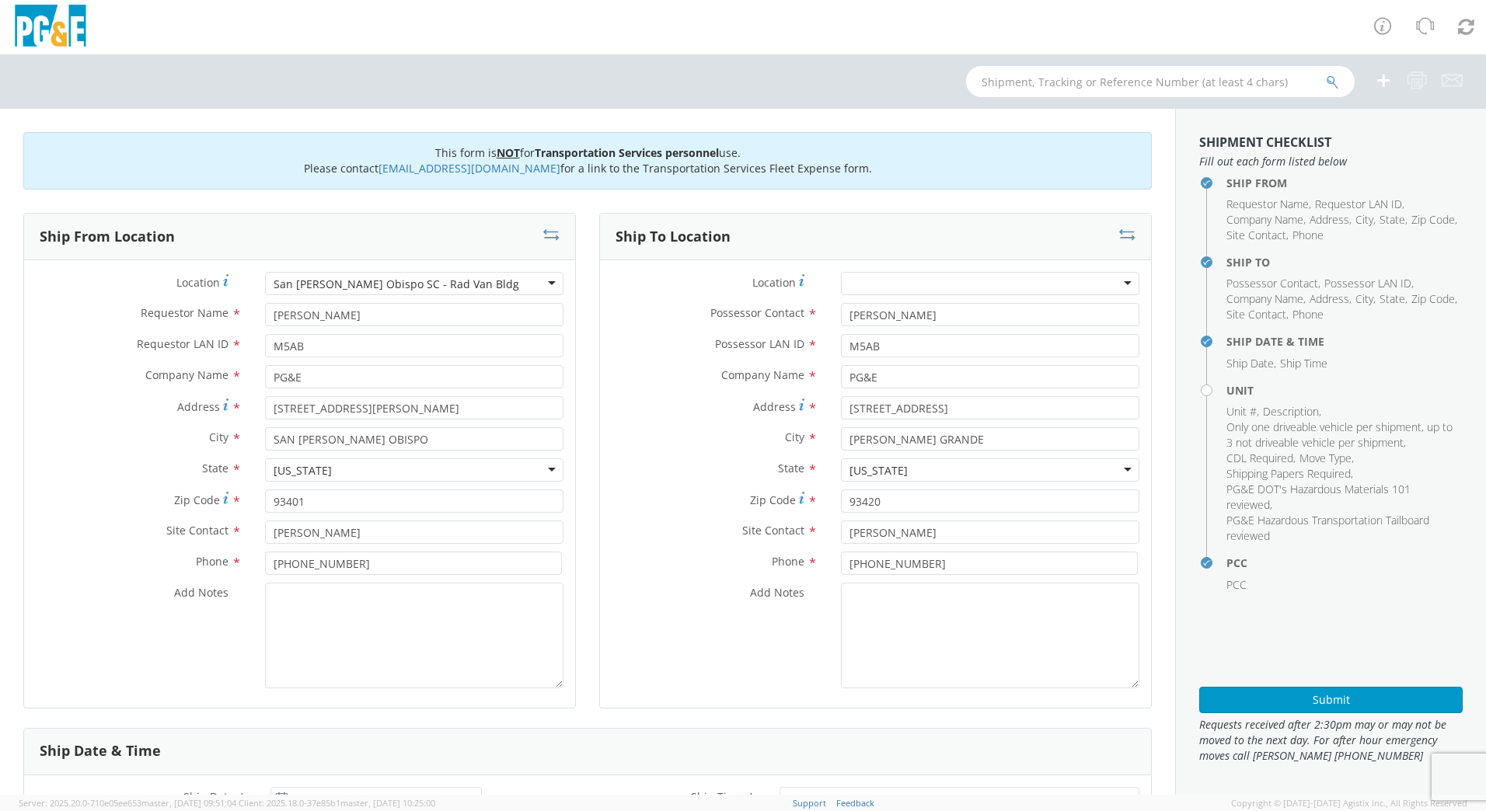
select select "Other"
click at [328, 605] on textarea "Add Notes *" at bounding box center [414, 636] width 298 height 106
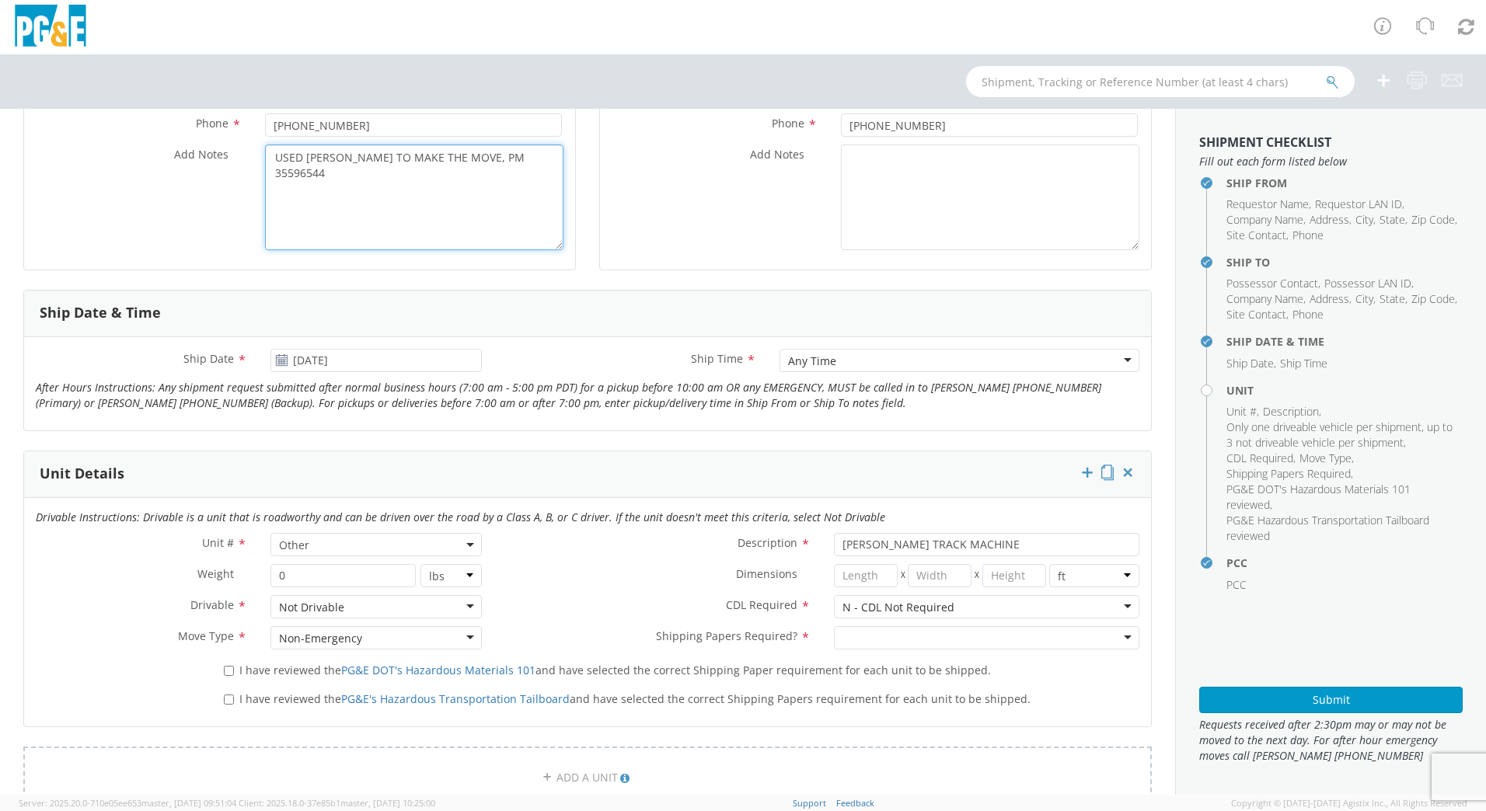
scroll to position [449, 0]
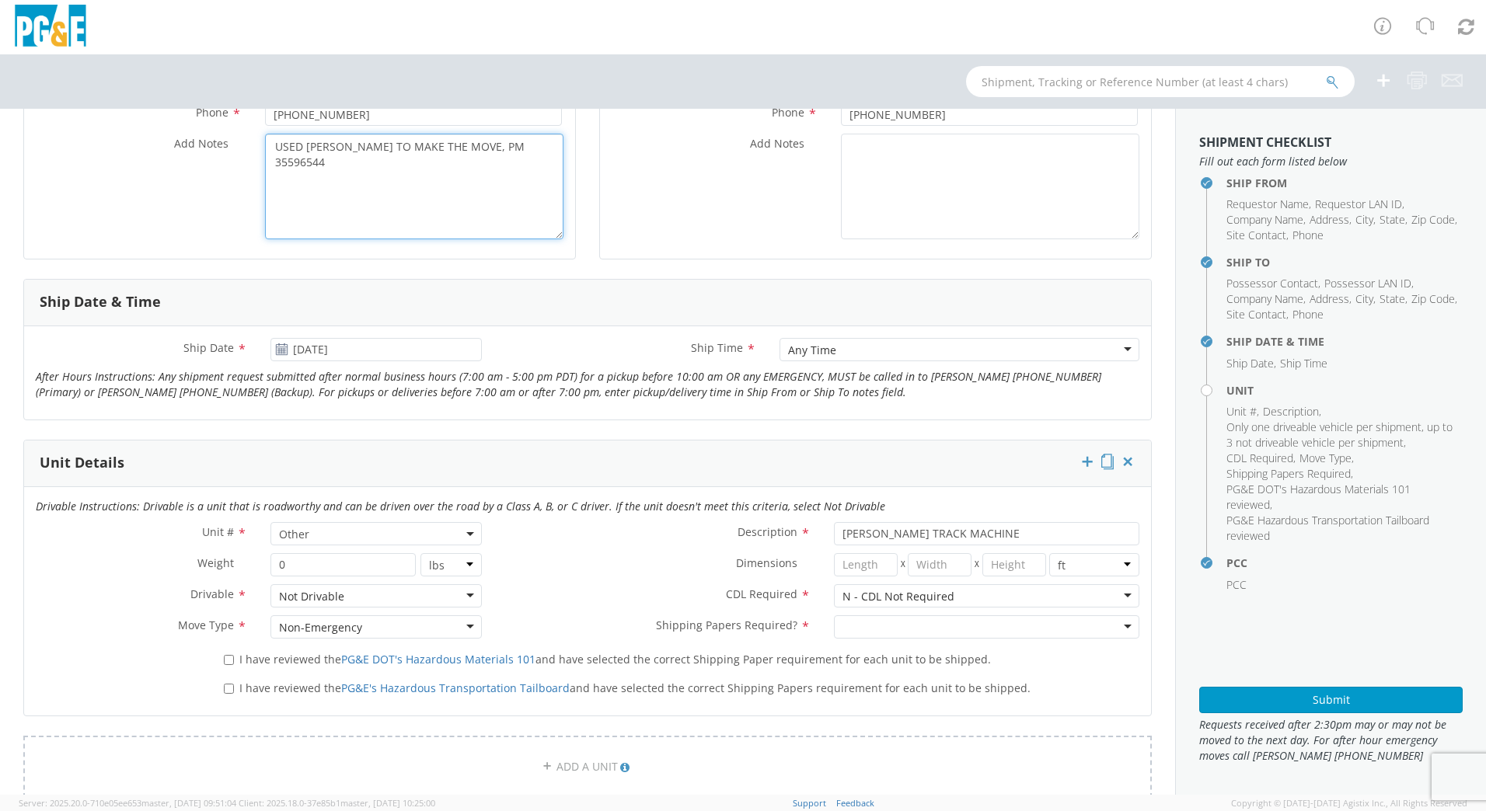
type textarea "USED [PERSON_NAME] TO MAKE THE MOVE, PM 35596544"
click at [905, 624] on div at bounding box center [986, 627] width 305 height 23
click at [227, 664] on input "I have reviewed the PG&E DOT's Hazardous Materials 101 and have selected the co…" at bounding box center [229, 660] width 10 height 10
checkbox input "true"
click at [229, 688] on input "I have reviewed the PG&E's Hazardous Transportation Tailboard and have selected…" at bounding box center [229, 689] width 10 height 10
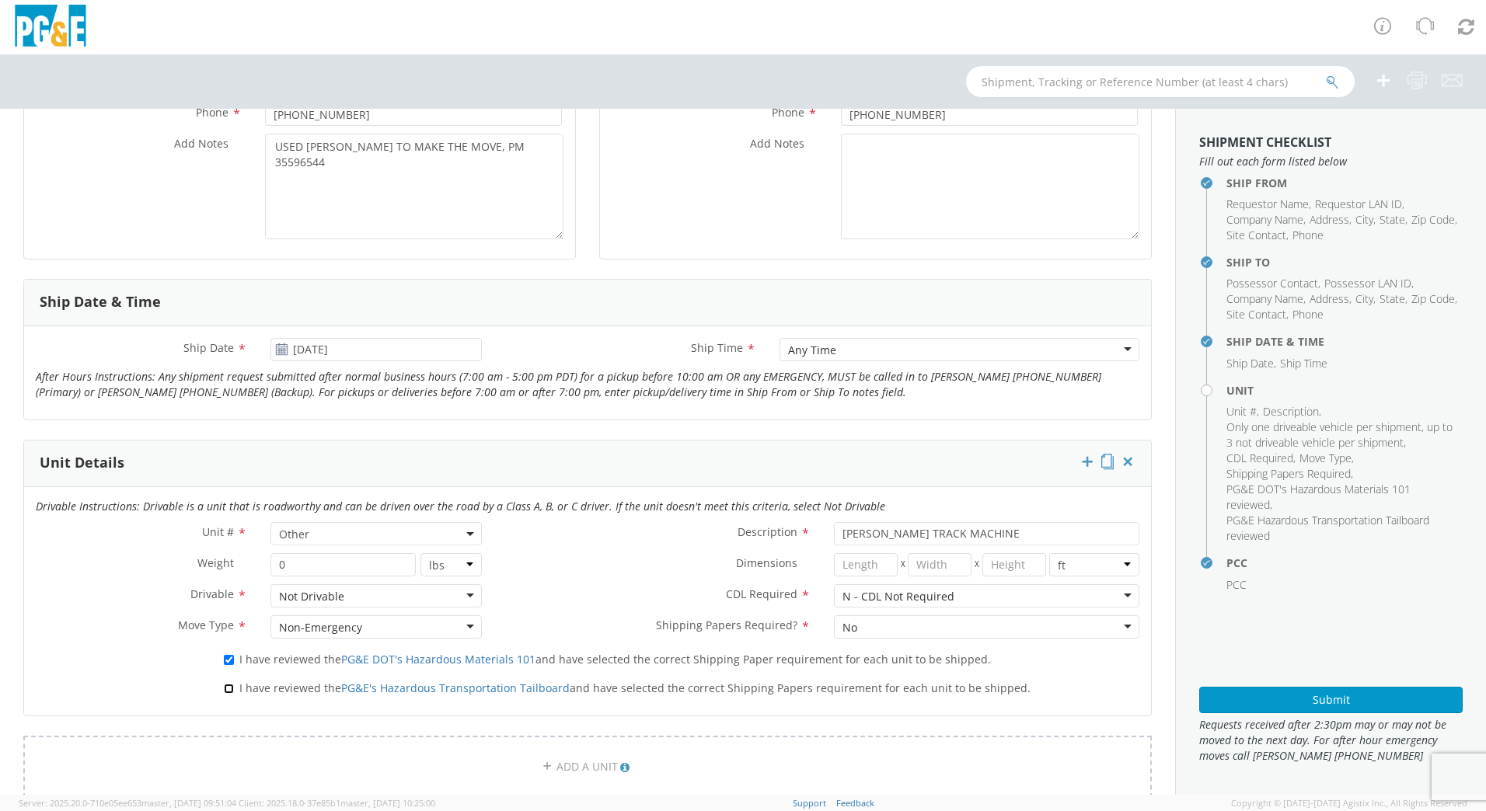
checkbox input "true"
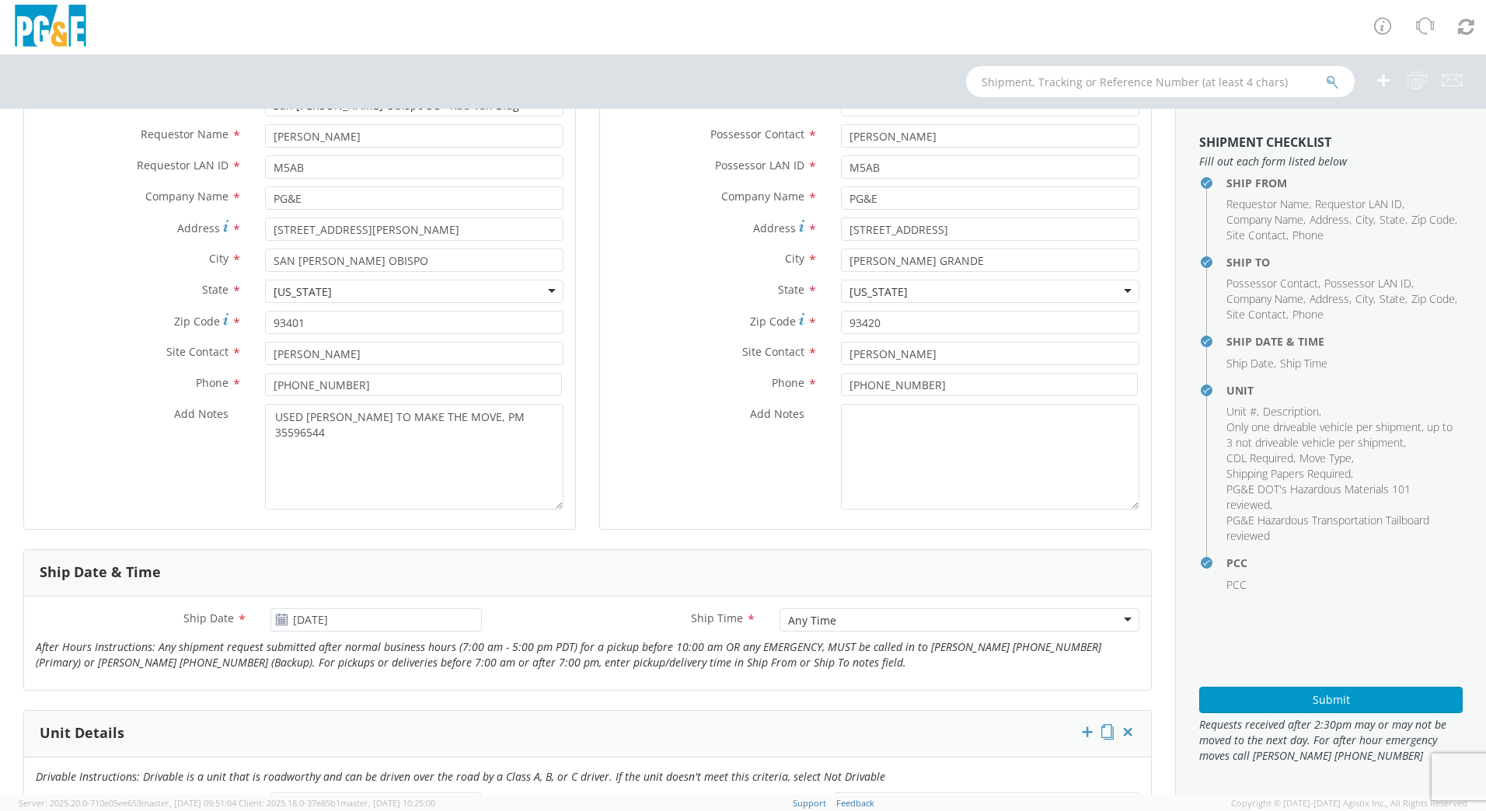
scroll to position [0, 0]
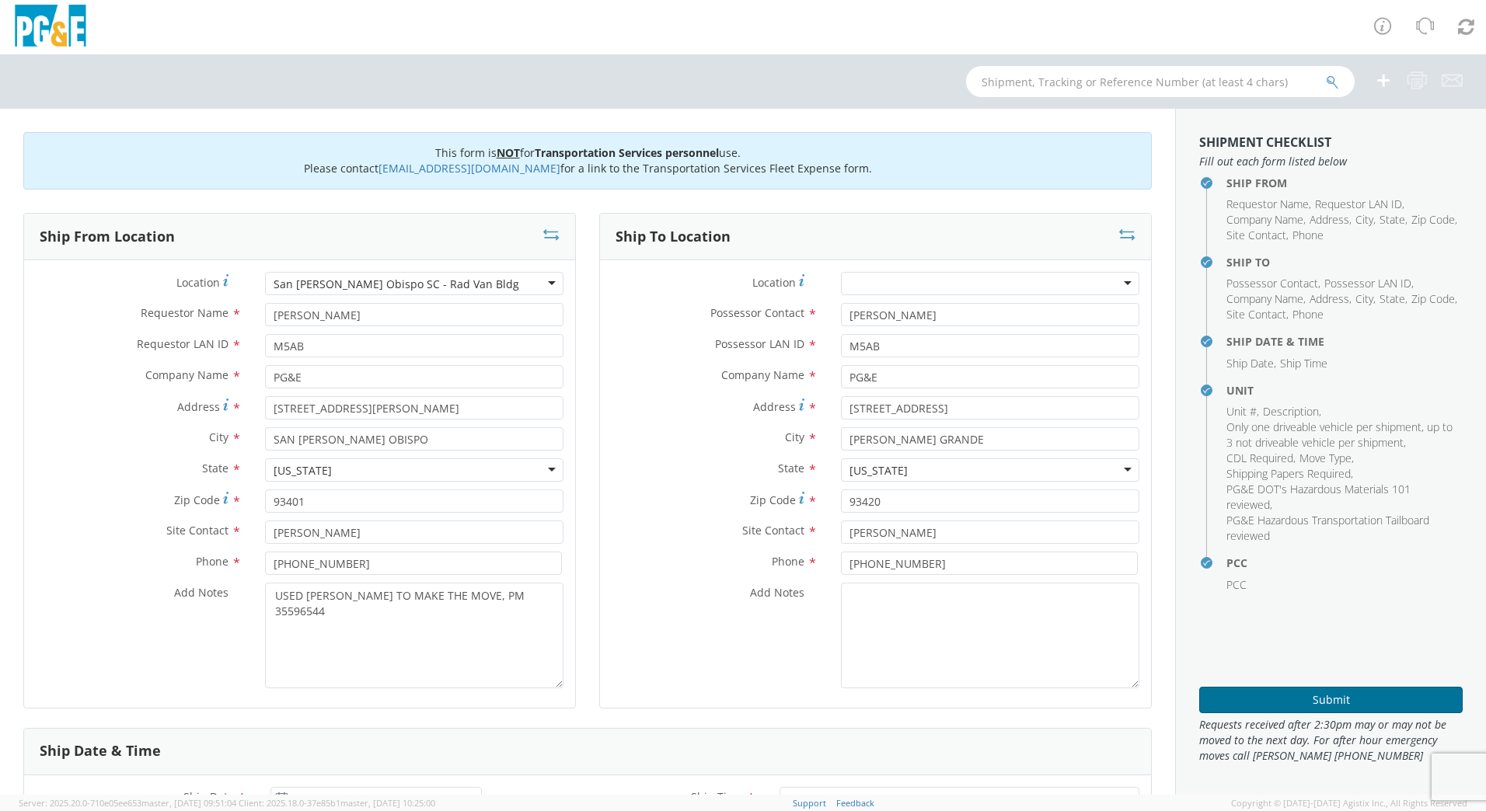
click at [1314, 697] on button "Submit" at bounding box center [1330, 700] width 263 height 26
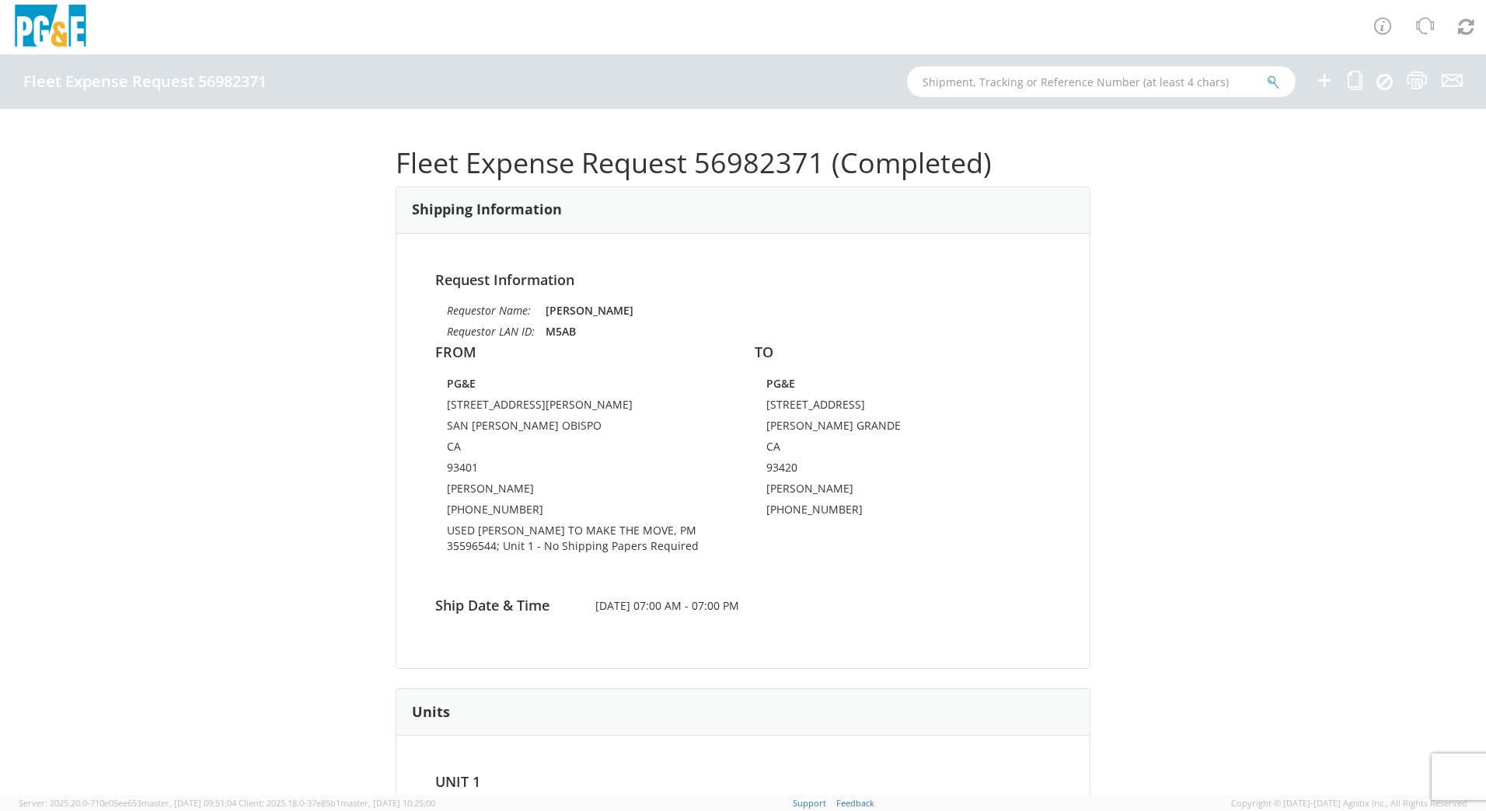
click at [1228, 85] on input "text" at bounding box center [1101, 81] width 389 height 31
click at [1456, 85] on icon at bounding box center [1452, 80] width 21 height 19
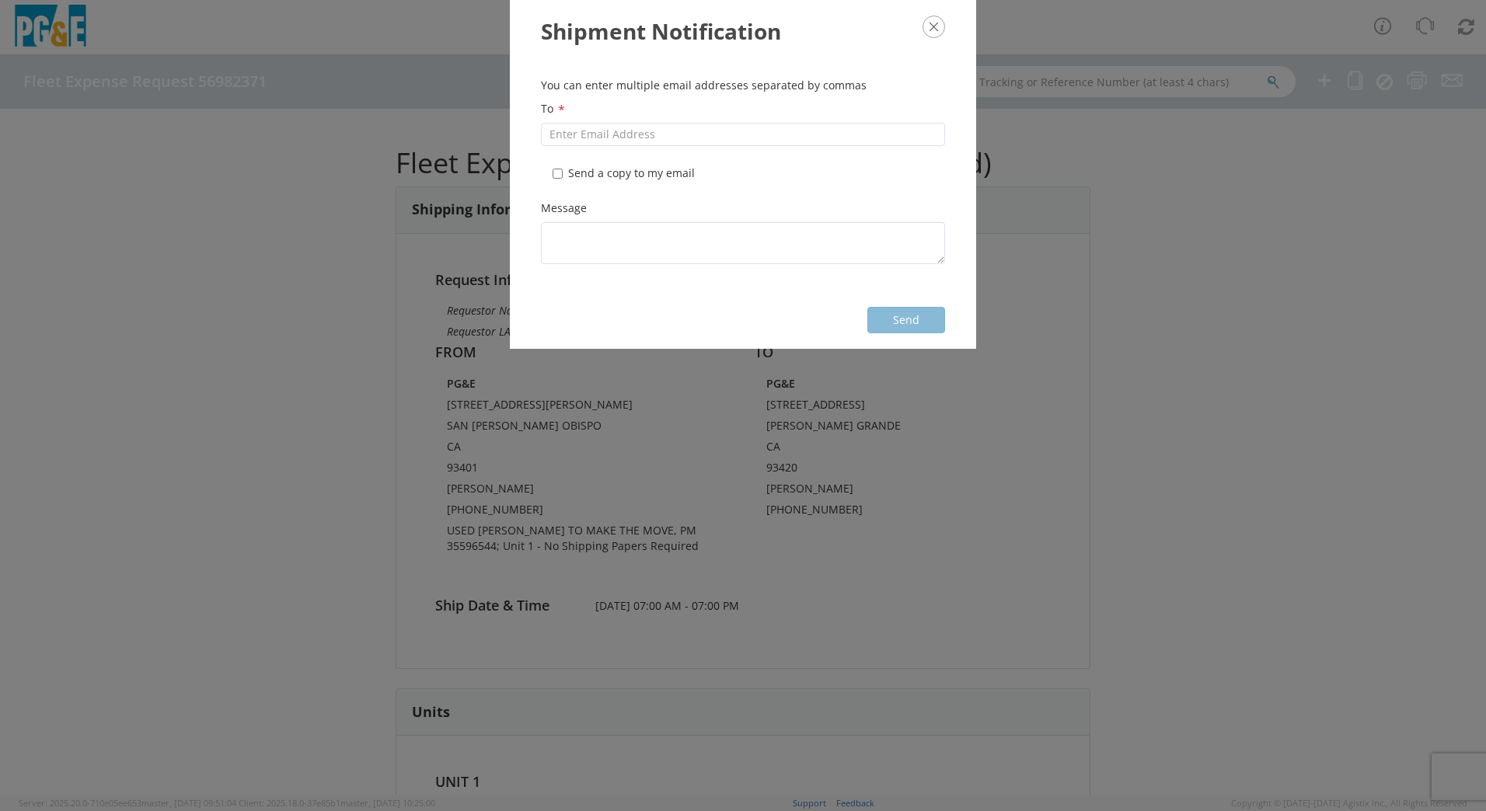
click at [930, 29] on icon "button" at bounding box center [934, 27] width 23 height 23
